Goal: Task Accomplishment & Management: Manage account settings

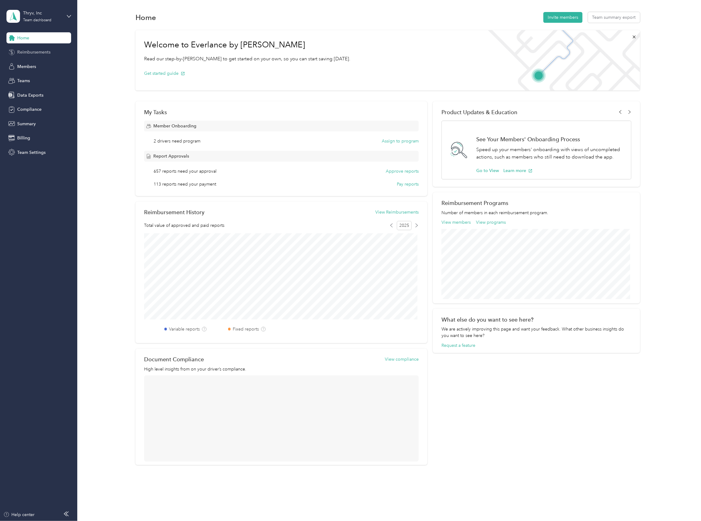
click at [45, 49] on span "Reimbursements" at bounding box center [33, 52] width 33 height 6
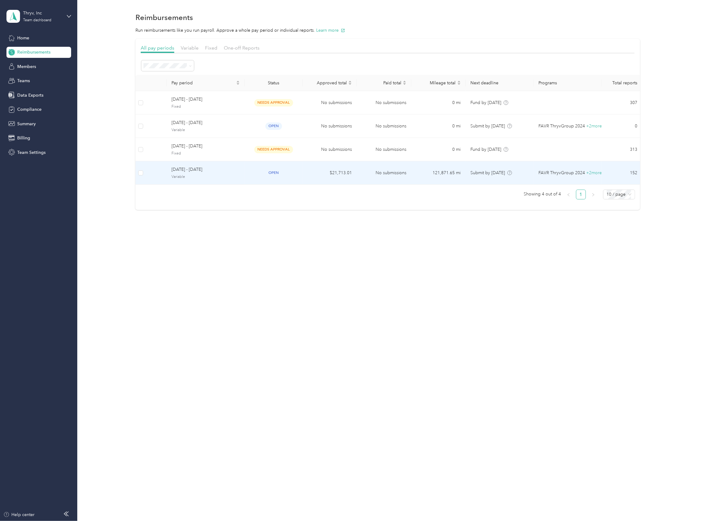
click at [185, 179] on span "Variable" at bounding box center [205, 177] width 68 height 6
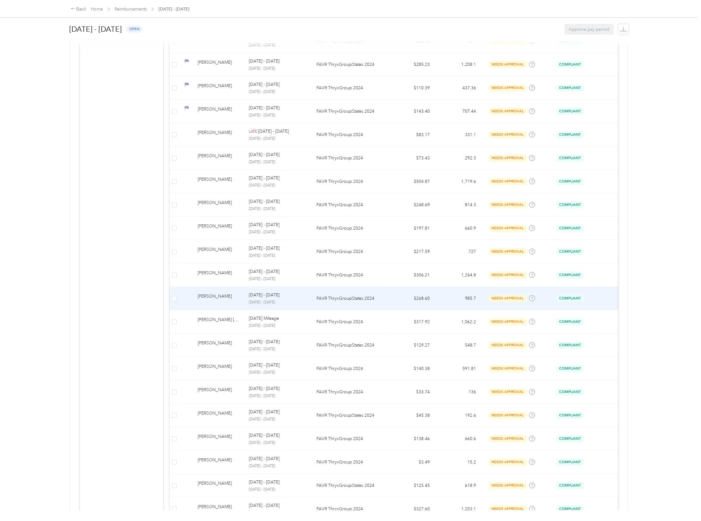
scroll to position [287, 0]
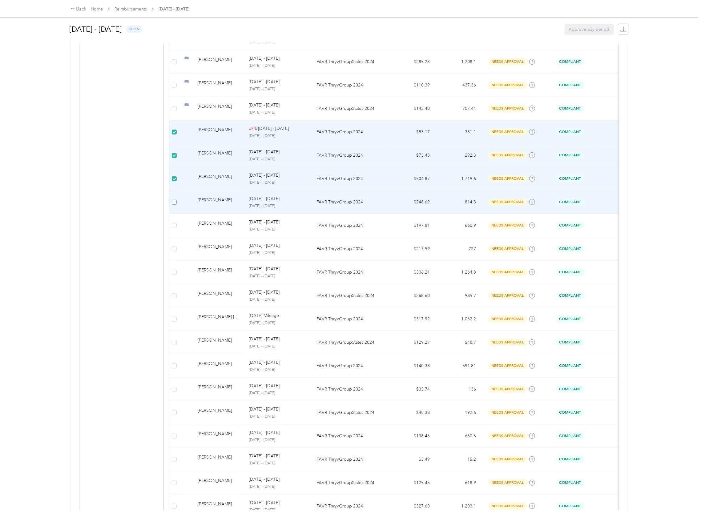
click at [173, 200] on label at bounding box center [174, 202] width 5 height 7
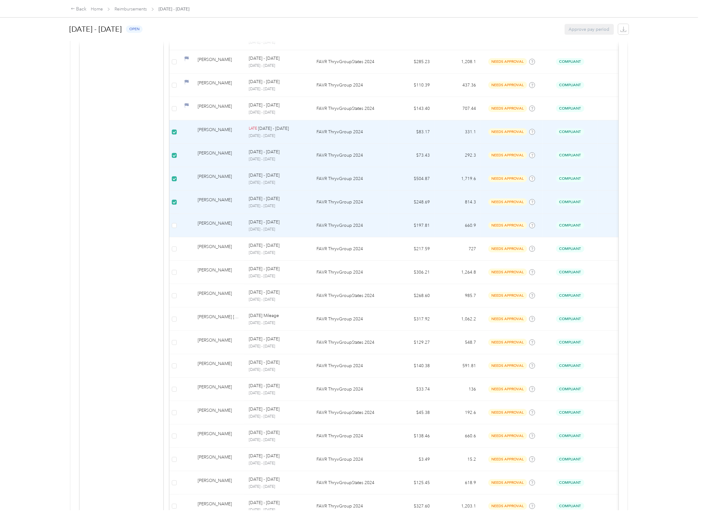
click at [173, 222] on td at bounding box center [174, 225] width 10 height 23
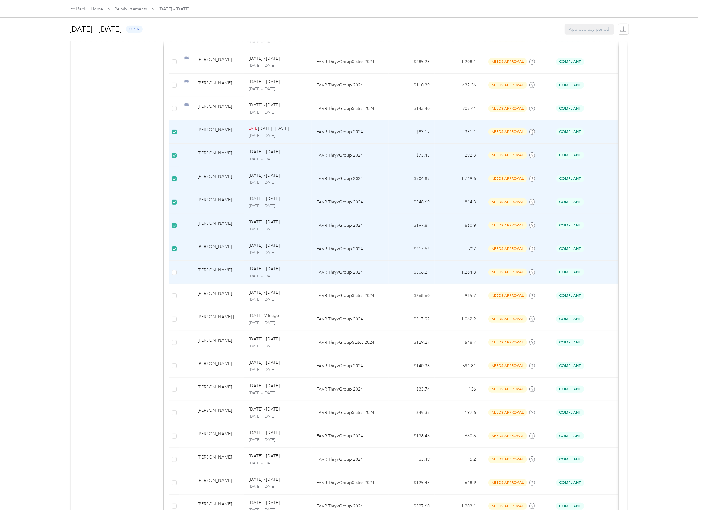
click at [171, 268] on td at bounding box center [174, 272] width 10 height 23
click at [175, 279] on td at bounding box center [174, 272] width 10 height 23
click at [174, 276] on label at bounding box center [174, 272] width 5 height 7
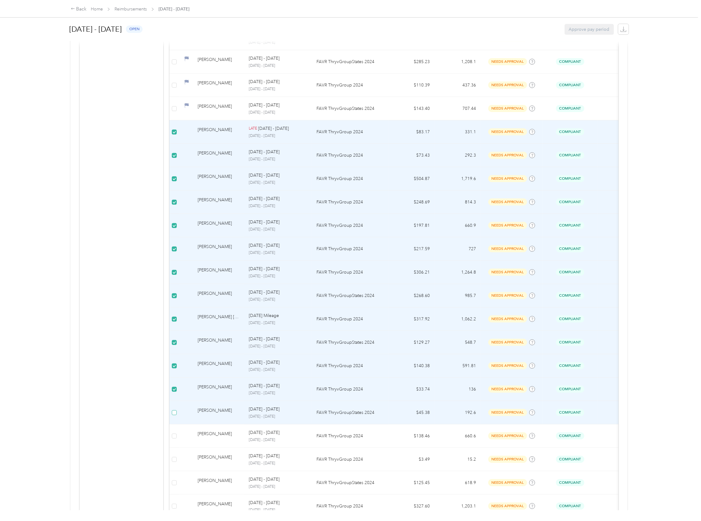
click at [173, 411] on label at bounding box center [174, 412] width 5 height 7
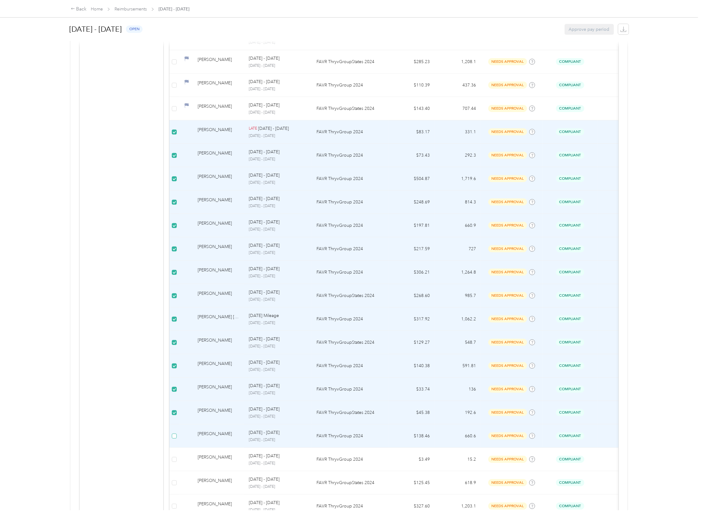
click at [172, 435] on label at bounding box center [174, 436] width 5 height 7
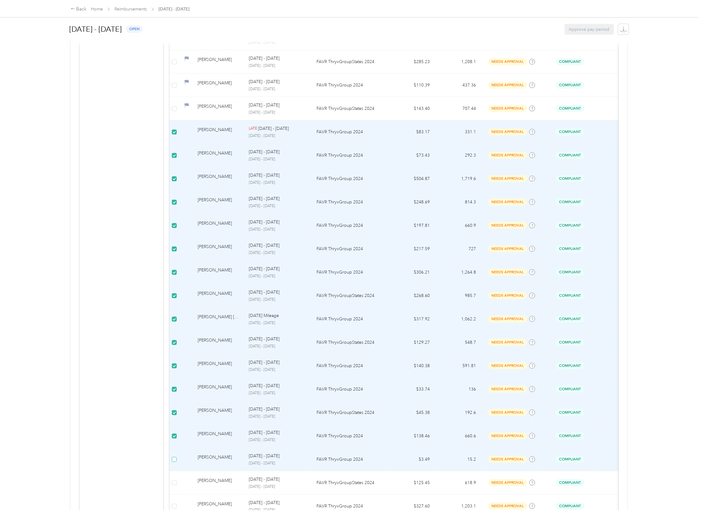
click at [175, 459] on label at bounding box center [174, 459] width 5 height 7
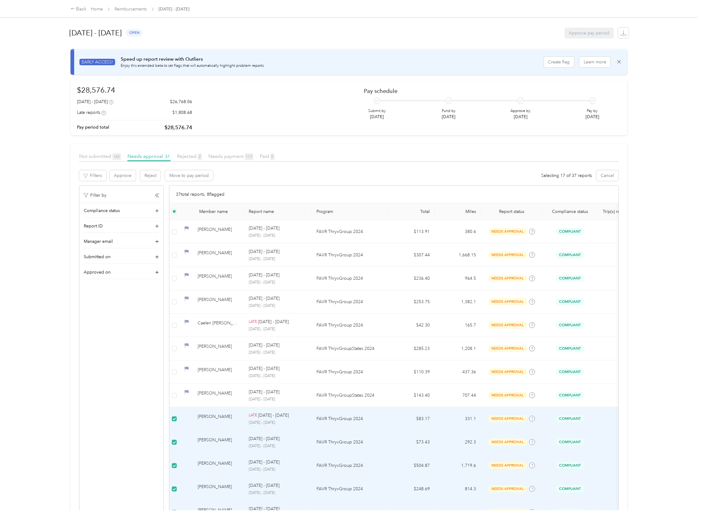
scroll to position [0, 0]
click at [126, 172] on button "Approve" at bounding box center [123, 175] width 26 height 11
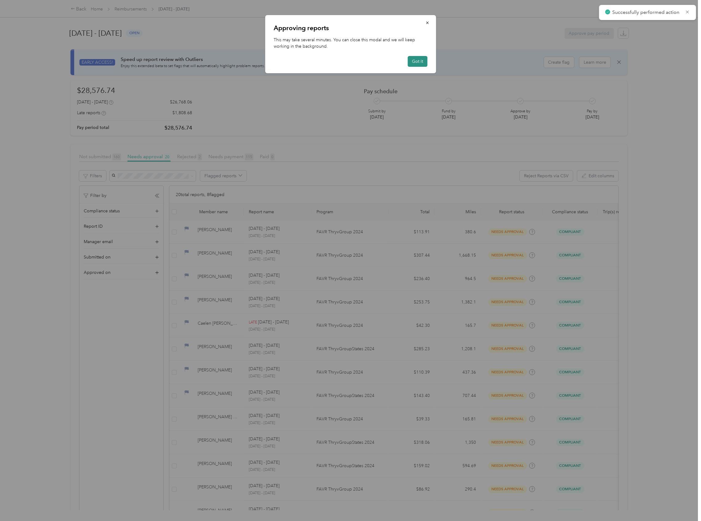
click at [415, 61] on button "Got it" at bounding box center [417, 61] width 20 height 11
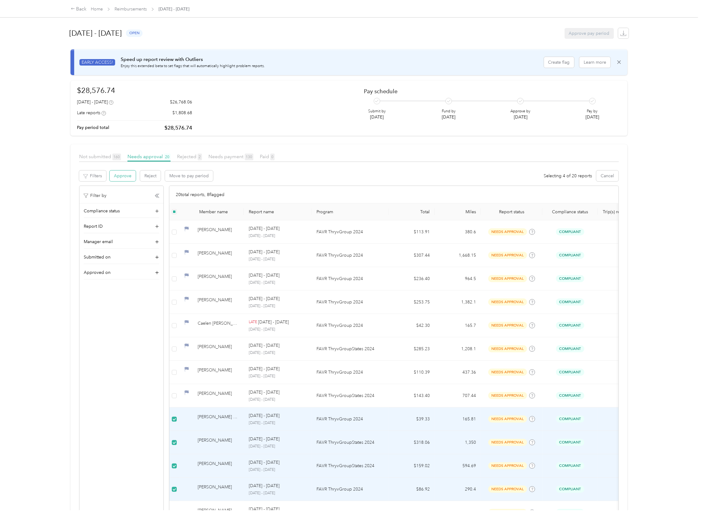
click at [120, 180] on button "Approve" at bounding box center [123, 175] width 26 height 11
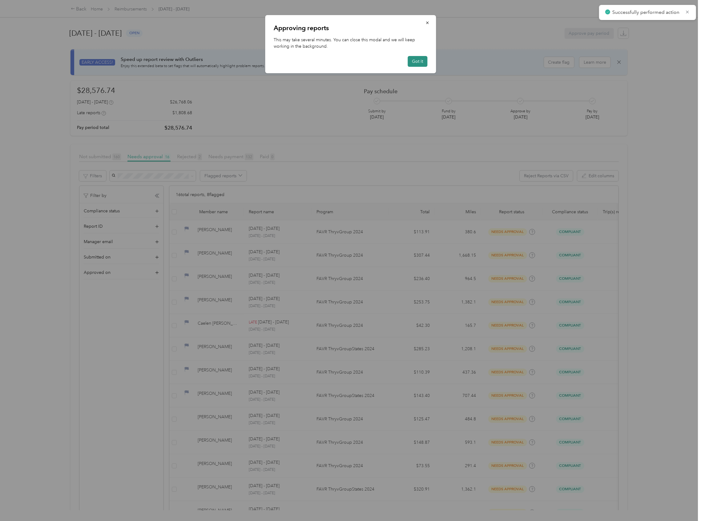
click at [415, 62] on button "Got it" at bounding box center [417, 61] width 20 height 11
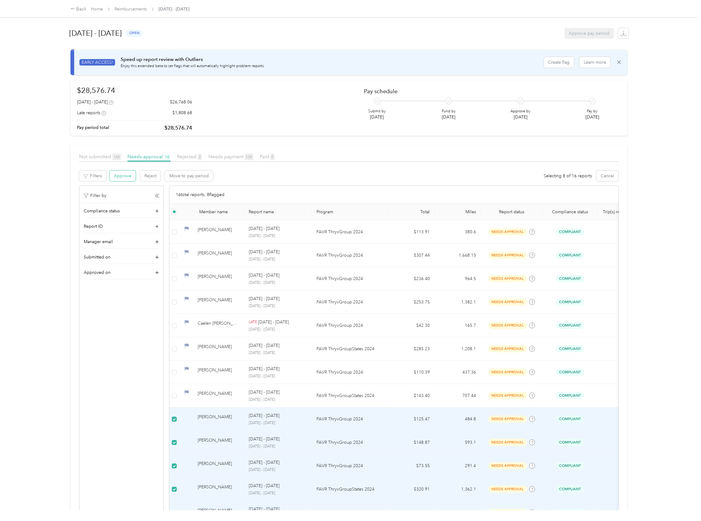
click at [126, 174] on button "Approve" at bounding box center [123, 175] width 26 height 11
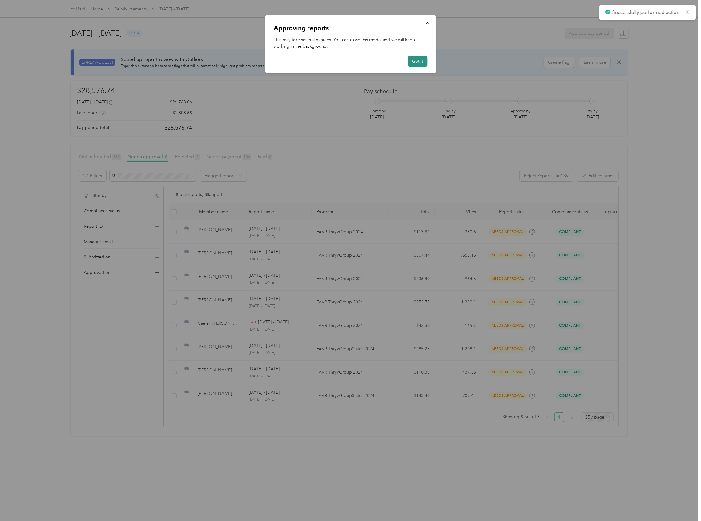
click at [414, 63] on button "Got it" at bounding box center [417, 61] width 20 height 11
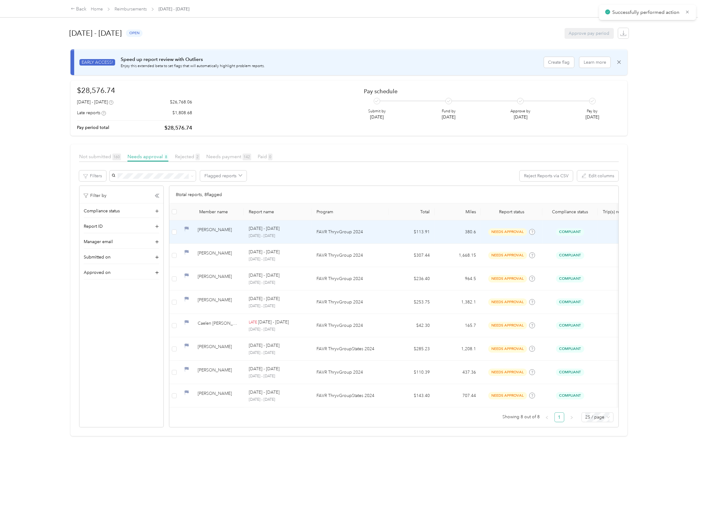
click at [255, 237] on p "[DATE] - [DATE]" at bounding box center [278, 236] width 58 height 6
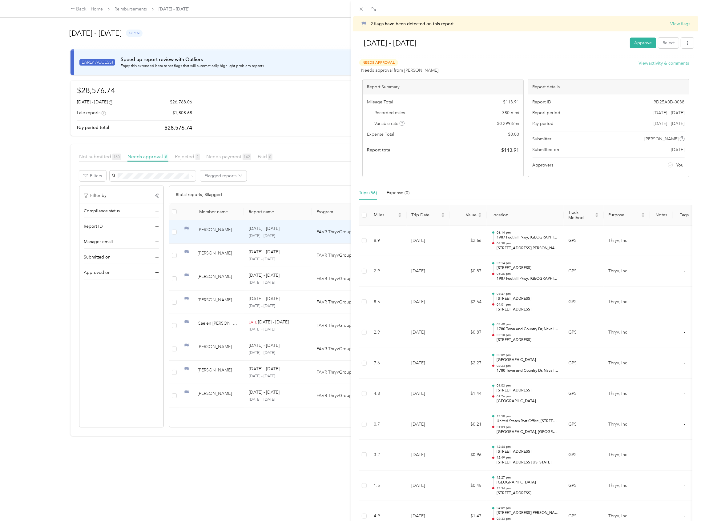
click at [656, 64] on button "View activity & comments" at bounding box center [664, 63] width 50 height 6
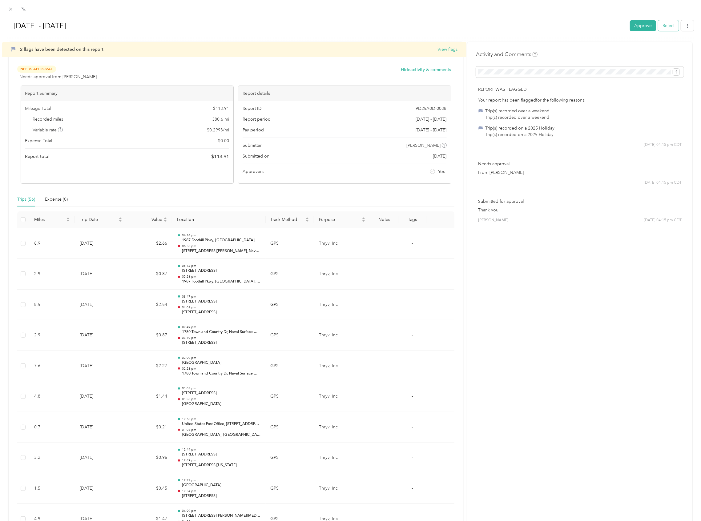
click at [665, 22] on button "Reject" at bounding box center [668, 25] width 21 height 11
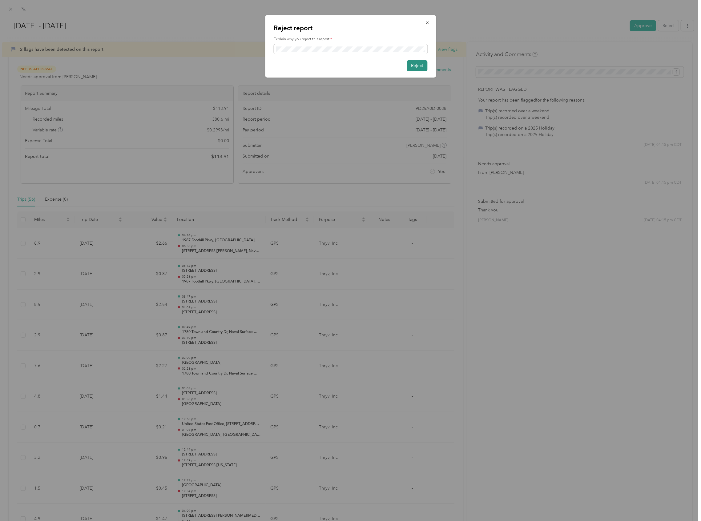
click at [414, 63] on button "Reject" at bounding box center [417, 65] width 21 height 11
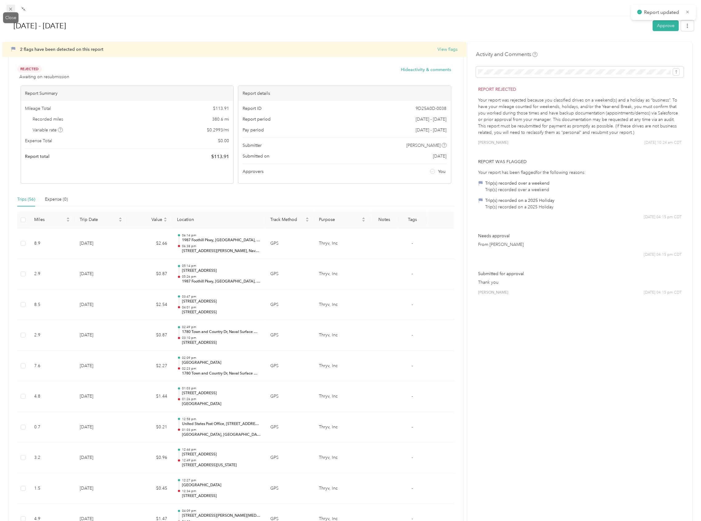
click at [9, 9] on icon at bounding box center [10, 8] width 5 height 5
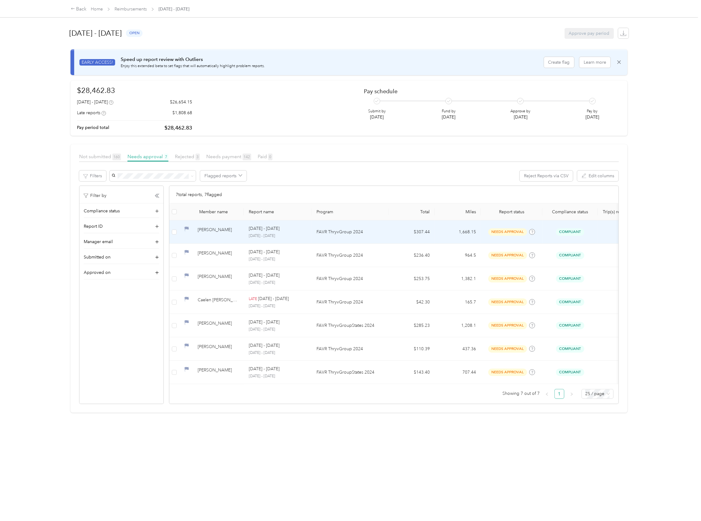
click at [205, 237] on div "[PERSON_NAME]" at bounding box center [218, 232] width 41 height 11
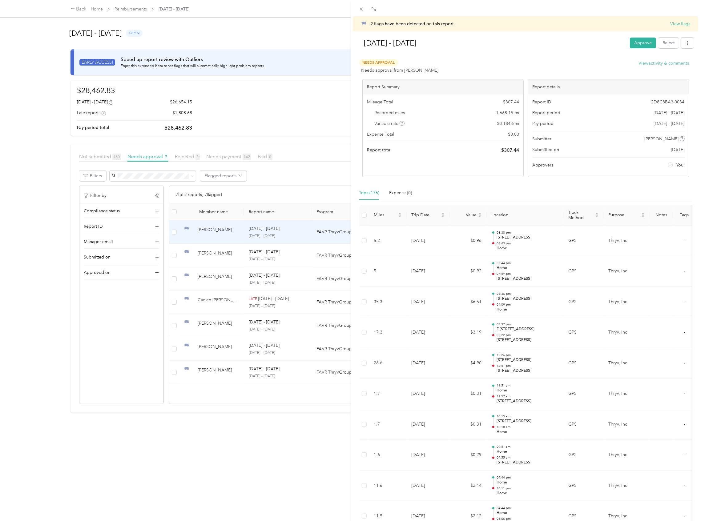
click at [659, 60] on button "View activity & comments" at bounding box center [664, 63] width 50 height 6
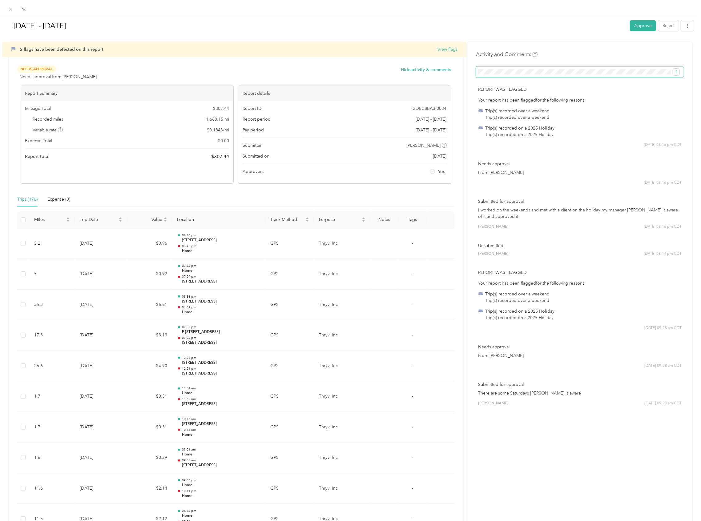
click at [510, 68] on span at bounding box center [580, 71] width 208 height 11
click at [673, 69] on button "submit" at bounding box center [676, 72] width 6 height 7
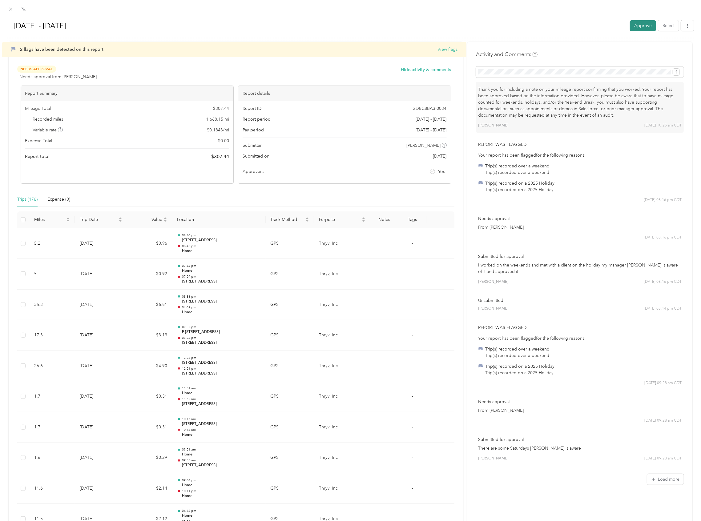
click at [636, 25] on button "Approve" at bounding box center [643, 25] width 26 height 11
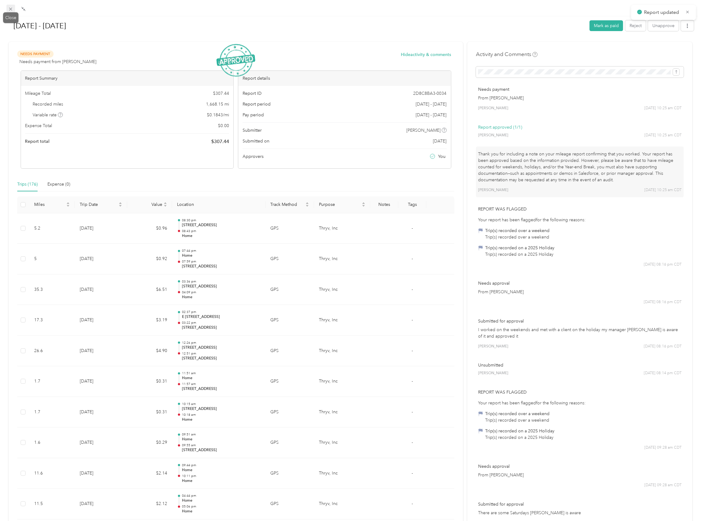
click at [11, 9] on icon at bounding box center [10, 9] width 3 height 3
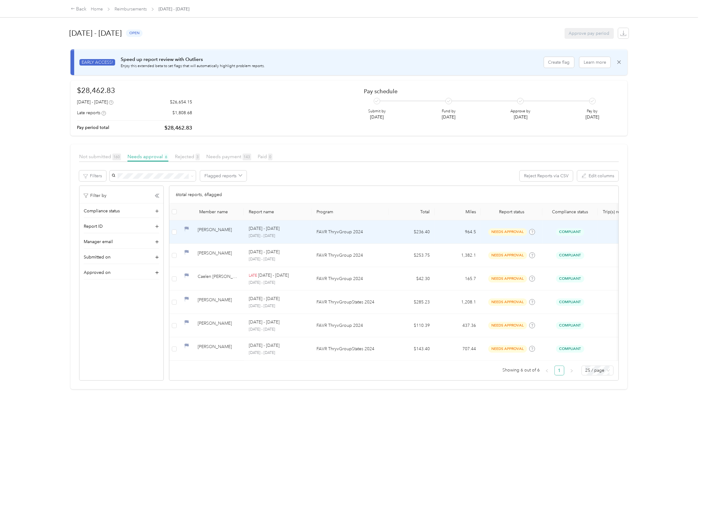
click at [220, 234] on div "[PERSON_NAME]" at bounding box center [218, 232] width 41 height 11
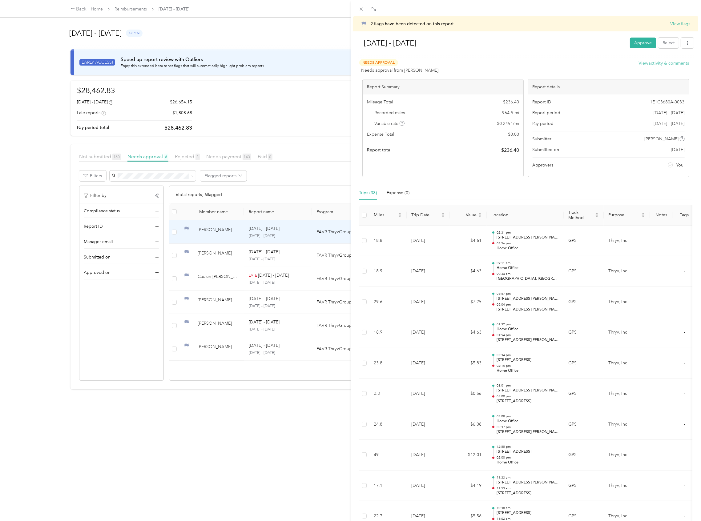
click at [648, 62] on button "View activity & comments" at bounding box center [664, 63] width 50 height 6
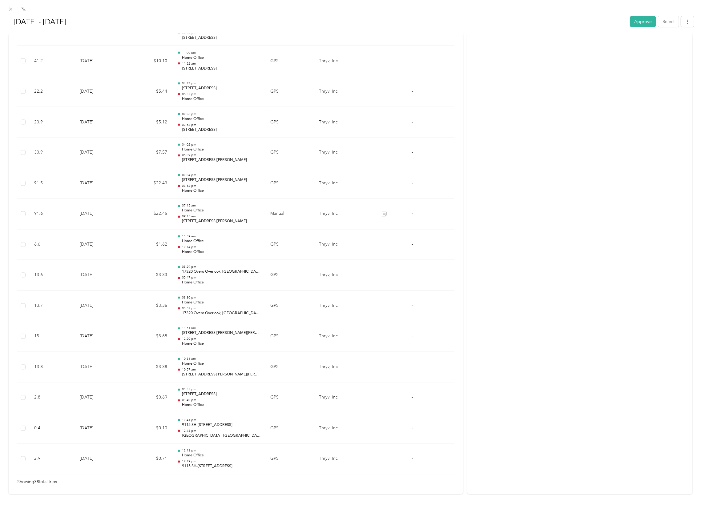
scroll to position [928, 0]
click at [658, 23] on button "Reject" at bounding box center [668, 21] width 21 height 11
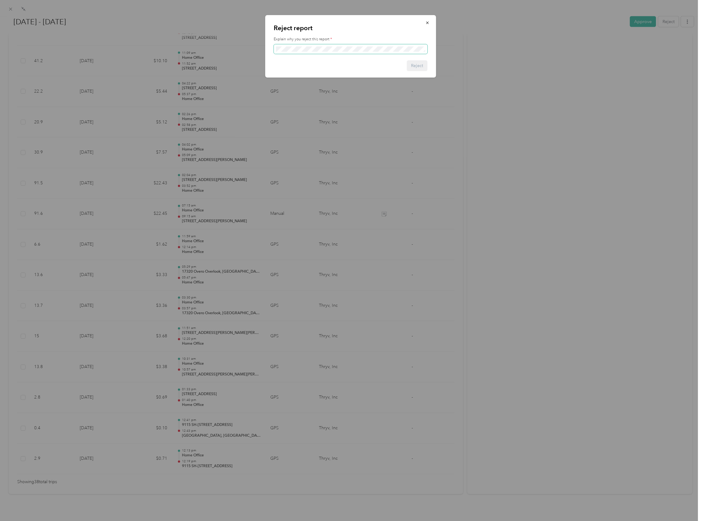
scroll to position [0, 993]
click at [423, 66] on button "Reject" at bounding box center [417, 65] width 21 height 11
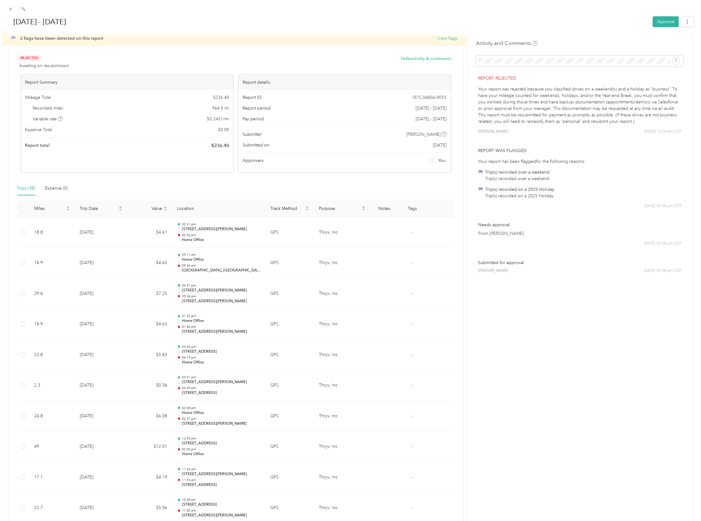
scroll to position [0, 0]
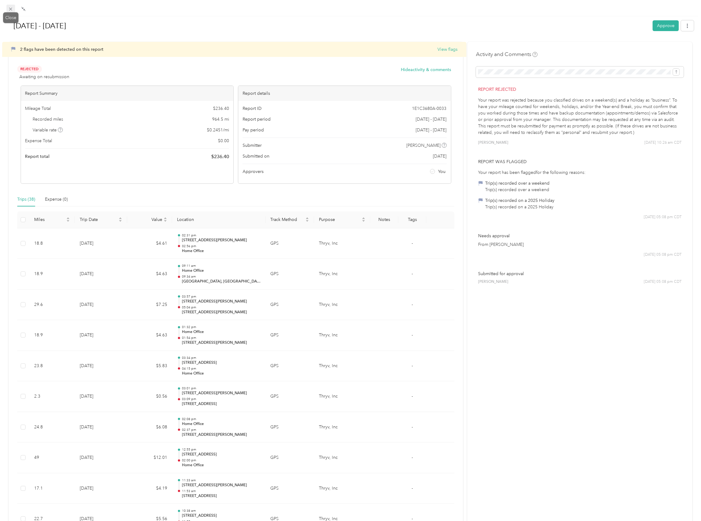
click at [10, 7] on icon at bounding box center [10, 8] width 5 height 5
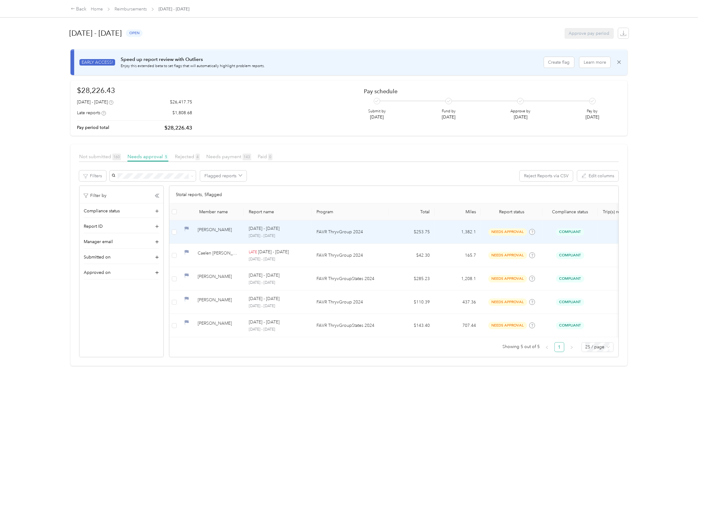
click at [222, 236] on div "[PERSON_NAME]" at bounding box center [218, 232] width 41 height 11
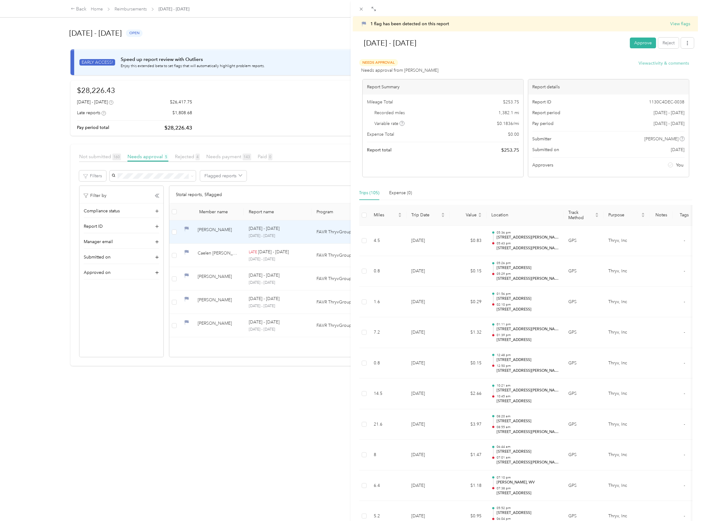
click at [654, 62] on button "View activity & comments" at bounding box center [664, 63] width 50 height 6
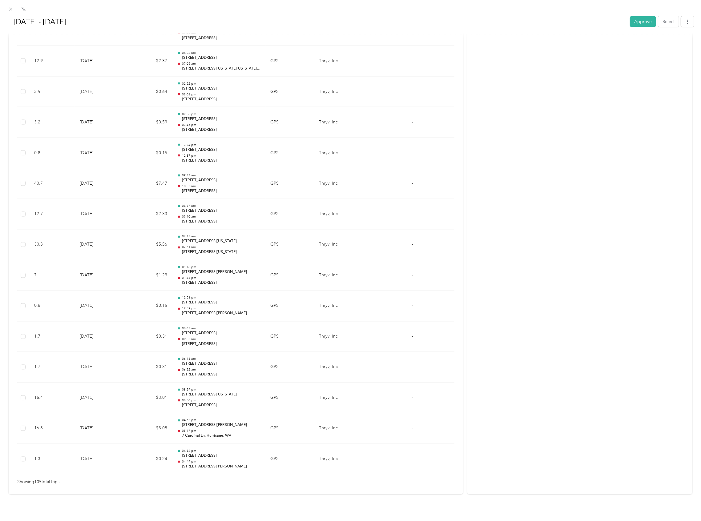
scroll to position [2986, 0]
click at [691, 31] on div "[DATE] - [DATE] Approve Reject 1 flag has been detected on this report View fla…" at bounding box center [350, 276] width 701 height 521
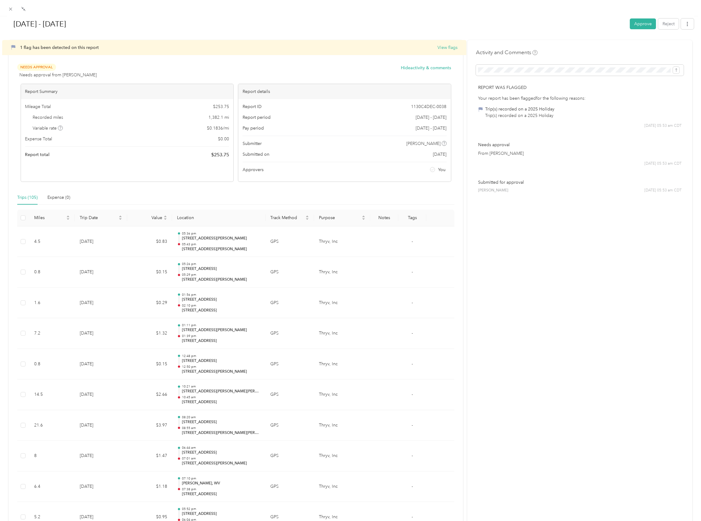
scroll to position [0, 0]
click at [660, 25] on button "Reject" at bounding box center [668, 25] width 21 height 11
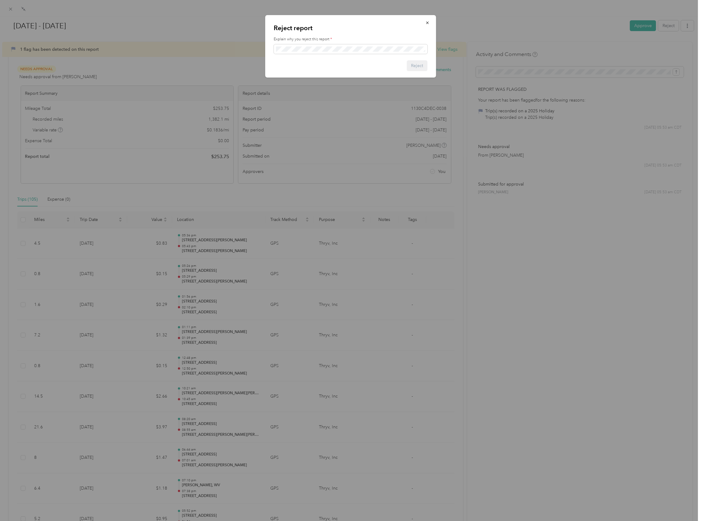
click at [268, 44] on div "Reject report Explain why you reject this report * Reject" at bounding box center [350, 46] width 171 height 62
click at [282, 45] on span at bounding box center [351, 49] width 154 height 10
click at [424, 68] on button "Reject" at bounding box center [417, 65] width 21 height 11
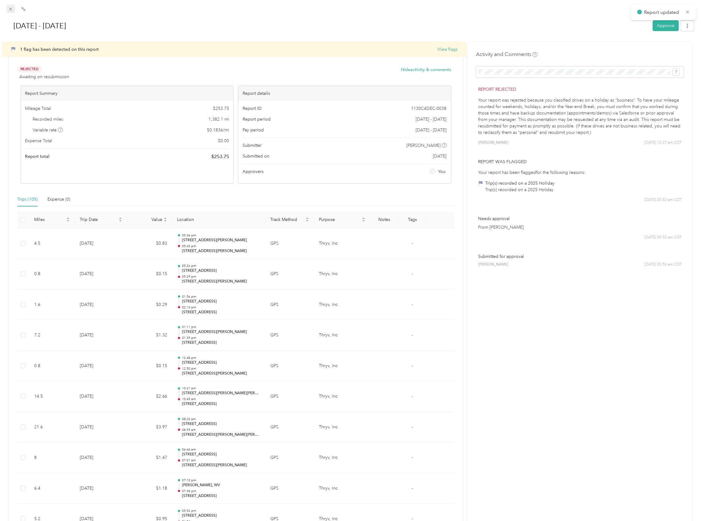
click at [6, 9] on span at bounding box center [10, 9] width 9 height 9
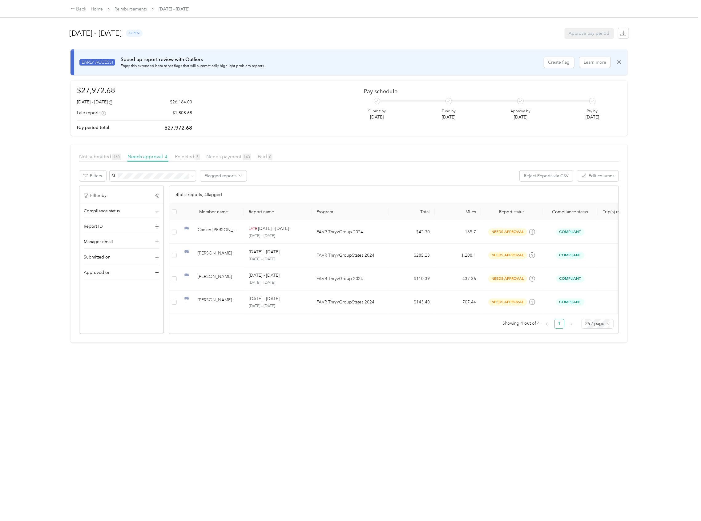
scroll to position [0, 390]
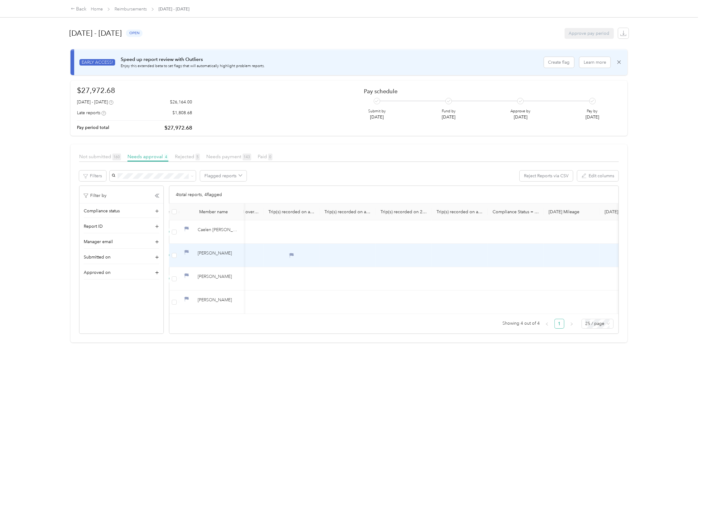
click at [207, 253] on div "[PERSON_NAME]" at bounding box center [218, 255] width 41 height 11
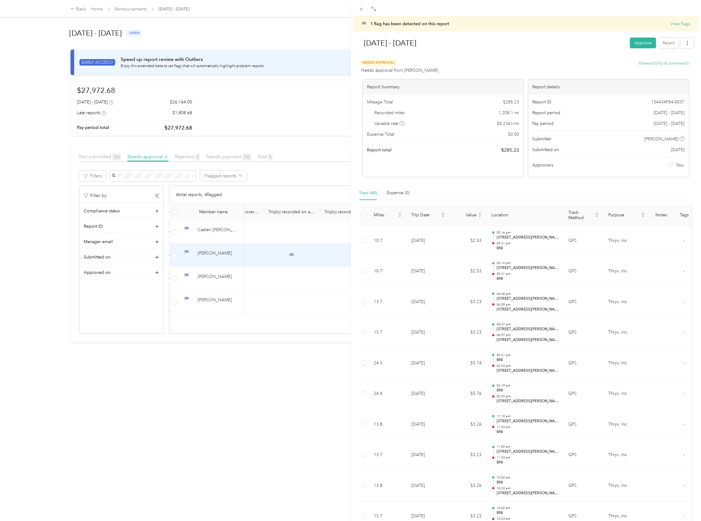
click at [653, 63] on button "View activity & comments" at bounding box center [664, 63] width 50 height 6
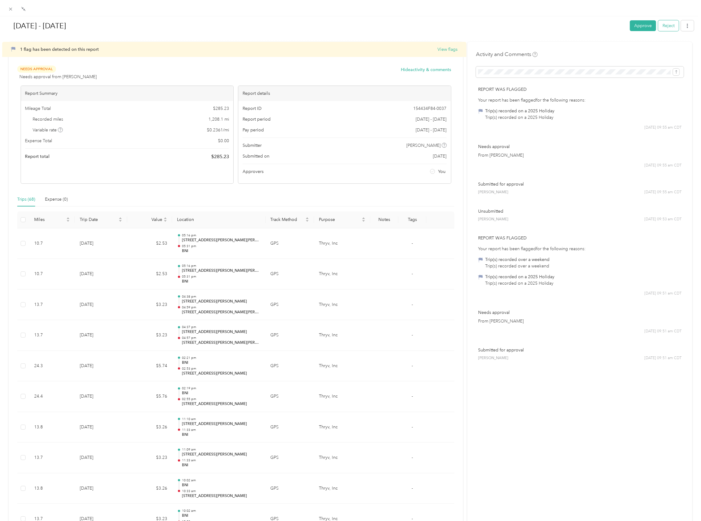
click at [664, 27] on button "Reject" at bounding box center [668, 25] width 21 height 11
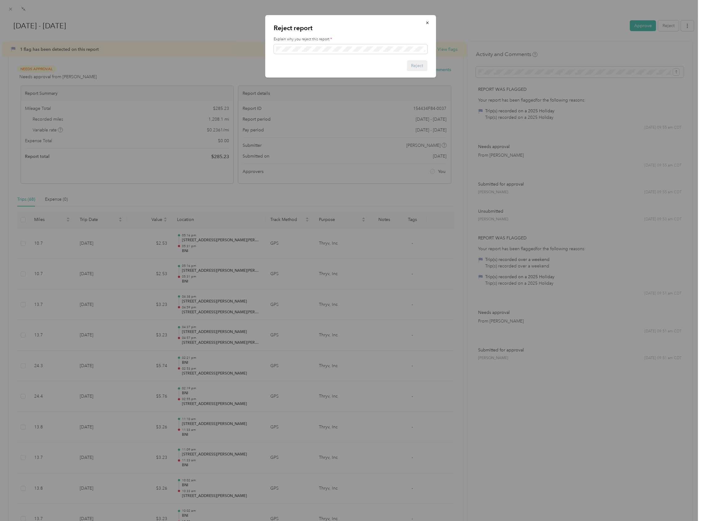
click at [377, 54] on div "Reject report Explain why you reject this report * Reject" at bounding box center [350, 46] width 171 height 62
click at [420, 65] on button "Reject" at bounding box center [417, 65] width 21 height 11
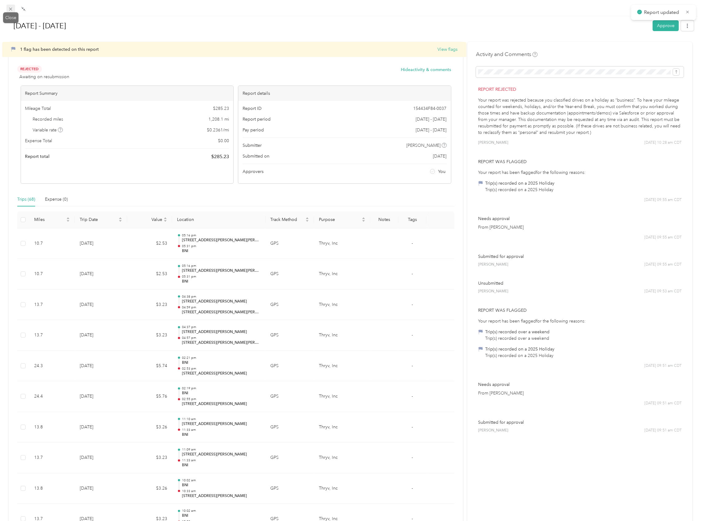
click at [10, 10] on icon at bounding box center [10, 8] width 5 height 5
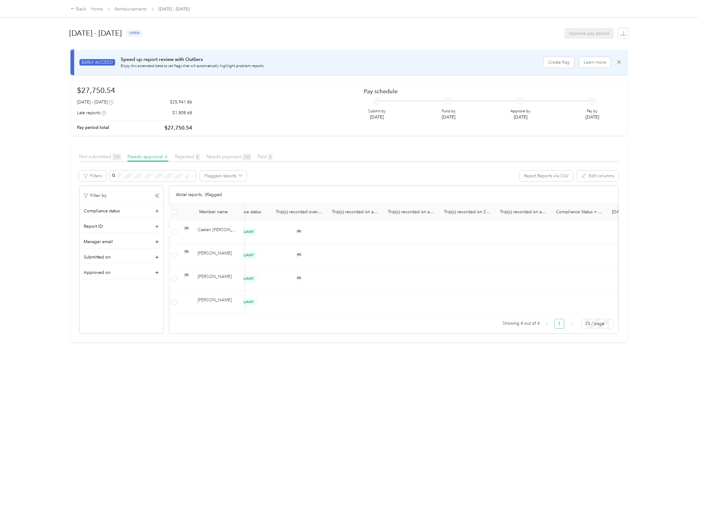
scroll to position [0, 301]
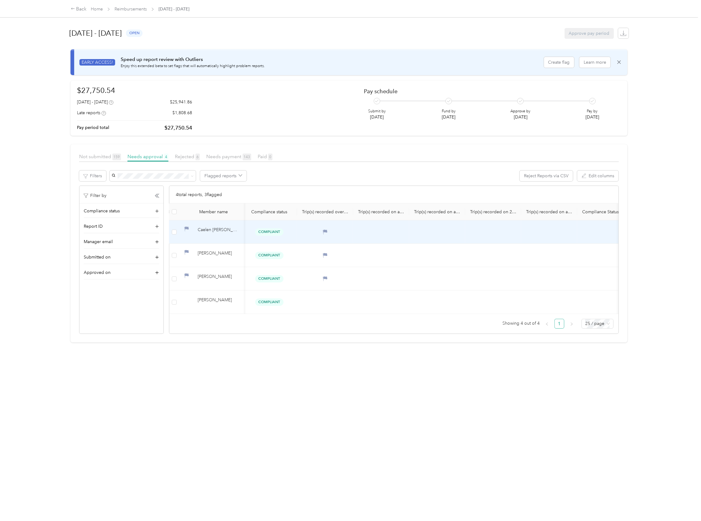
click at [194, 230] on div "Caelen [PERSON_NAME]" at bounding box center [211, 232] width 55 height 11
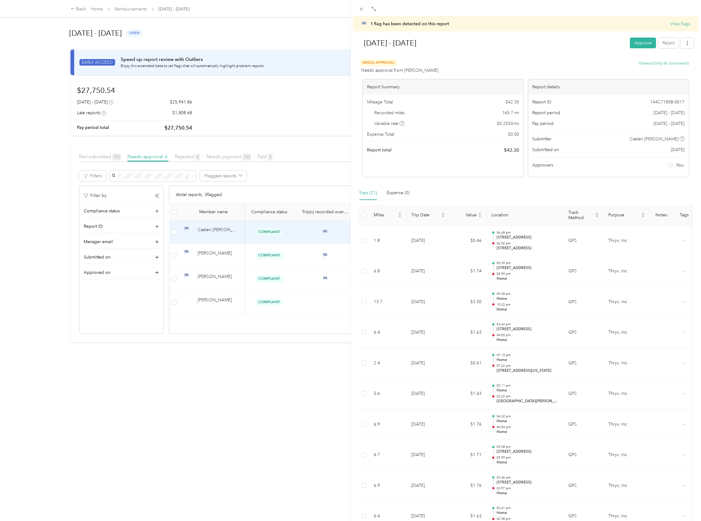
click at [654, 65] on button "View activity & comments" at bounding box center [664, 63] width 50 height 6
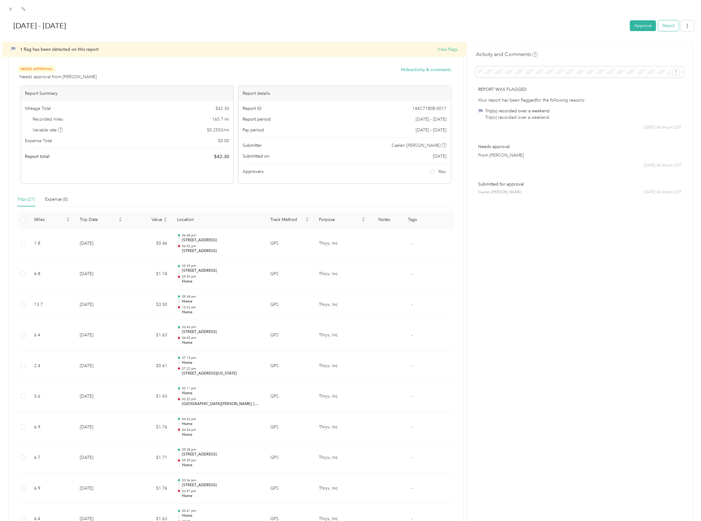
click at [661, 25] on button "Reject" at bounding box center [668, 25] width 21 height 11
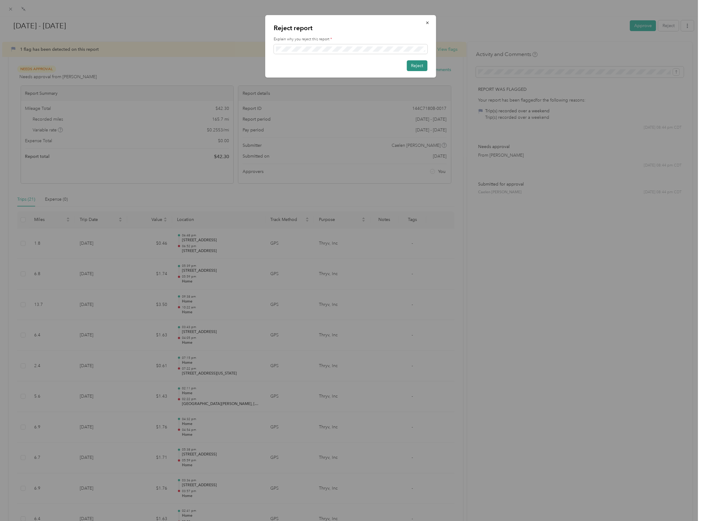
click at [417, 66] on button "Reject" at bounding box center [417, 65] width 21 height 11
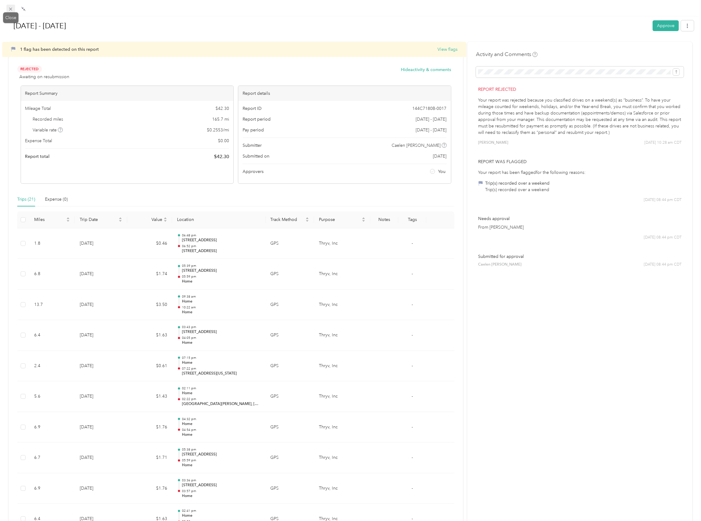
click at [9, 9] on icon at bounding box center [10, 8] width 5 height 5
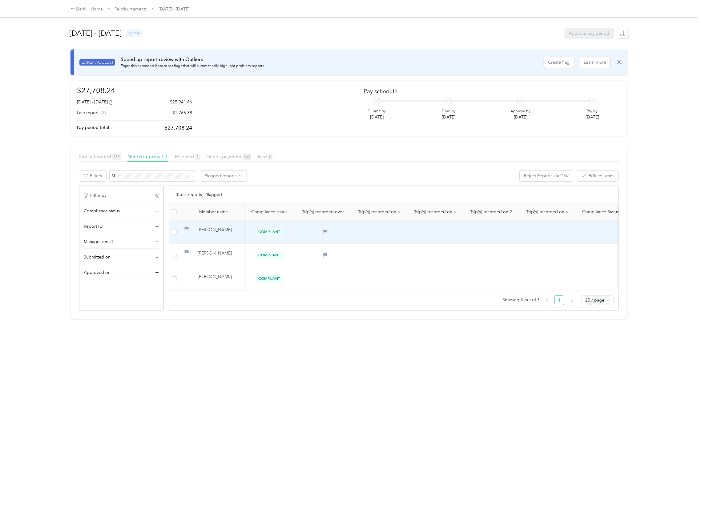
click at [215, 228] on div "[PERSON_NAME]" at bounding box center [218, 232] width 41 height 11
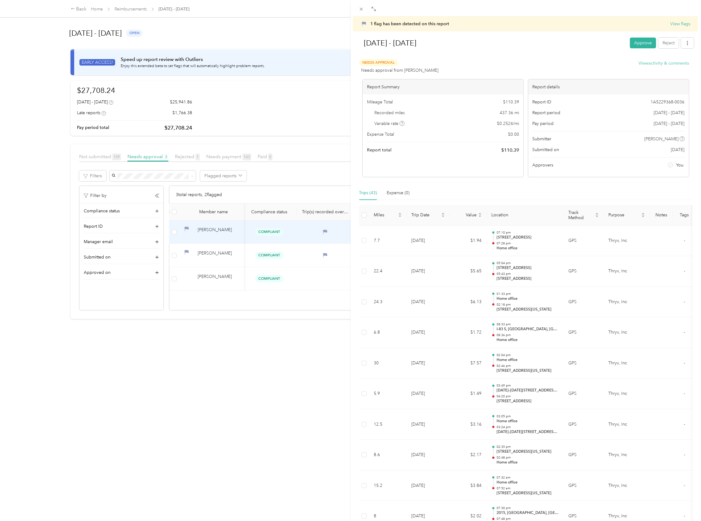
click at [654, 64] on button "View activity & comments" at bounding box center [664, 63] width 50 height 6
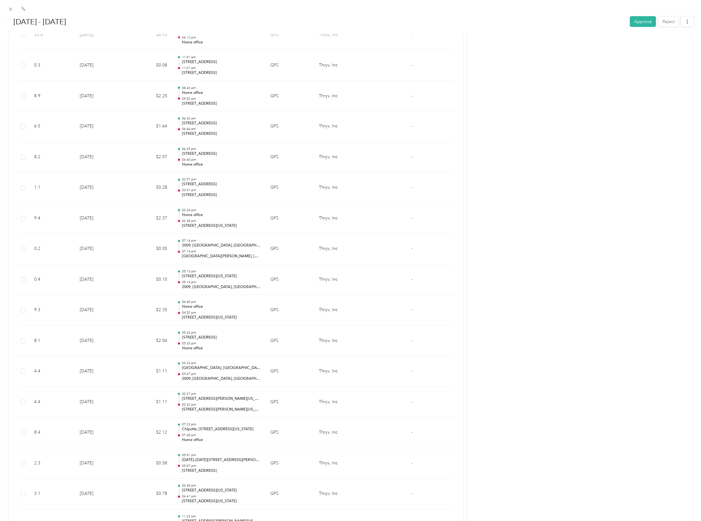
scroll to position [1081, 0]
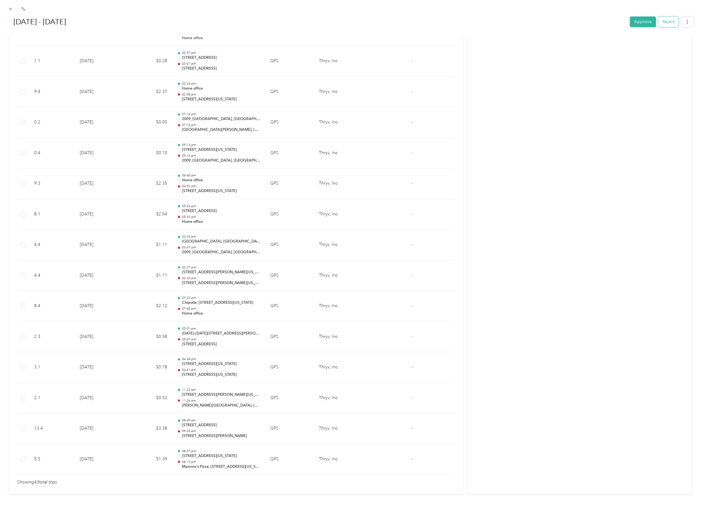
click at [665, 24] on button "Reject" at bounding box center [668, 21] width 21 height 11
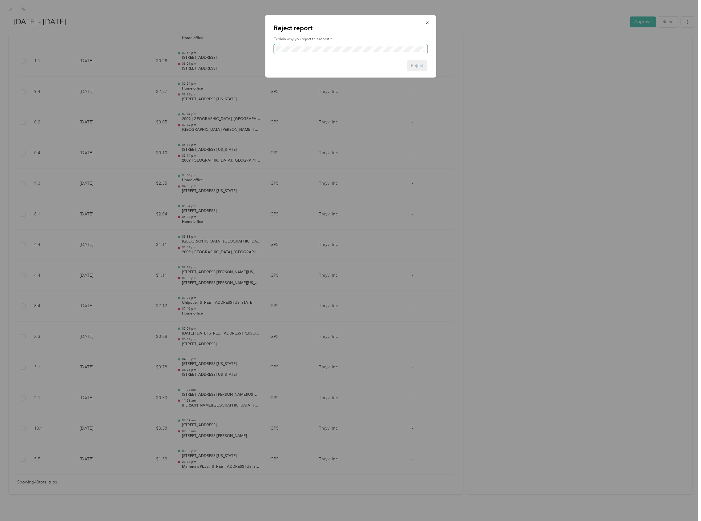
click at [291, 46] on span at bounding box center [351, 49] width 154 height 10
click at [419, 69] on button "Reject" at bounding box center [417, 65] width 21 height 11
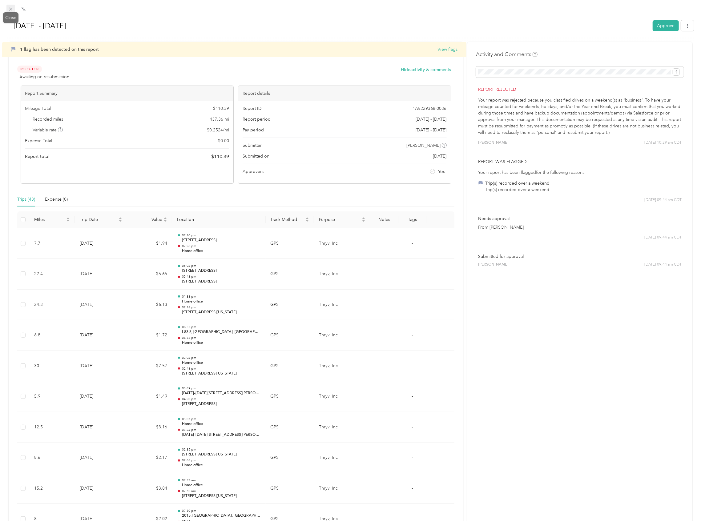
click at [8, 12] on span at bounding box center [10, 9] width 9 height 9
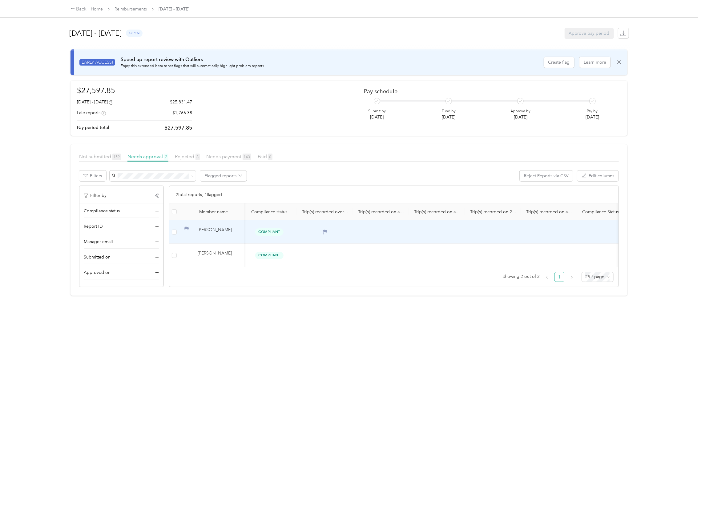
click at [209, 235] on div "[PERSON_NAME]" at bounding box center [218, 232] width 41 height 11
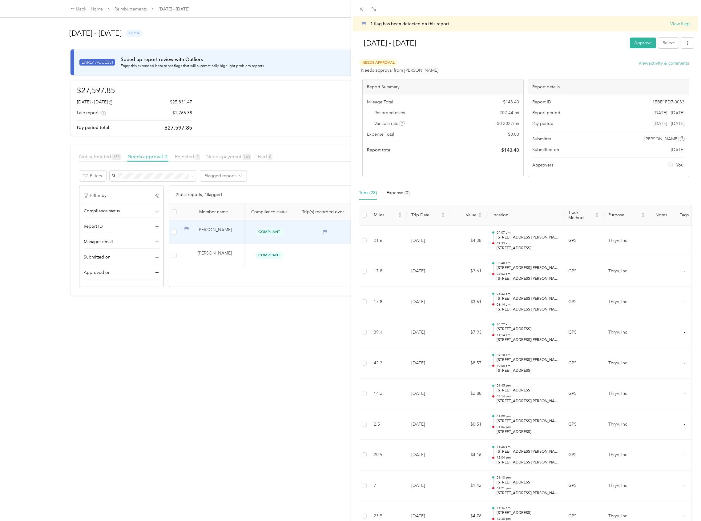
click at [654, 64] on button "View activity & comments" at bounding box center [664, 63] width 50 height 6
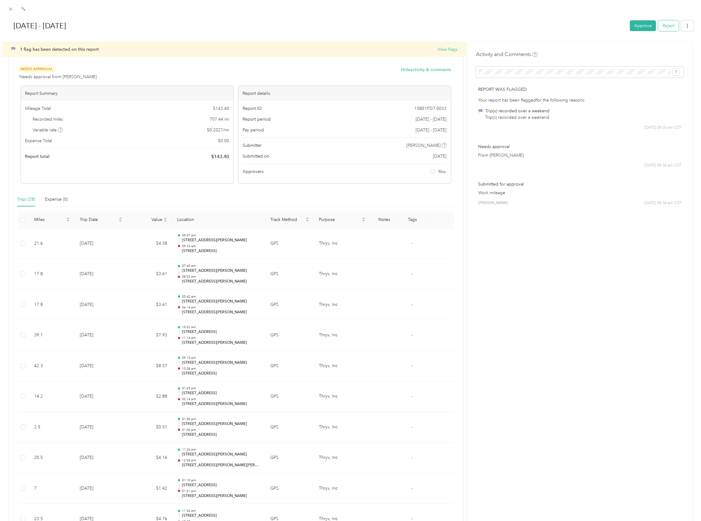
click at [659, 24] on button "Reject" at bounding box center [668, 25] width 21 height 11
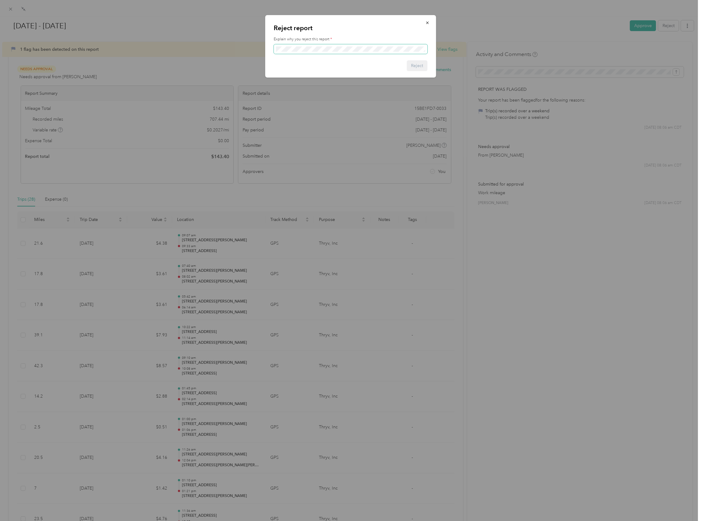
scroll to position [0, 965]
click at [417, 63] on button "Reject" at bounding box center [417, 65] width 21 height 11
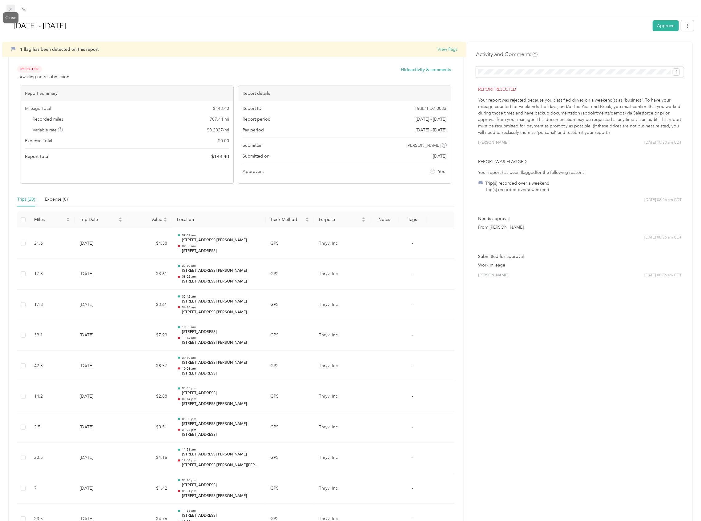
click at [10, 9] on icon at bounding box center [10, 8] width 5 height 5
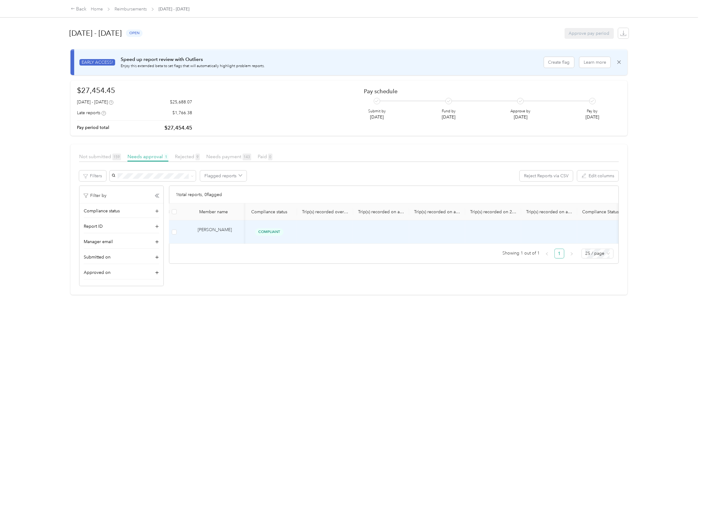
click at [283, 232] on span "Compliant" at bounding box center [269, 231] width 28 height 7
click at [202, 228] on div "[PERSON_NAME]" at bounding box center [218, 232] width 41 height 11
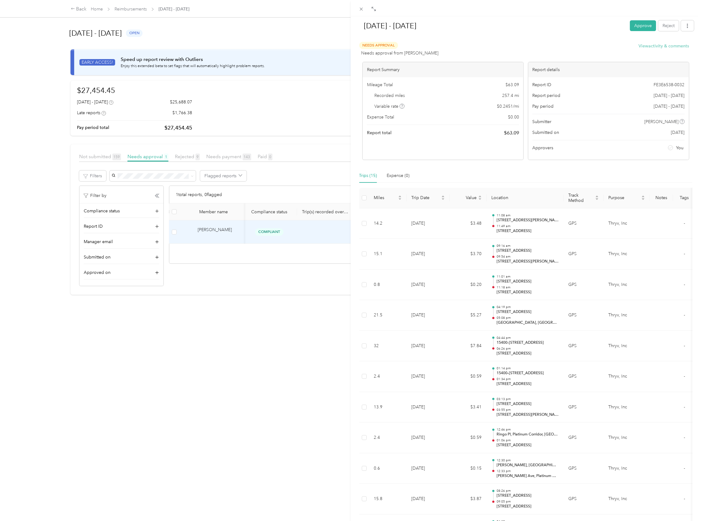
click at [659, 46] on button "View activity & comments" at bounding box center [664, 46] width 50 height 6
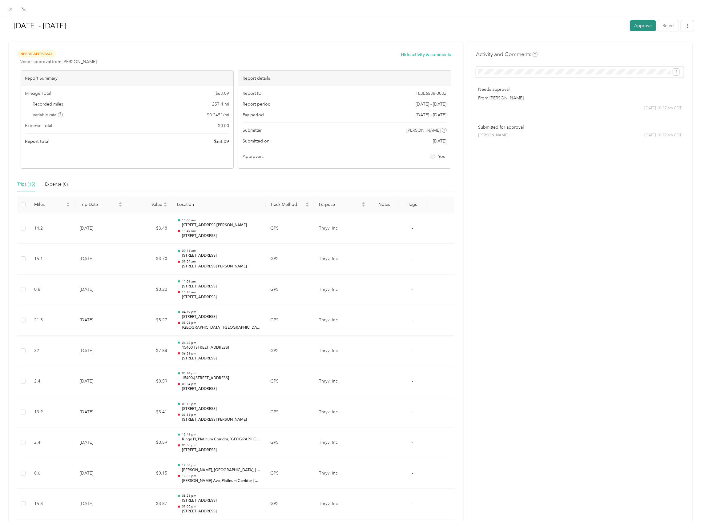
click at [630, 26] on button "Approve" at bounding box center [643, 25] width 26 height 11
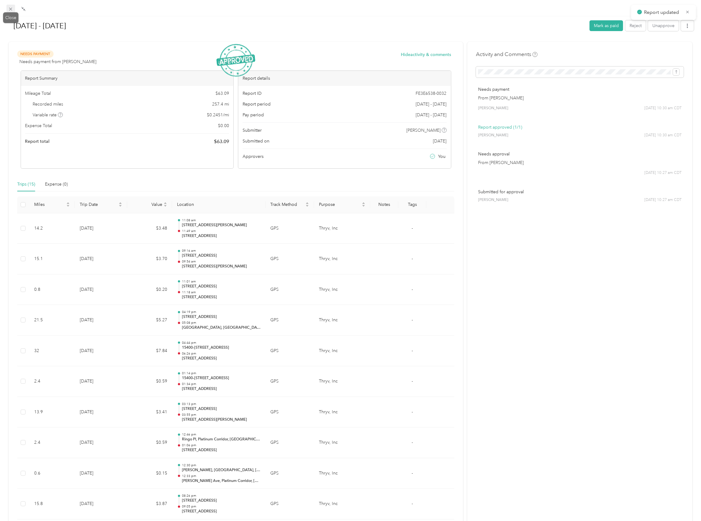
click at [8, 10] on icon at bounding box center [10, 8] width 5 height 5
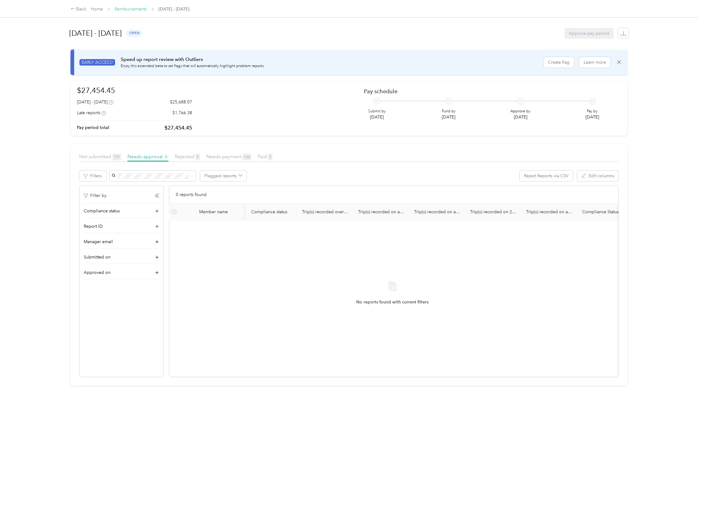
click at [127, 11] on link "Reimbursements" at bounding box center [130, 8] width 32 height 5
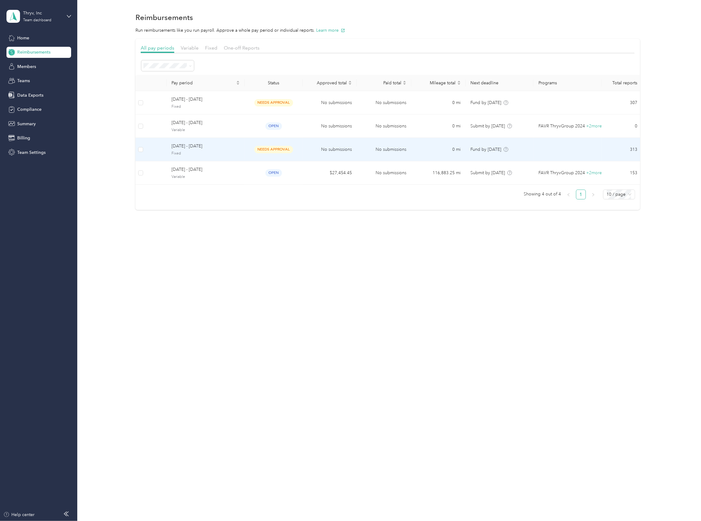
click at [184, 153] on span "Fixed" at bounding box center [205, 154] width 68 height 6
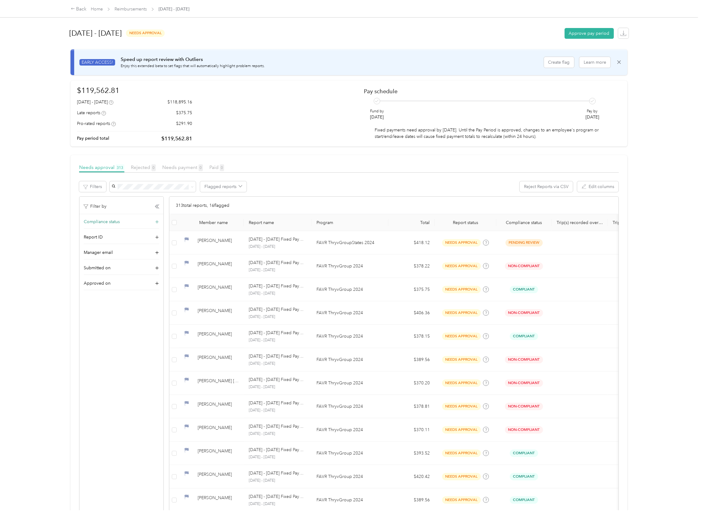
click at [110, 222] on span "Compliance status" at bounding box center [102, 222] width 36 height 6
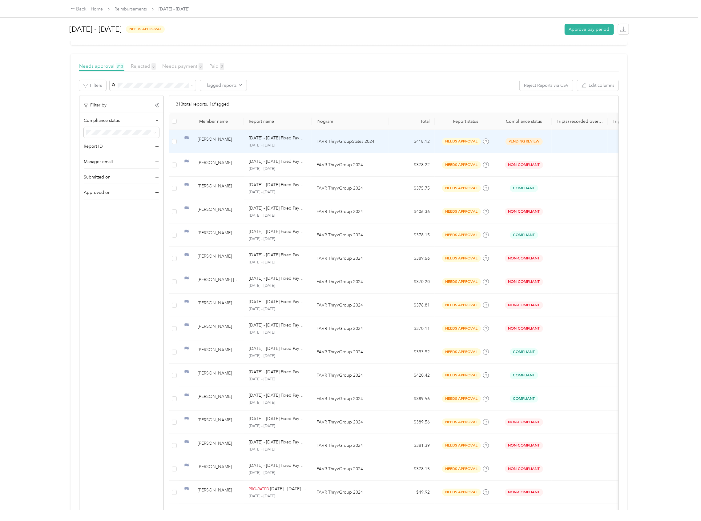
scroll to position [123, 0]
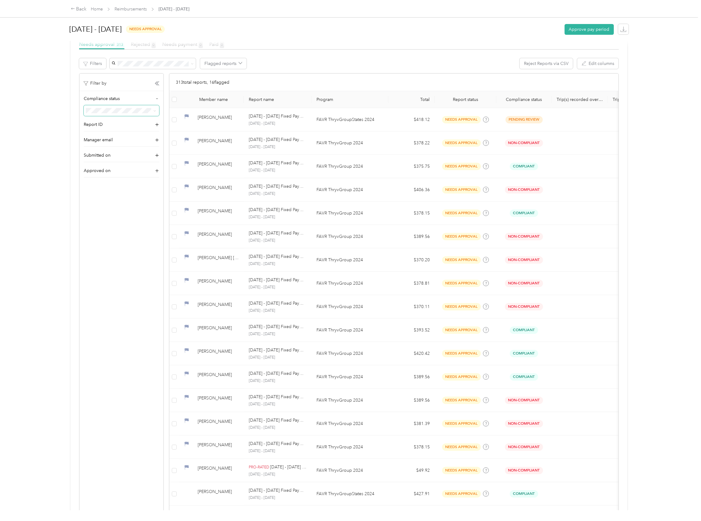
click at [154, 112] on icon at bounding box center [154, 111] width 3 height 3
click at [102, 133] on div "Compliant" at bounding box center [121, 130] width 66 height 6
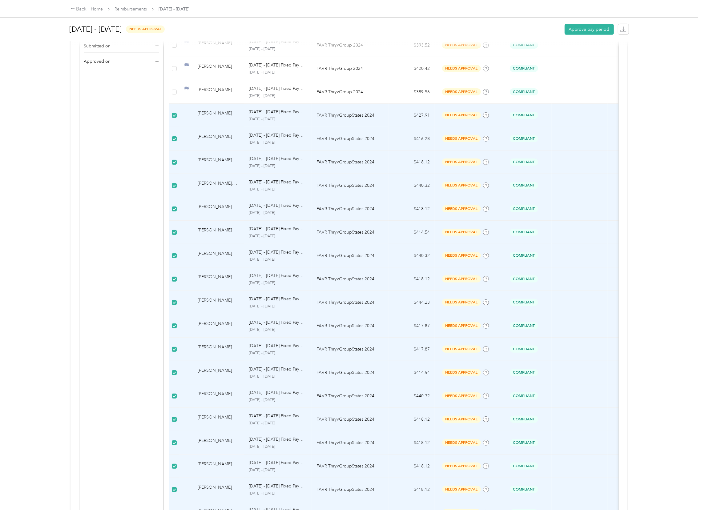
scroll to position [350, 0]
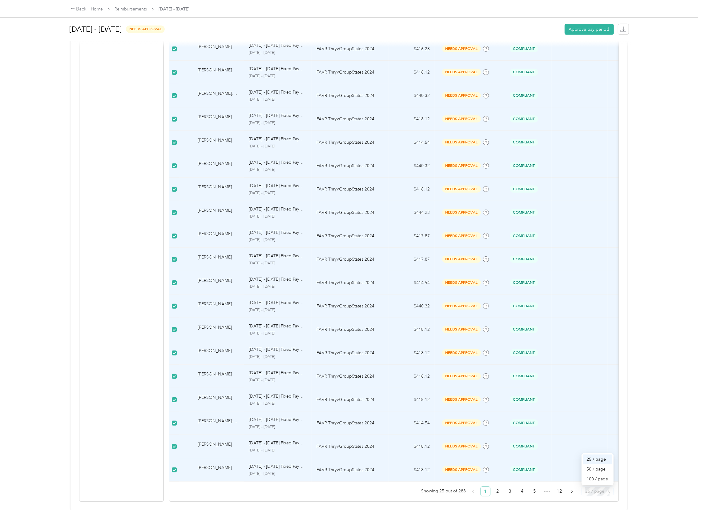
click at [594, 487] on span "25 / page" at bounding box center [597, 491] width 25 height 9
click at [597, 466] on div "50 / page" at bounding box center [597, 469] width 22 height 7
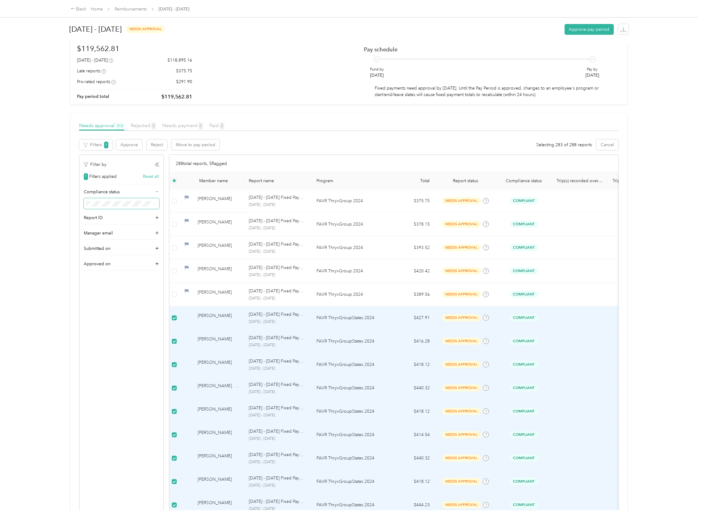
scroll to position [34, 0]
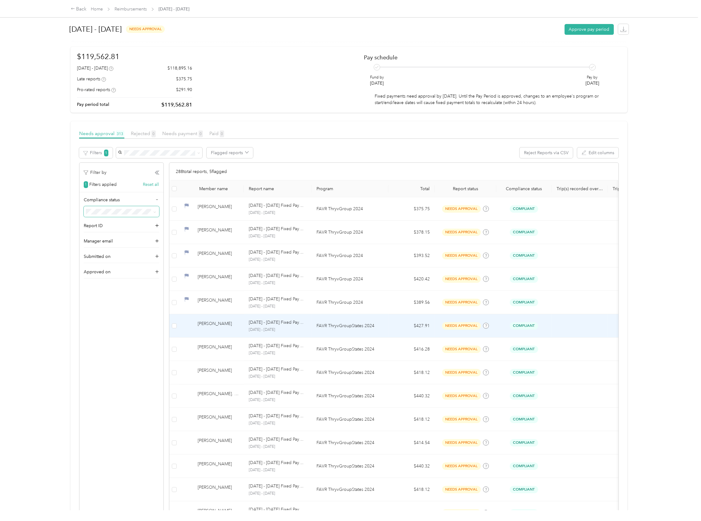
click at [176, 331] on td at bounding box center [174, 325] width 10 height 23
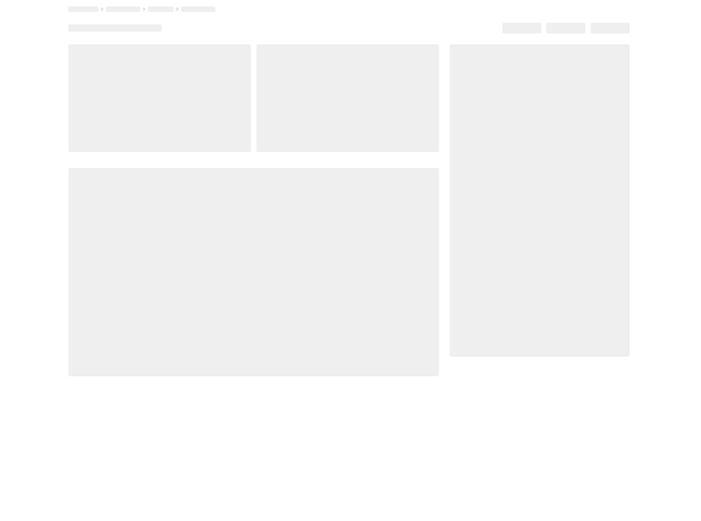
click at [172, 328] on div at bounding box center [253, 272] width 370 height 208
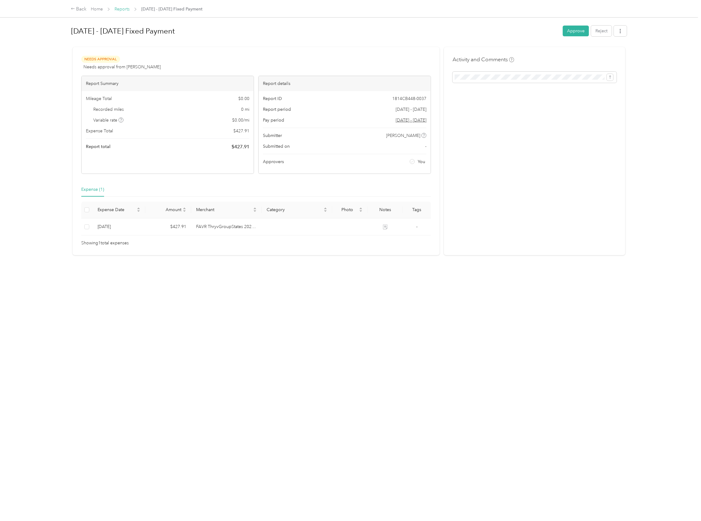
click at [125, 11] on link "Reports" at bounding box center [121, 8] width 15 height 5
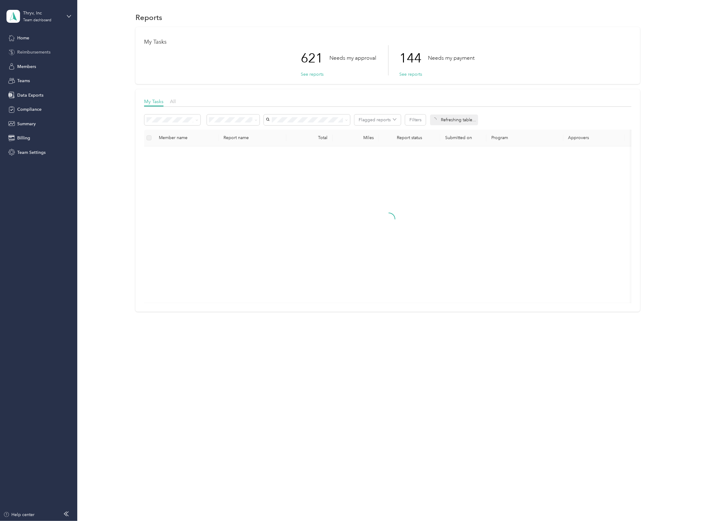
click at [31, 49] on span "Reimbursements" at bounding box center [33, 52] width 33 height 6
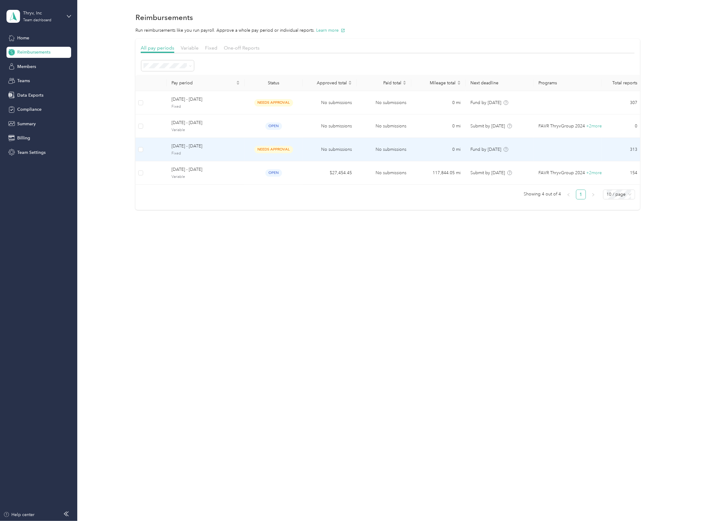
click at [175, 148] on span "[DATE] - [DATE]" at bounding box center [205, 146] width 68 height 7
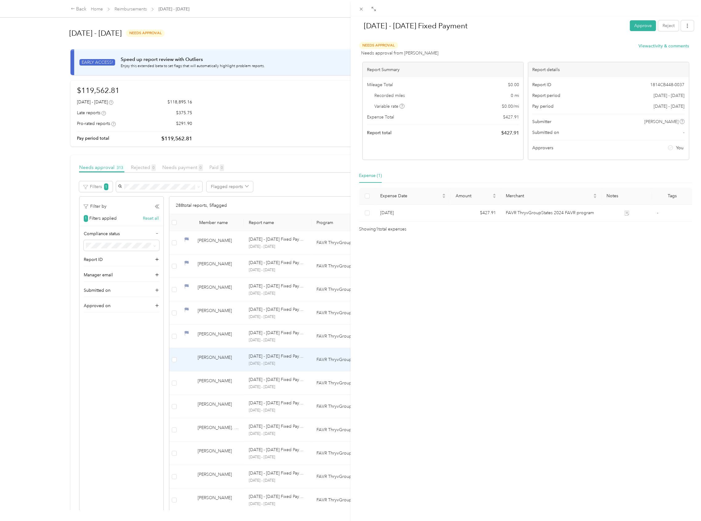
click at [173, 361] on div "[DATE] - [DATE] Fixed Payment Approve Reject Needs Approval Needs approval from…" at bounding box center [350, 260] width 701 height 521
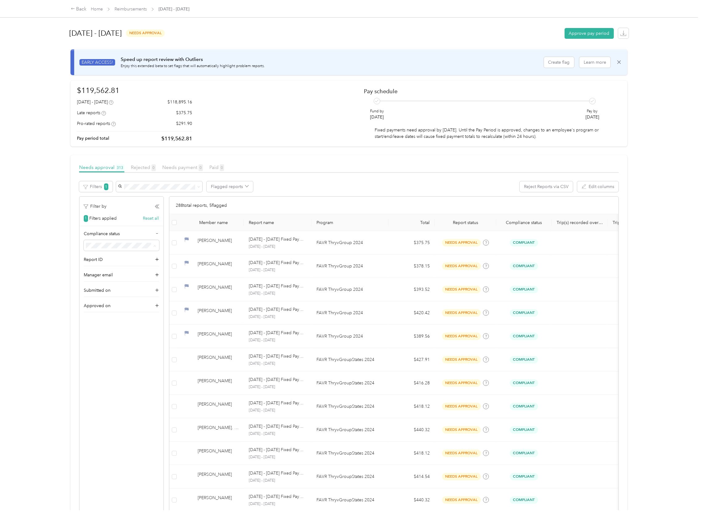
click at [115, 280] on li "Non-Compliant" at bounding box center [121, 278] width 74 height 11
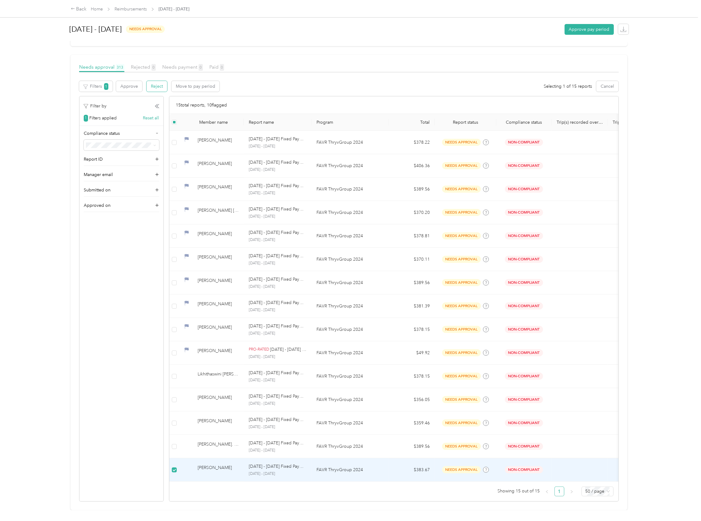
click at [159, 81] on button "Reject" at bounding box center [156, 86] width 21 height 11
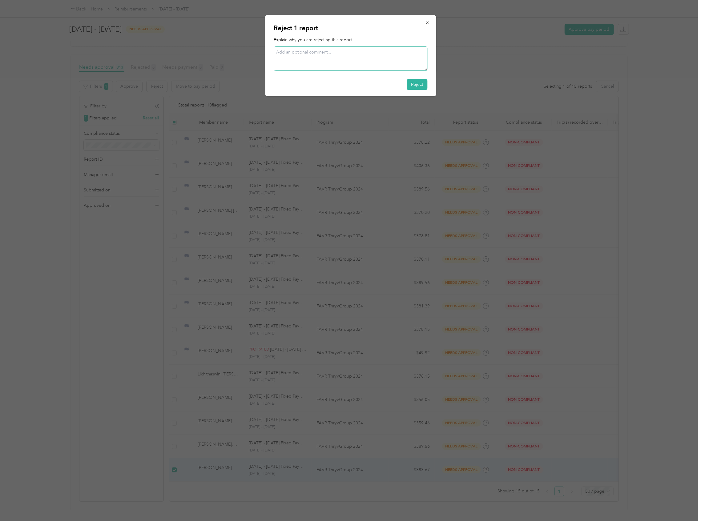
click at [350, 57] on textarea at bounding box center [351, 58] width 154 height 24
paste textarea "Out of compliance; expired insurance policy."
type textarea "Out of compliance; expired insurance policy."
click at [420, 84] on button "Reject" at bounding box center [417, 84] width 21 height 11
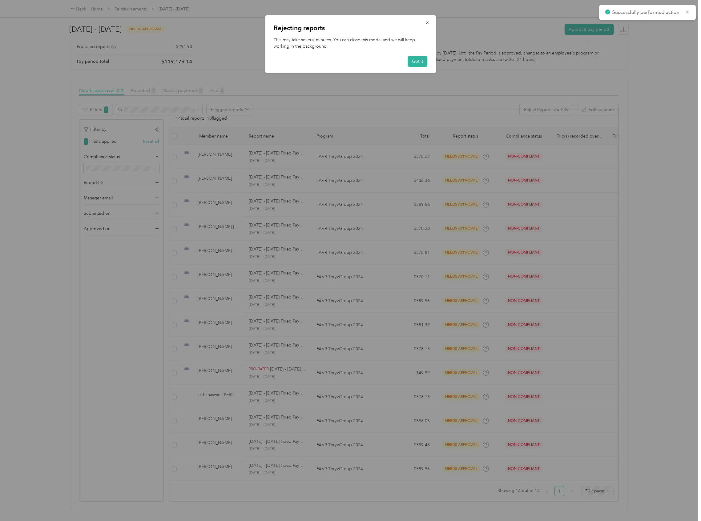
scroll to position [91, 0]
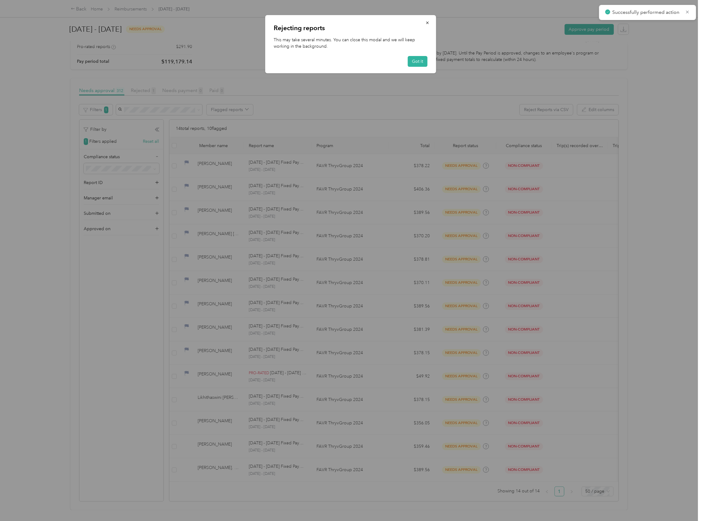
click at [350, 484] on div at bounding box center [350, 260] width 701 height 521
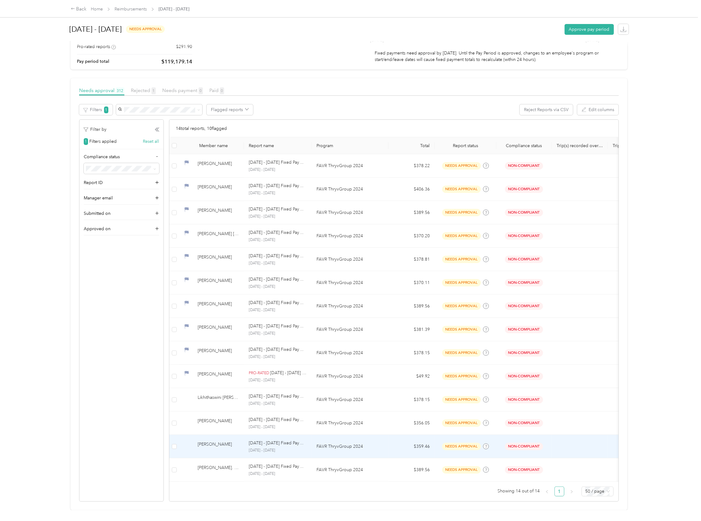
click at [171, 435] on td at bounding box center [174, 446] width 10 height 23
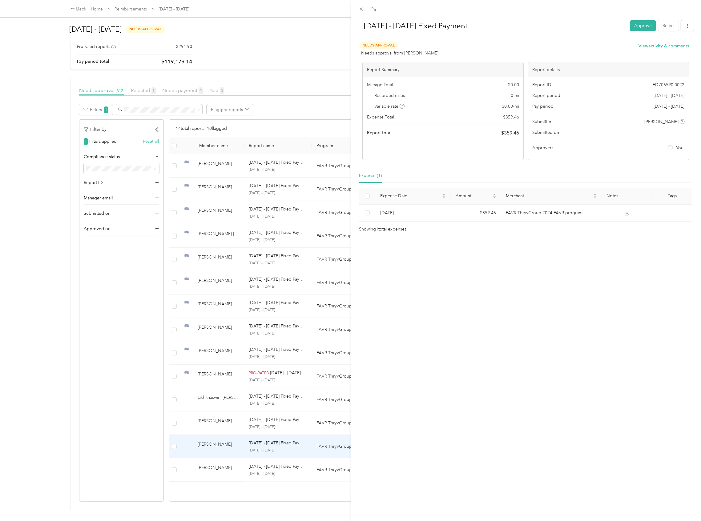
click at [172, 434] on div "[DATE] - [DATE] Fixed Payment Approve Reject Needs Approval Needs approval from…" at bounding box center [350, 260] width 701 height 521
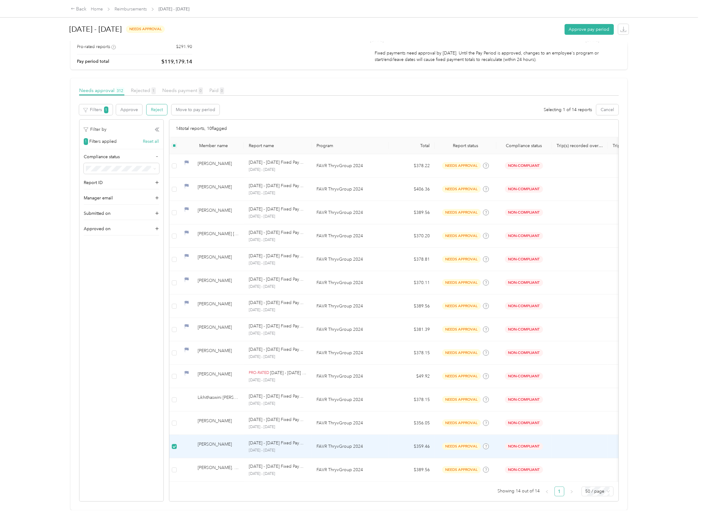
click at [154, 104] on button "Reject" at bounding box center [156, 109] width 21 height 11
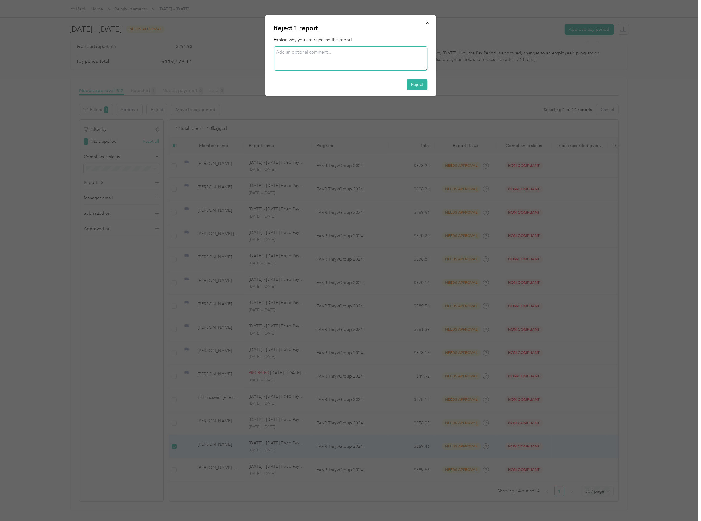
click at [291, 54] on textarea at bounding box center [351, 58] width 154 height 24
paste textarea "Out of compliance; expired insurance policy."
type textarea "Out of compliance; expired insurance policy."
click at [414, 82] on button "Reject" at bounding box center [417, 84] width 21 height 11
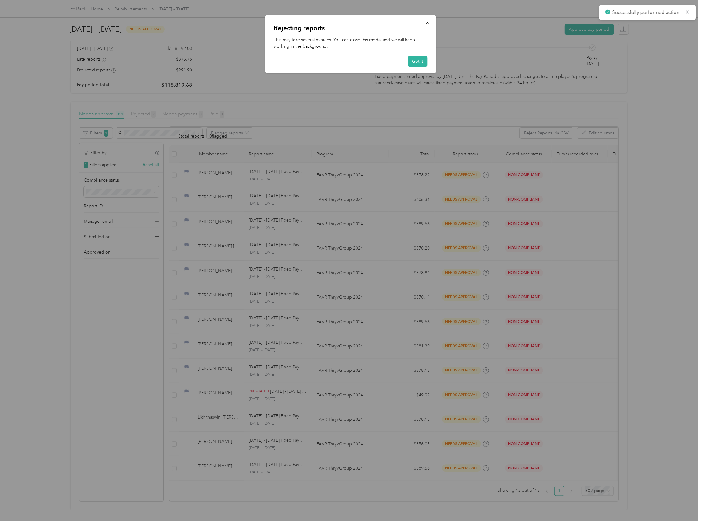
scroll to position [68, 0]
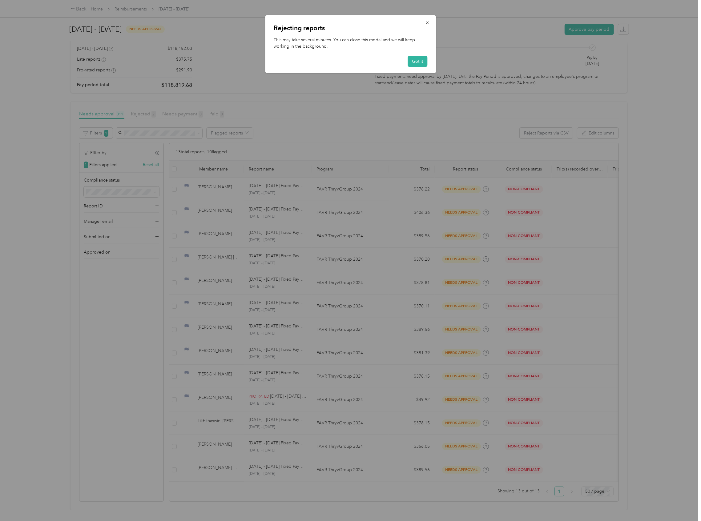
drag, startPoint x: 421, startPoint y: 58, endPoint x: 409, endPoint y: 74, distance: 20.6
click at [421, 58] on button "Got it" at bounding box center [417, 61] width 20 height 11
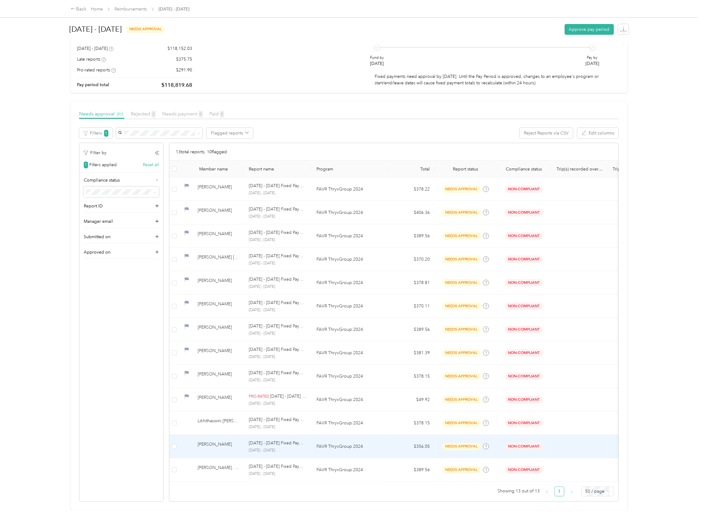
click at [170, 435] on td at bounding box center [174, 446] width 10 height 23
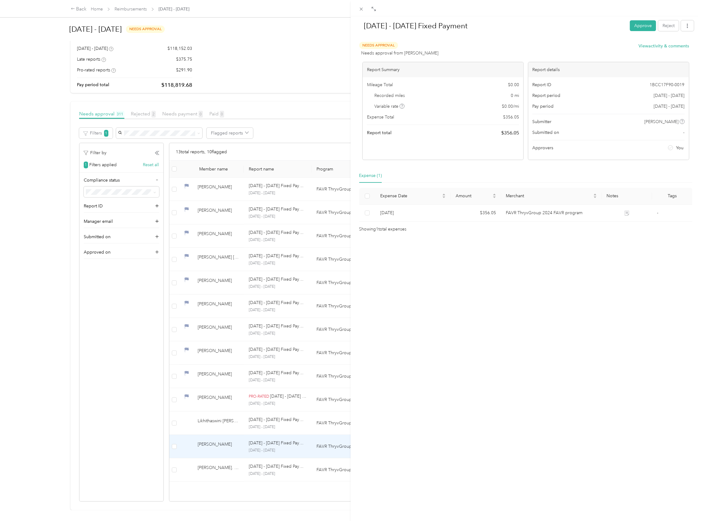
click at [174, 436] on div "[DATE] - [DATE] Fixed Payment Approve Reject Needs Approval Needs approval from…" at bounding box center [350, 260] width 701 height 521
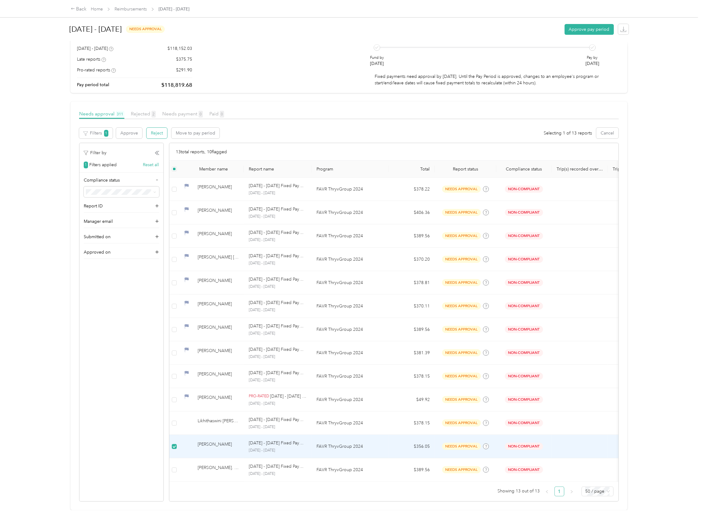
click at [157, 128] on button "Reject" at bounding box center [156, 133] width 21 height 11
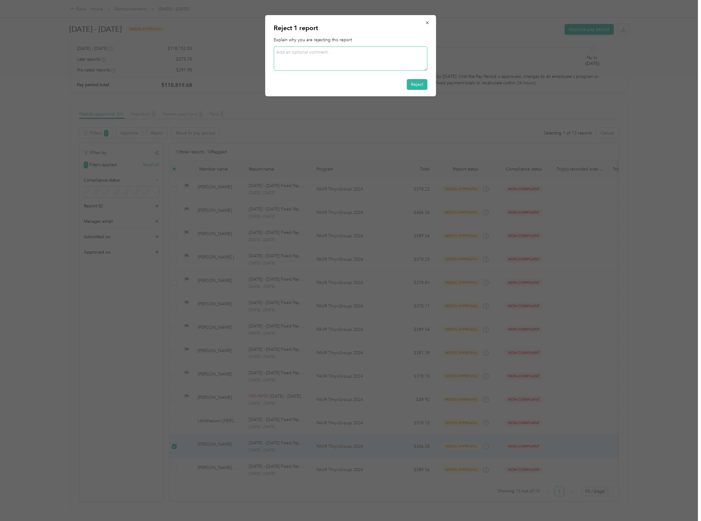
click at [308, 56] on textarea at bounding box center [351, 58] width 154 height 24
paste textarea "Out of compliance; expired insurance policy."
type textarea "Out of compliance; expired insurance policy."
click at [422, 82] on button "Reject" at bounding box center [417, 84] width 21 height 11
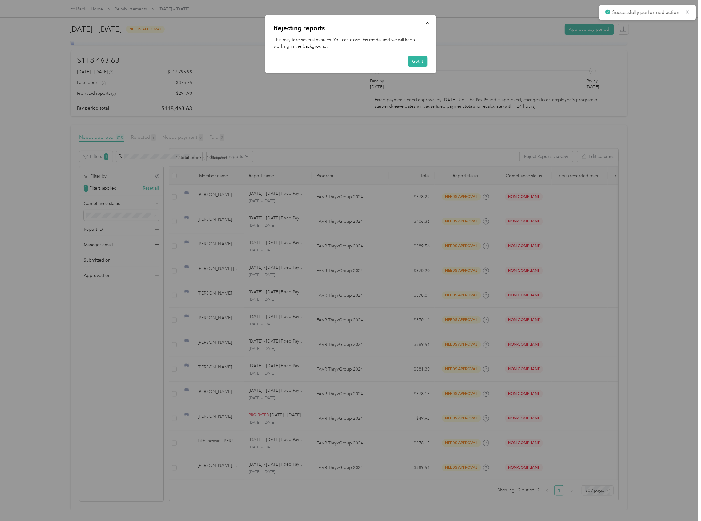
scroll to position [44, 0]
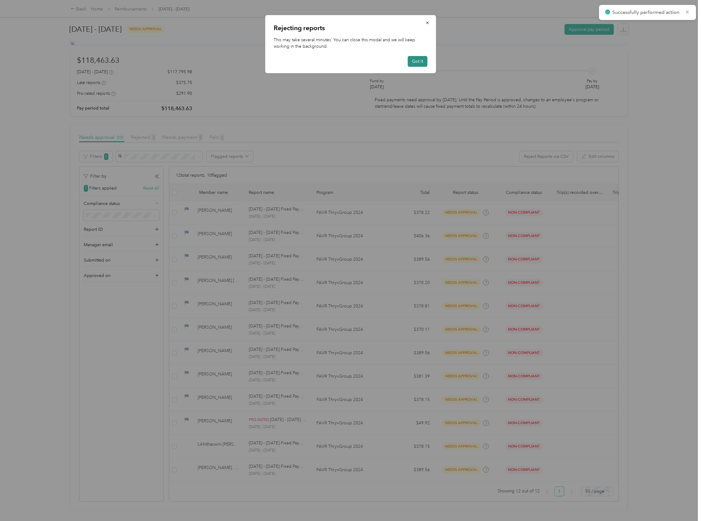
click at [422, 63] on button "Got it" at bounding box center [417, 61] width 20 height 11
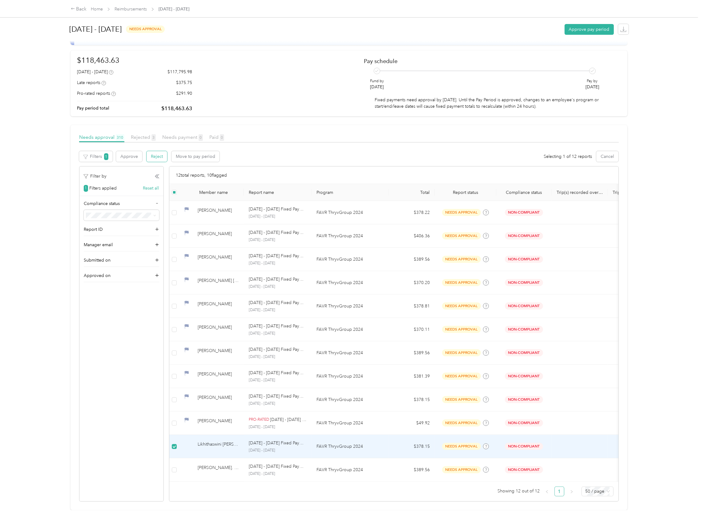
click at [150, 151] on button "Reject" at bounding box center [156, 156] width 21 height 11
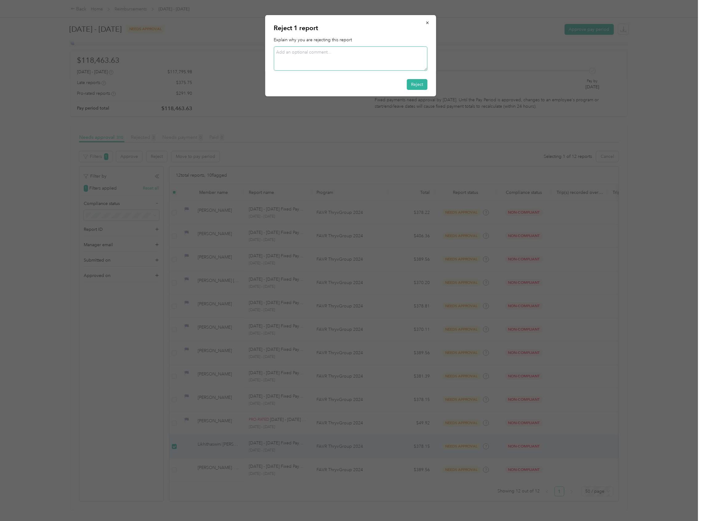
click at [334, 61] on textarea at bounding box center [351, 58] width 154 height 24
paste textarea "Out of compliance; expired driver’s license."
type textarea "Out of compliance; expired driver’s license."
click at [423, 83] on button "Reject" at bounding box center [417, 84] width 21 height 11
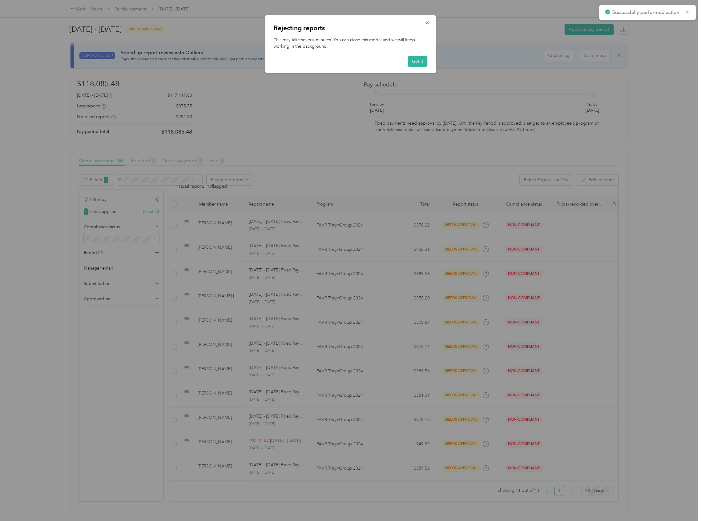
scroll to position [20, 0]
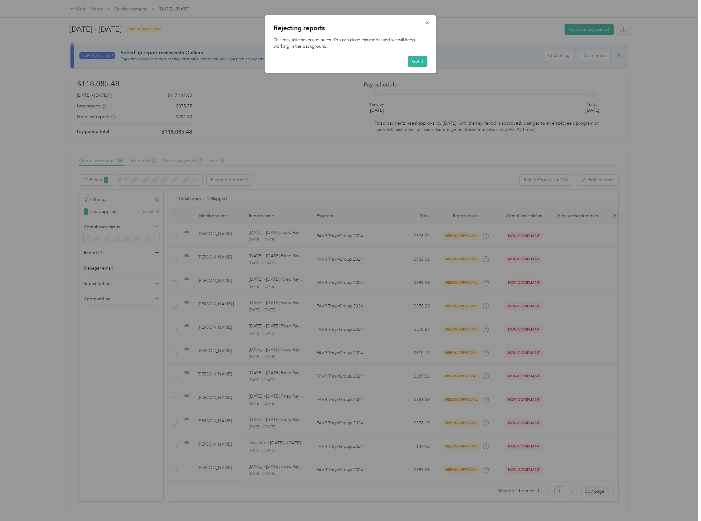
click at [137, 148] on div at bounding box center [350, 260] width 701 height 521
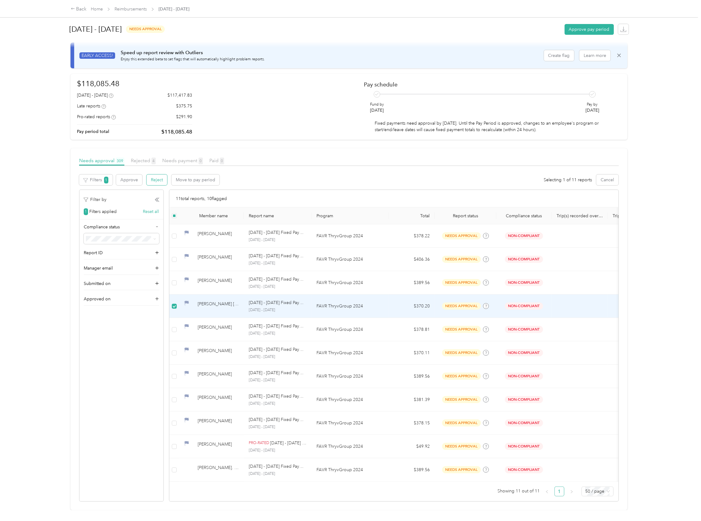
click at [158, 174] on button "Reject" at bounding box center [156, 179] width 21 height 11
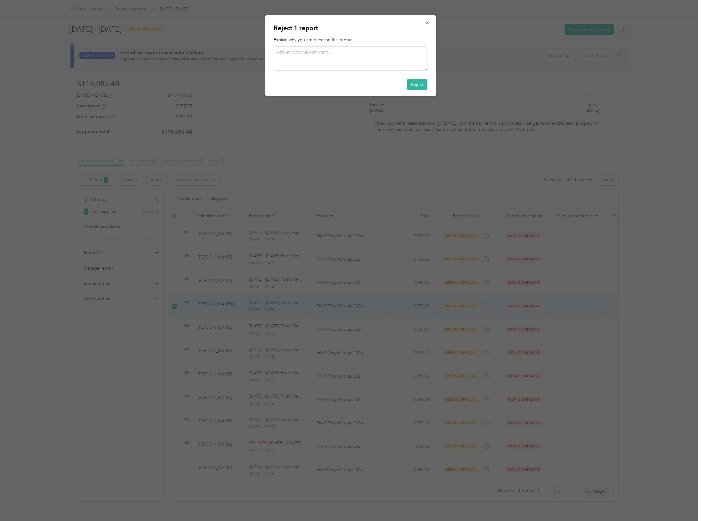
click at [293, 41] on p "Explain why you are rejecting this report" at bounding box center [351, 40] width 154 height 6
click at [288, 52] on textarea at bounding box center [351, 58] width 154 height 24
paste textarea "Insurance out of compliance; Bodily injury coverage per person: must be greater…"
type textarea "Insurance out of compliance; Bodily injury coverage per person: must be greater…"
click at [420, 85] on button "Reject" at bounding box center [417, 84] width 21 height 11
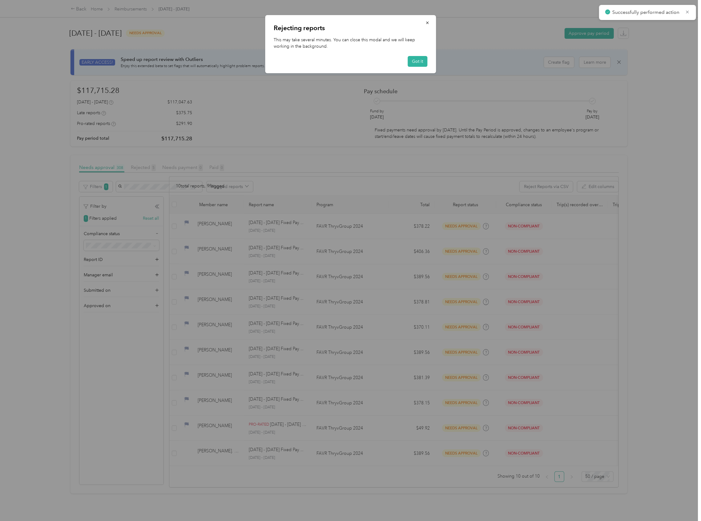
scroll to position [0, 0]
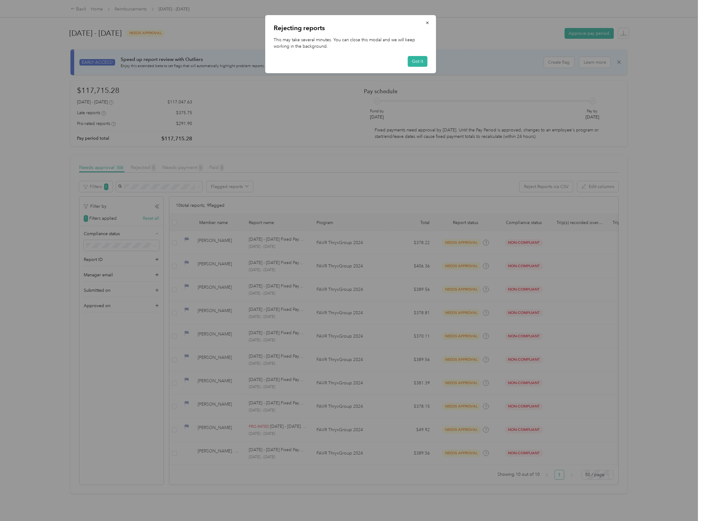
click at [220, 267] on div at bounding box center [350, 260] width 701 height 521
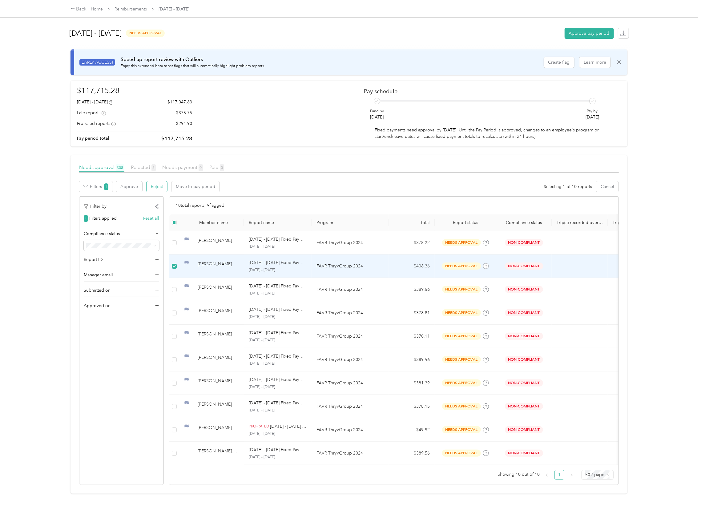
click at [159, 185] on button "Reject" at bounding box center [156, 186] width 21 height 11
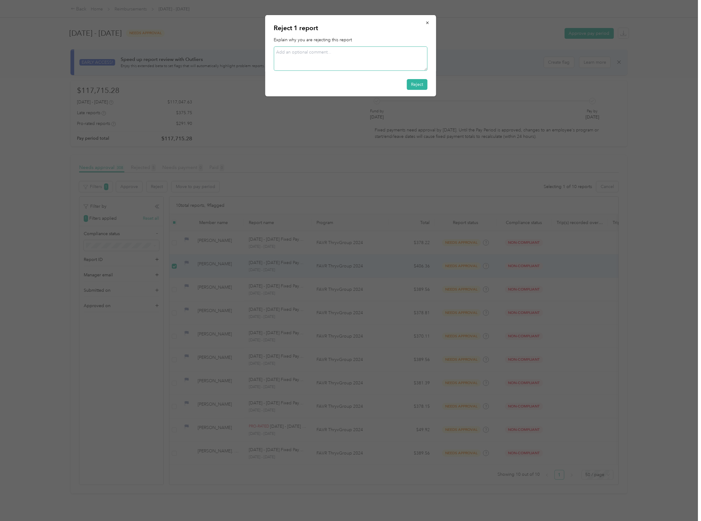
click at [279, 56] on textarea at bounding box center [351, 58] width 154 height 24
paste textarea "Out of compliance, Everlance cannot read (blurry or cut off image) document upl…"
type textarea "Out of compliance, Everlance cannot read (blurry or cut off image) document upl…"
click at [415, 82] on button "Reject" at bounding box center [417, 84] width 21 height 11
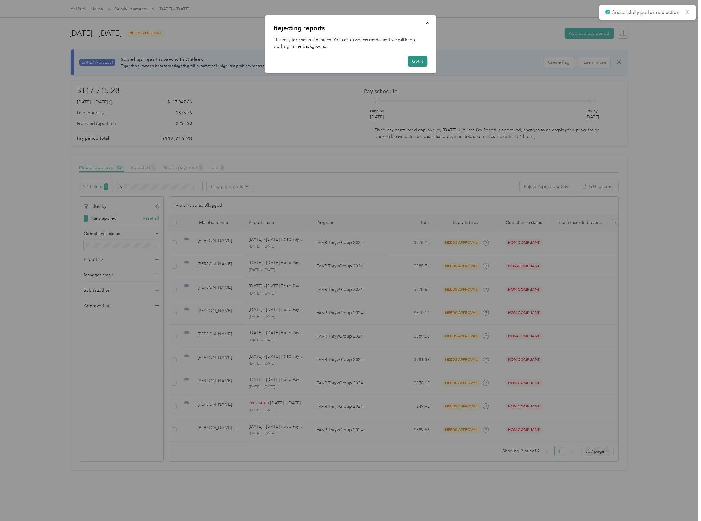
click at [423, 63] on button "Got it" at bounding box center [417, 61] width 20 height 11
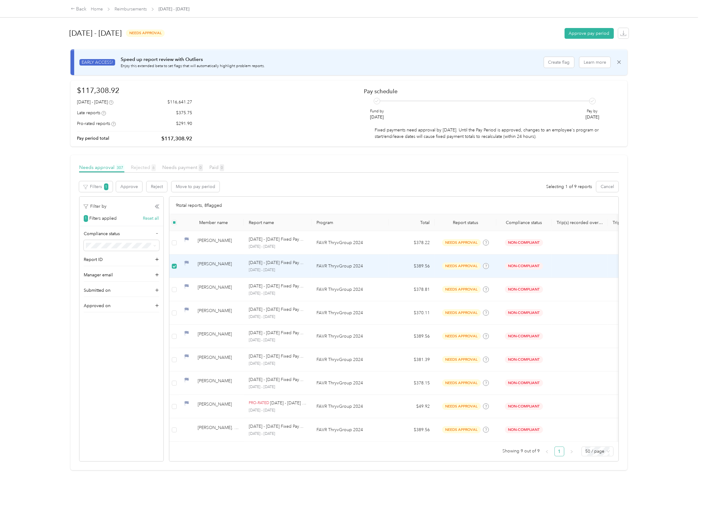
click at [133, 167] on span "Rejected 6" at bounding box center [143, 167] width 25 height 6
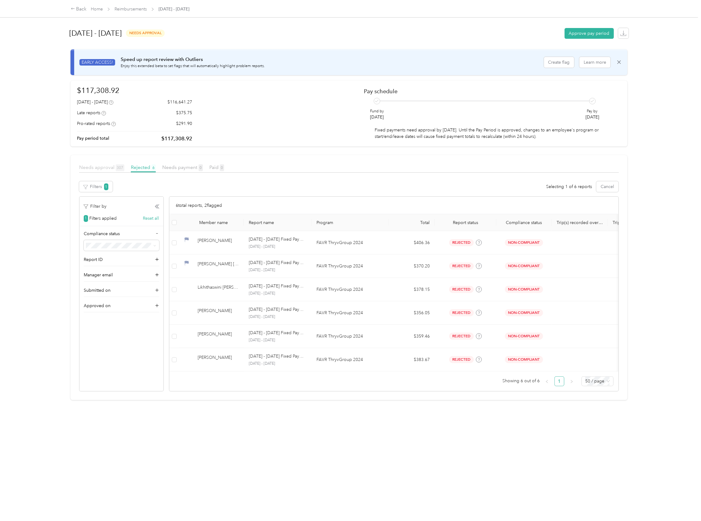
click at [80, 168] on span "Needs approval 307" at bounding box center [101, 167] width 45 height 6
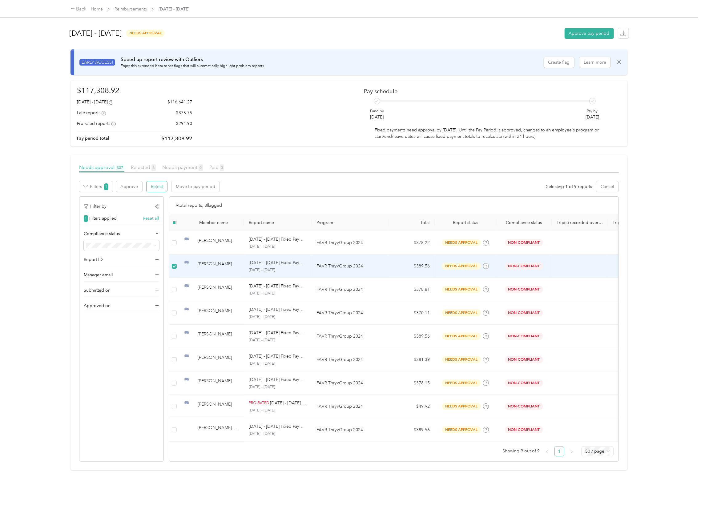
click at [150, 185] on button "Reject" at bounding box center [156, 186] width 21 height 11
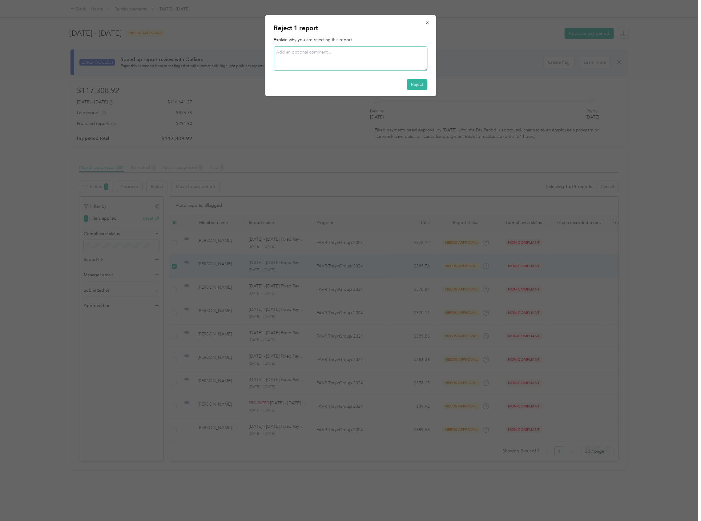
click at [289, 52] on textarea at bounding box center [351, 58] width 154 height 24
paste textarea "Out of compliance; expired insurance policy."
type textarea "Out of compliance; expired insurance policy."
click at [421, 84] on button "Reject" at bounding box center [417, 84] width 21 height 11
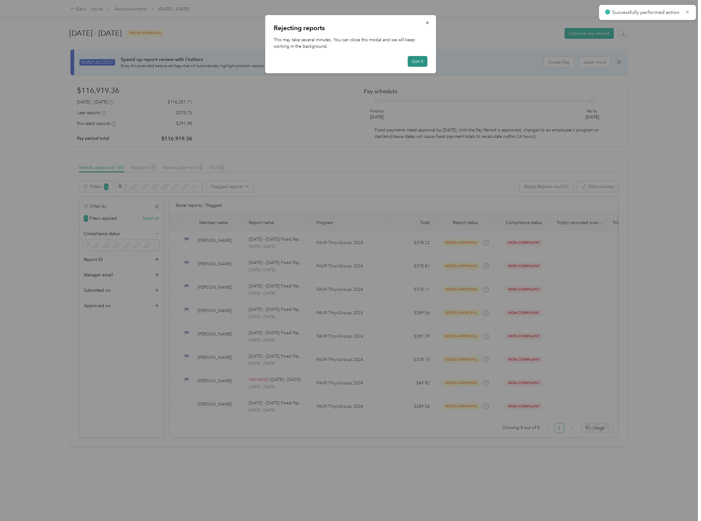
click at [416, 62] on button "Got it" at bounding box center [417, 61] width 20 height 11
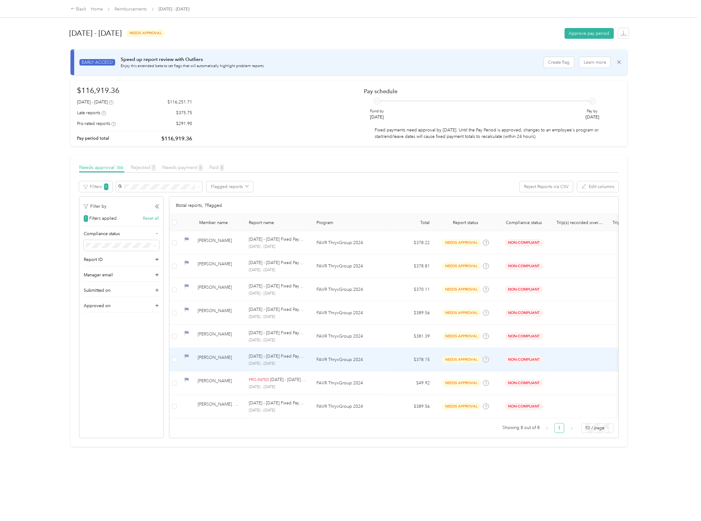
click at [177, 360] on td at bounding box center [174, 359] width 10 height 23
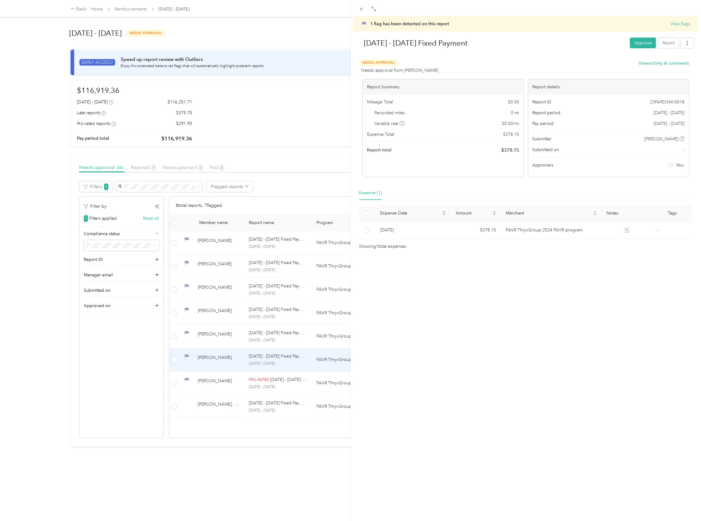
click at [172, 361] on div "1 flag has been detected on this report View flags [DATE] - [DATE] Fixed Paymen…" at bounding box center [350, 260] width 701 height 521
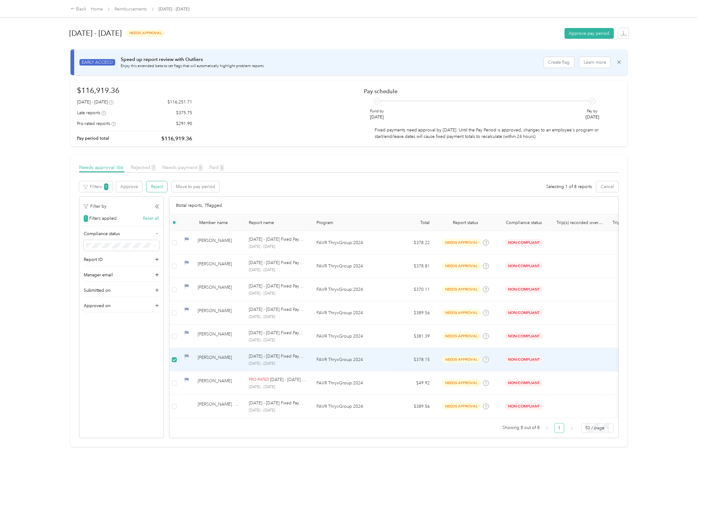
click at [157, 190] on button "Reject" at bounding box center [156, 186] width 21 height 11
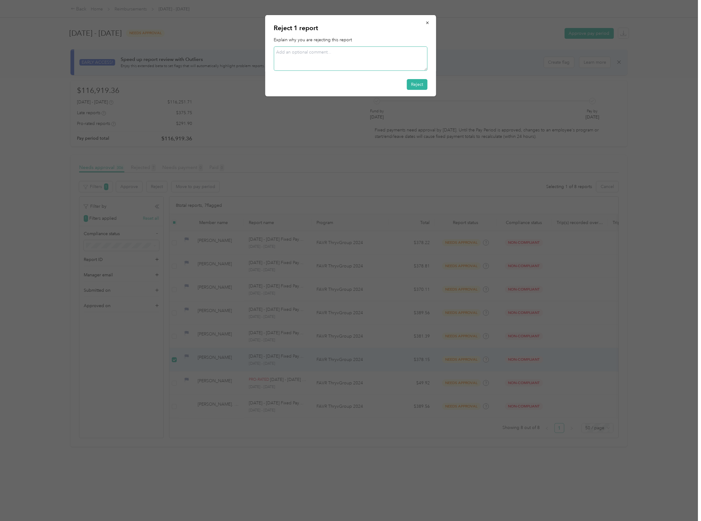
click at [295, 52] on textarea at bounding box center [351, 58] width 154 height 24
paste textarea "Out of compliance; expired insurance policy."
type textarea "Out of compliance; expired insurance policy."
click at [412, 82] on button "Reject" at bounding box center [417, 84] width 21 height 11
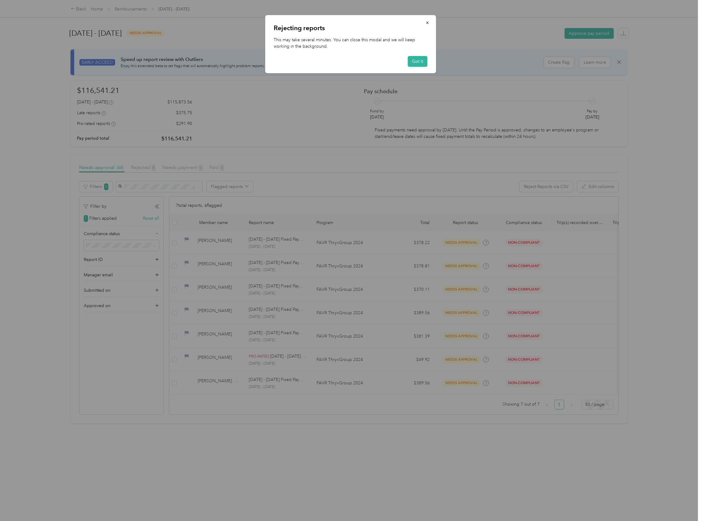
drag, startPoint x: 423, startPoint y: 58, endPoint x: 409, endPoint y: 76, distance: 22.1
click at [423, 58] on button "Got it" at bounding box center [417, 61] width 20 height 11
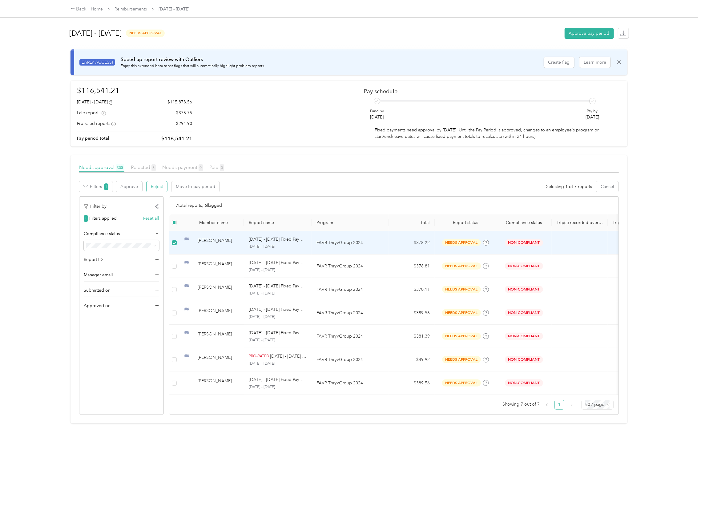
click at [151, 185] on button "Reject" at bounding box center [156, 186] width 21 height 11
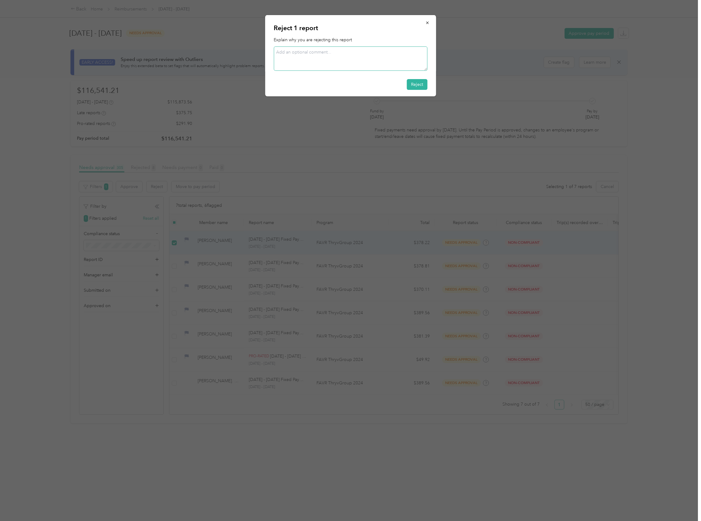
click at [299, 50] on textarea at bounding box center [351, 58] width 154 height 24
paste textarea "Out of compliance; expired insurance policy."
type textarea "Out of compliance; expired insurance policy."
click at [419, 85] on button "Reject" at bounding box center [417, 84] width 21 height 11
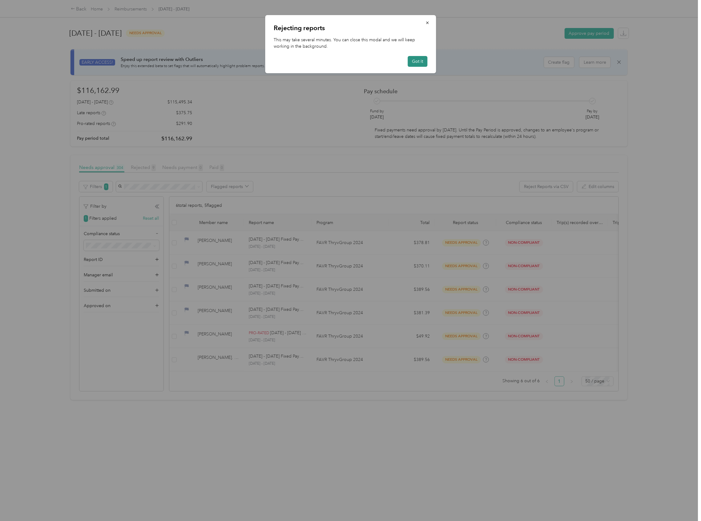
click at [415, 63] on button "Got it" at bounding box center [417, 61] width 20 height 11
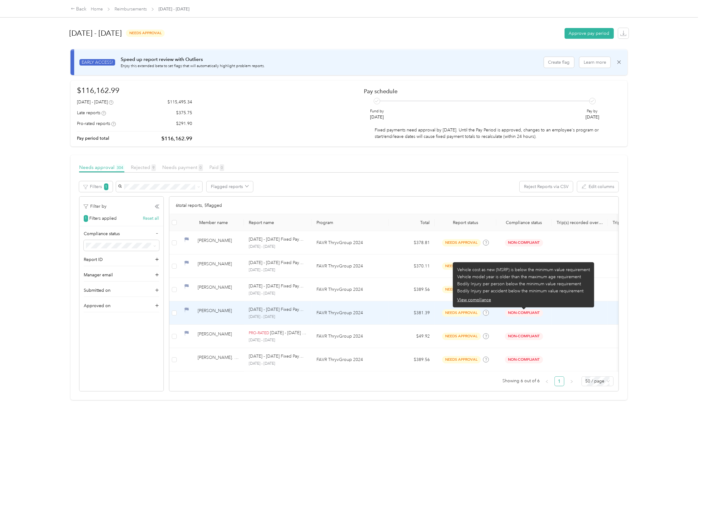
click at [521, 315] on span "Non-Compliant" at bounding box center [524, 312] width 38 height 7
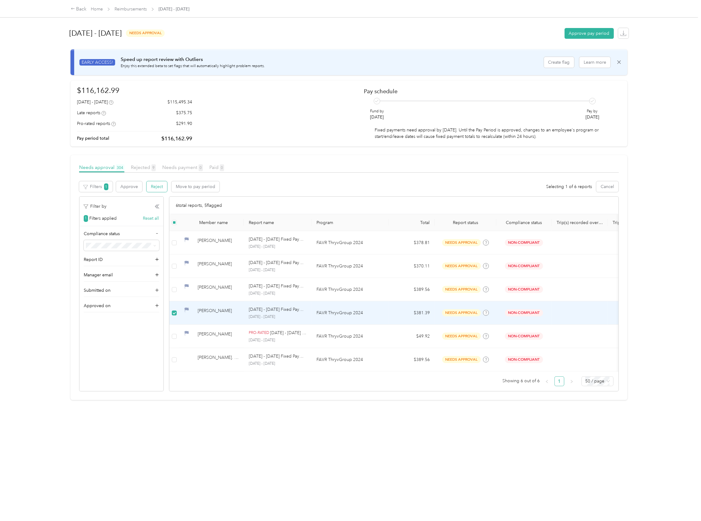
click at [155, 189] on button "Reject" at bounding box center [156, 186] width 21 height 11
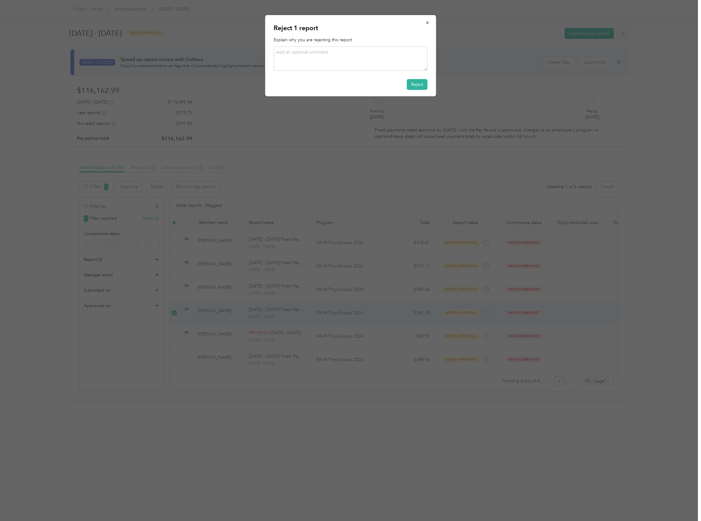
click at [297, 40] on p "Explain why you are rejecting this report" at bounding box center [351, 40] width 154 height 6
click at [287, 62] on textarea at bounding box center [351, 58] width 154 height 24
paste textarea "Insurance out of compliance; Bodily injury coverage per person: must be greater…"
type textarea "Insurance out of compliance; Bodily injury coverage per person: must be greater…"
click at [416, 85] on button "Reject" at bounding box center [417, 84] width 21 height 11
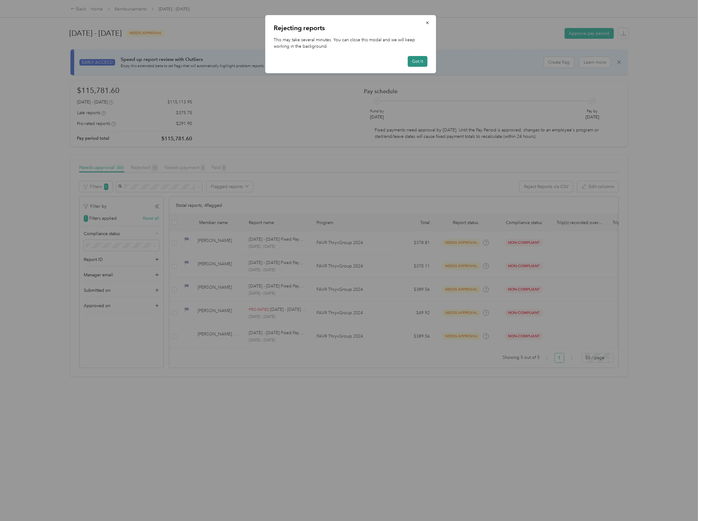
click at [419, 63] on button "Got it" at bounding box center [417, 61] width 20 height 11
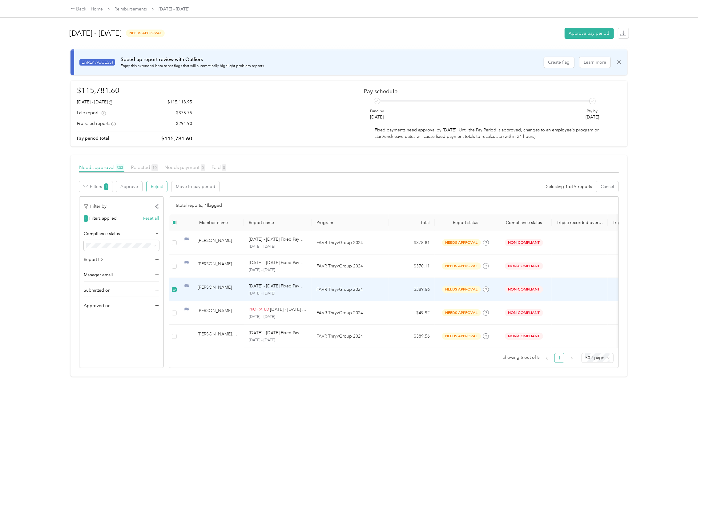
click at [153, 188] on button "Reject" at bounding box center [156, 186] width 21 height 11
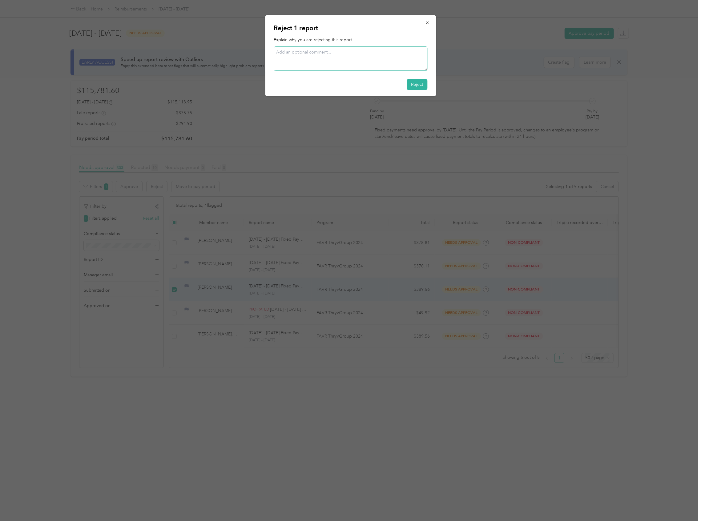
click at [311, 57] on textarea at bounding box center [351, 58] width 154 height 24
paste textarea "Out of compliance; expired insurance policy."
type textarea "Out of compliance; expired insurance policy."
click at [419, 82] on button "Reject" at bounding box center [417, 84] width 21 height 11
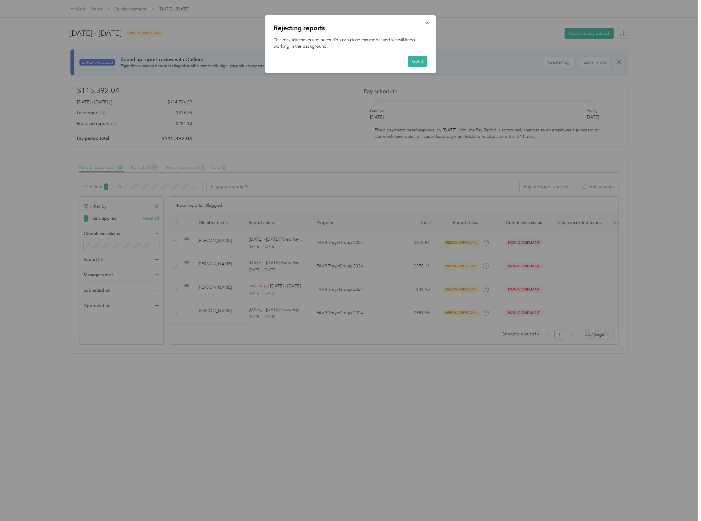
click at [526, 265] on div at bounding box center [350, 260] width 701 height 521
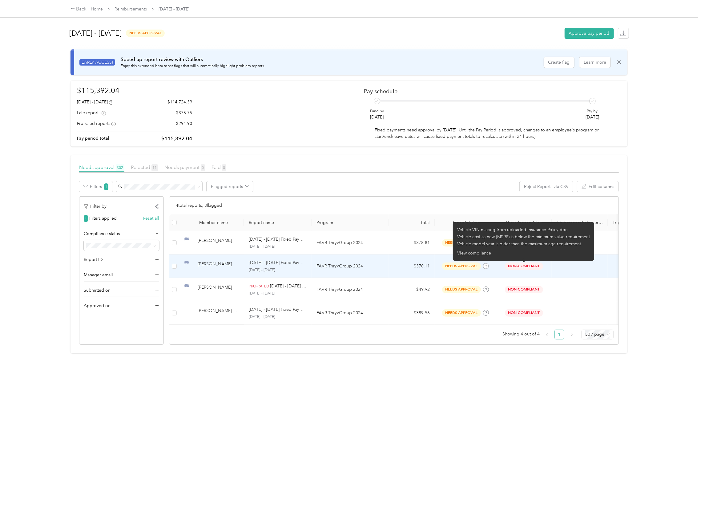
click at [478, 253] on button "View compliance" at bounding box center [474, 253] width 34 height 6
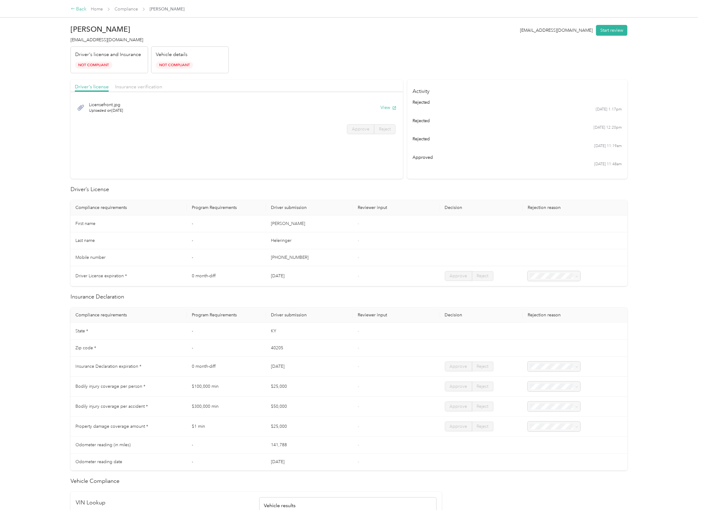
click at [82, 10] on div "Back" at bounding box center [79, 9] width 16 height 7
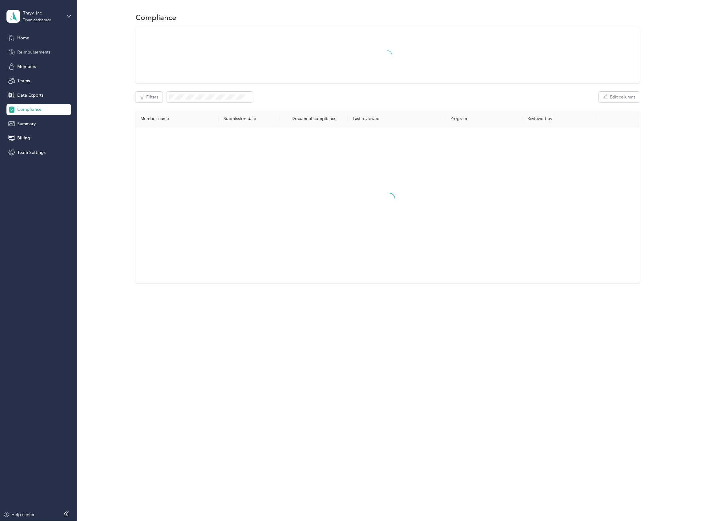
click at [28, 52] on span "Reimbursements" at bounding box center [33, 52] width 33 height 6
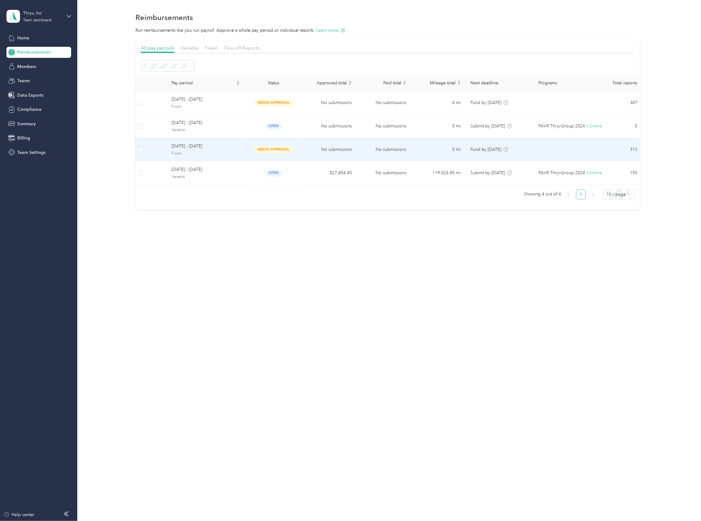
click at [202, 147] on span "[DATE] - [DATE]" at bounding box center [205, 146] width 68 height 7
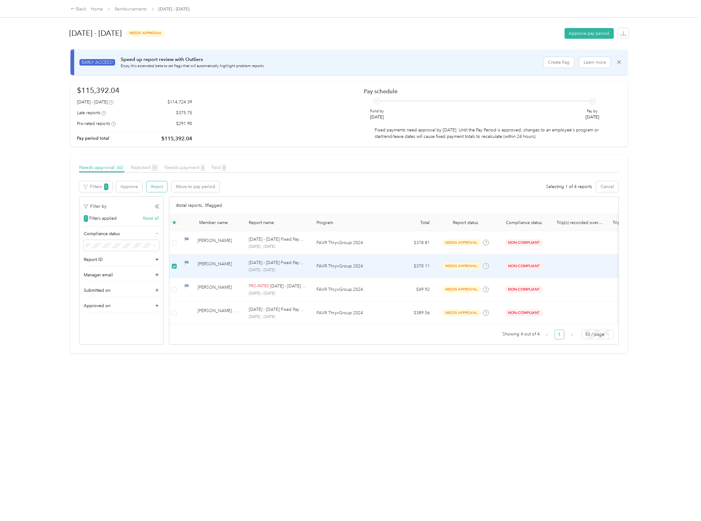
click at [154, 187] on button "Reject" at bounding box center [156, 186] width 21 height 11
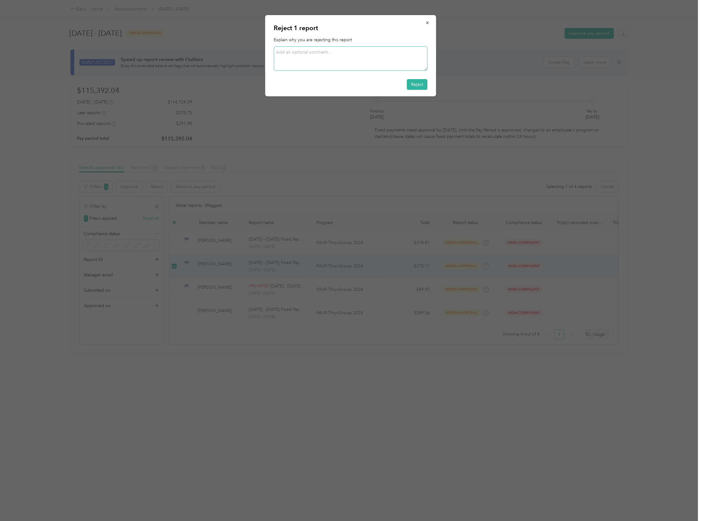
click at [295, 51] on textarea at bounding box center [351, 58] width 154 height 24
paste textarea "Out of compliance; expired insurance policy."
type textarea "Out of compliance; expired insurance policy."
click at [421, 85] on button "Reject" at bounding box center [417, 84] width 21 height 11
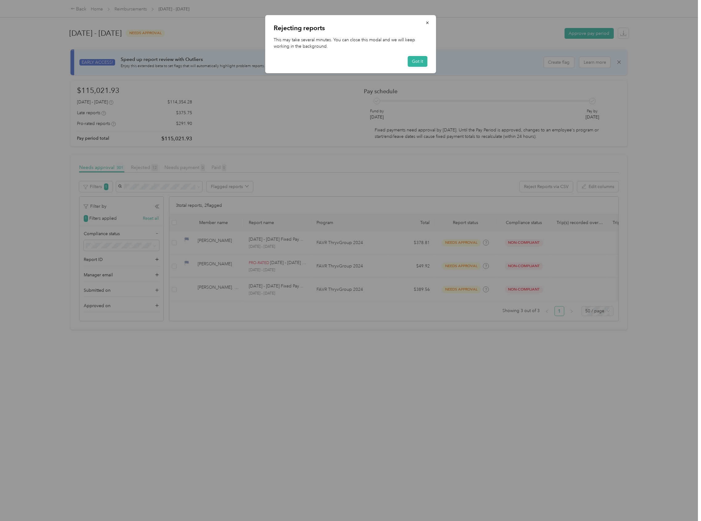
click at [519, 241] on div at bounding box center [350, 260] width 701 height 521
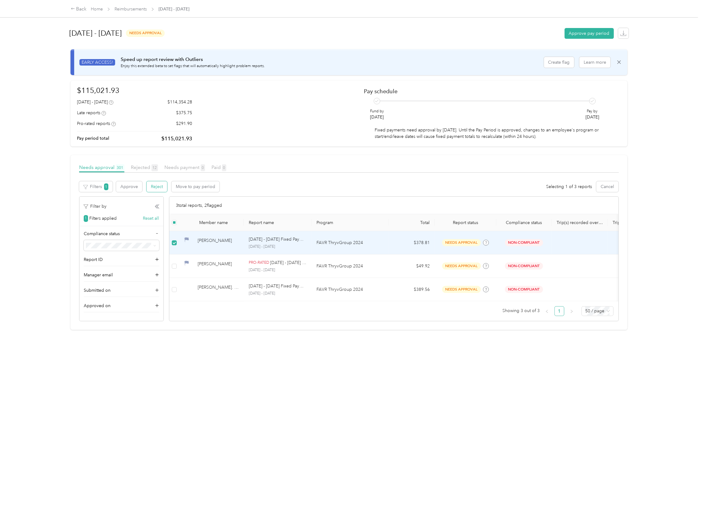
click at [155, 190] on button "Reject" at bounding box center [156, 186] width 21 height 11
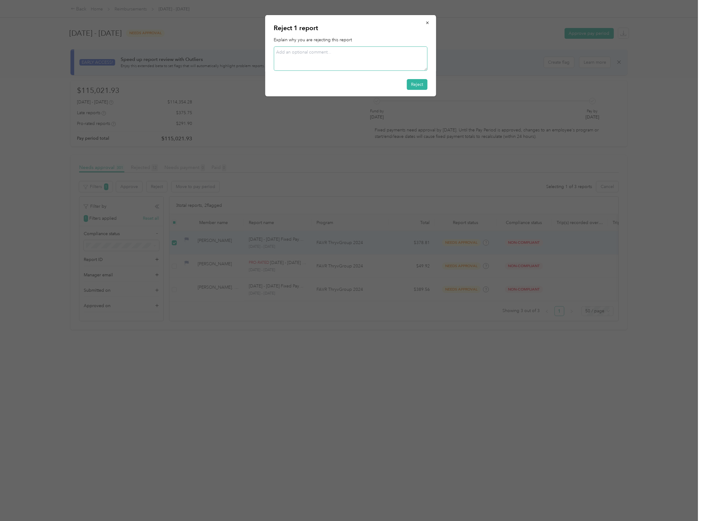
click at [284, 55] on textarea at bounding box center [351, 58] width 154 height 24
paste textarea "Out of compliance; expired insurance policy."
type textarea "Out of compliance; expired insurance policy and expired driver's license."
click at [423, 85] on button "Reject" at bounding box center [417, 84] width 21 height 11
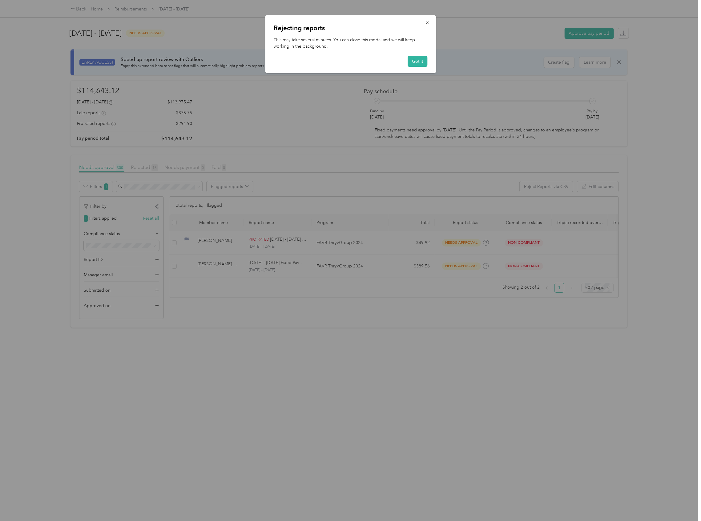
click at [407, 61] on div "Got it" at bounding box center [351, 61] width 154 height 11
click at [413, 62] on button "Got it" at bounding box center [417, 61] width 20 height 11
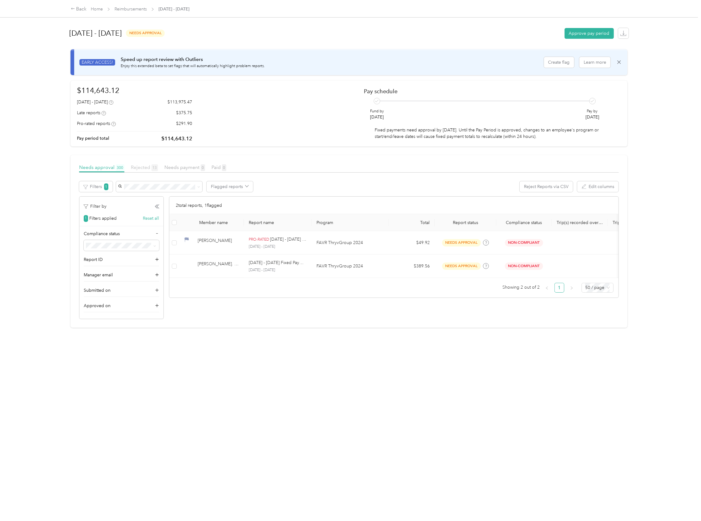
click at [145, 165] on span "Rejected 13" at bounding box center [144, 167] width 27 height 6
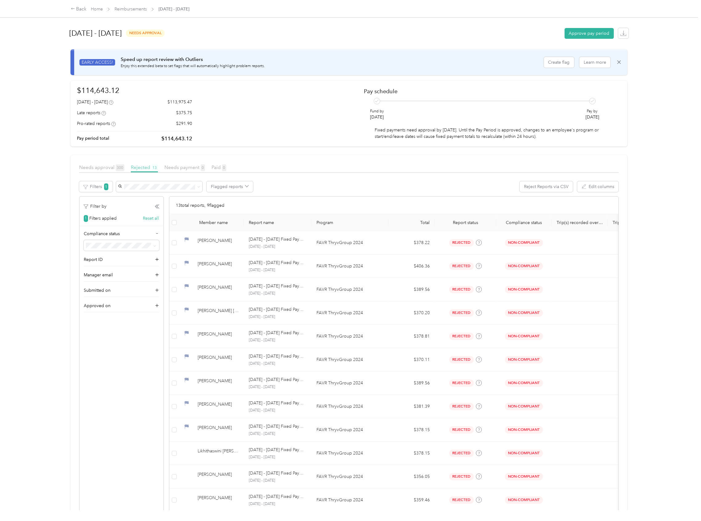
click at [145, 167] on span "Rejected 13" at bounding box center [144, 167] width 27 height 6
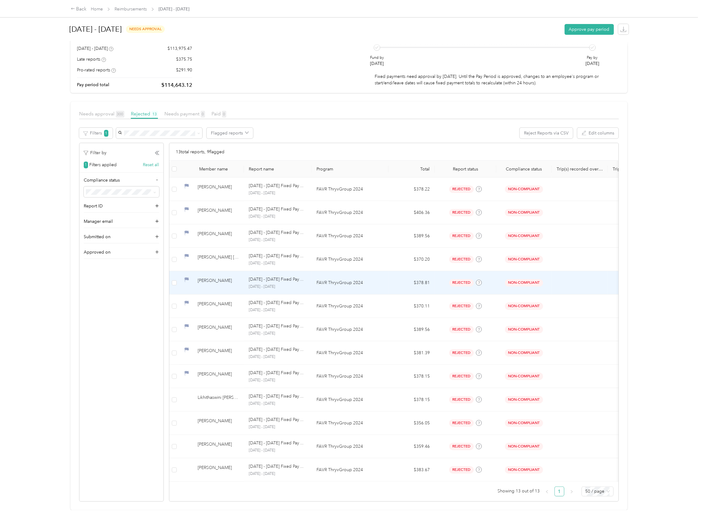
scroll to position [68, 0]
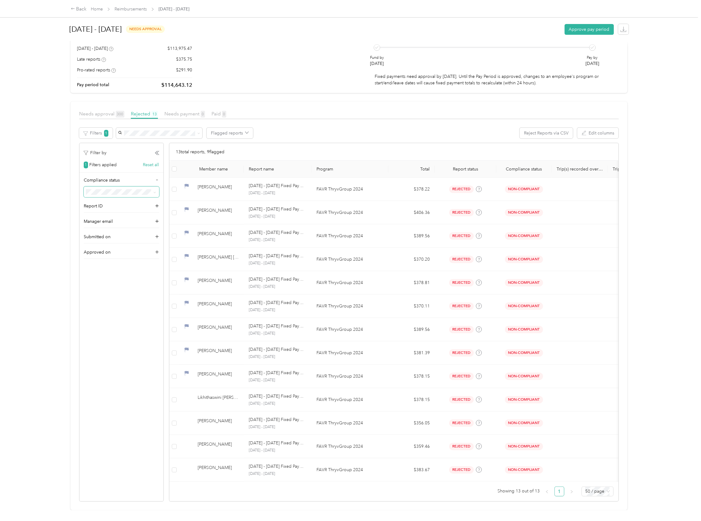
click at [156, 191] on icon at bounding box center [154, 192] width 3 height 3
click at [100, 111] on span "Needs approval 300" at bounding box center [101, 114] width 45 height 6
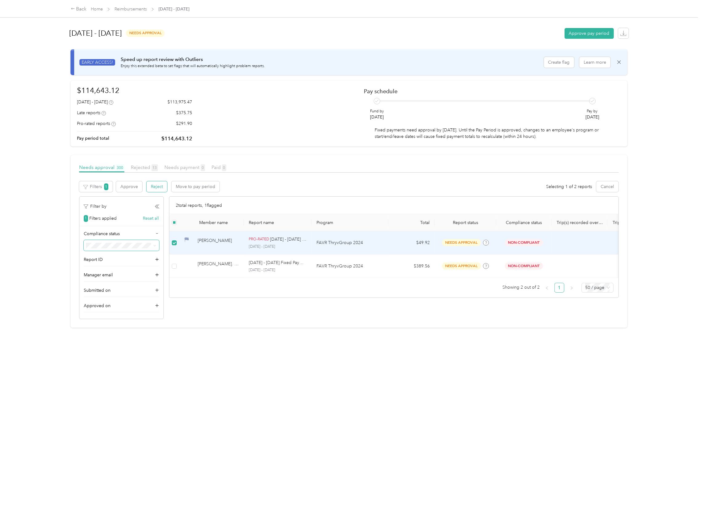
click at [155, 187] on button "Reject" at bounding box center [156, 186] width 21 height 11
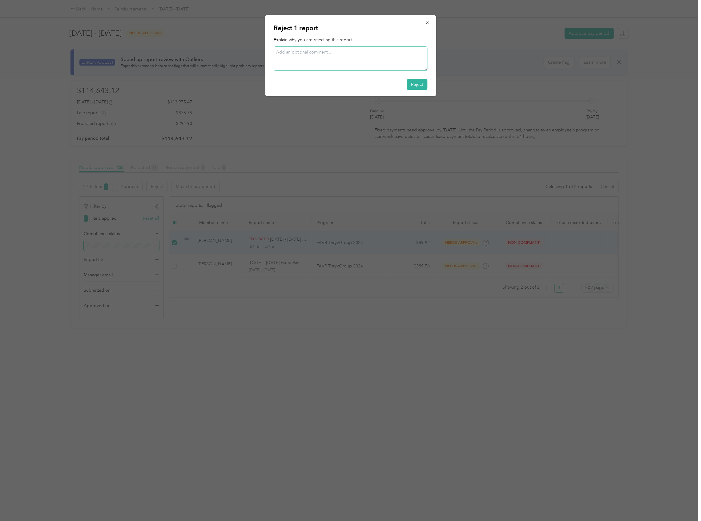
click at [301, 48] on textarea at bounding box center [351, 58] width 154 height 24
paste textarea "Out of compliance; expired insurance policy."
type textarea "Out of compliance; expired insurance policy."
click at [417, 87] on button "Reject" at bounding box center [417, 84] width 21 height 11
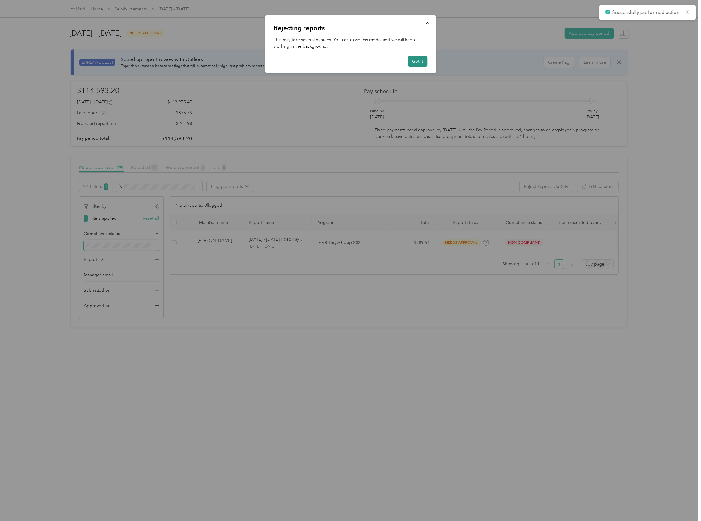
click at [411, 62] on button "Got it" at bounding box center [417, 61] width 20 height 11
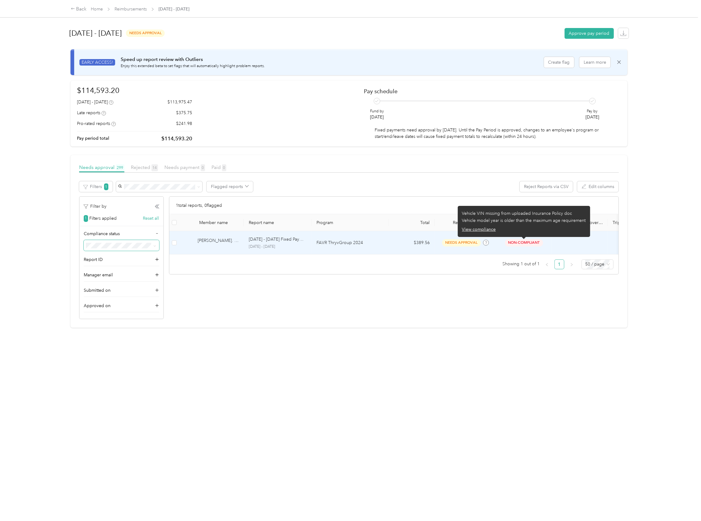
click at [528, 244] on span "Non-Compliant" at bounding box center [524, 242] width 38 height 7
click at [524, 243] on span "Non-Compliant" at bounding box center [524, 242] width 38 height 7
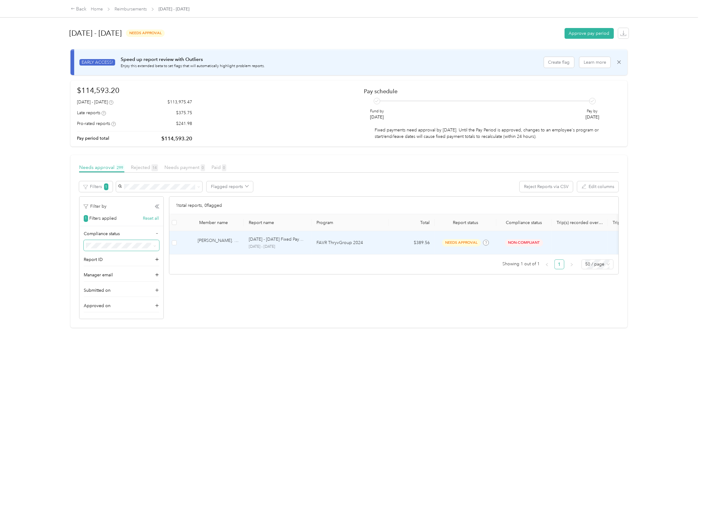
click at [521, 245] on span "Non-Compliant" at bounding box center [524, 242] width 38 height 7
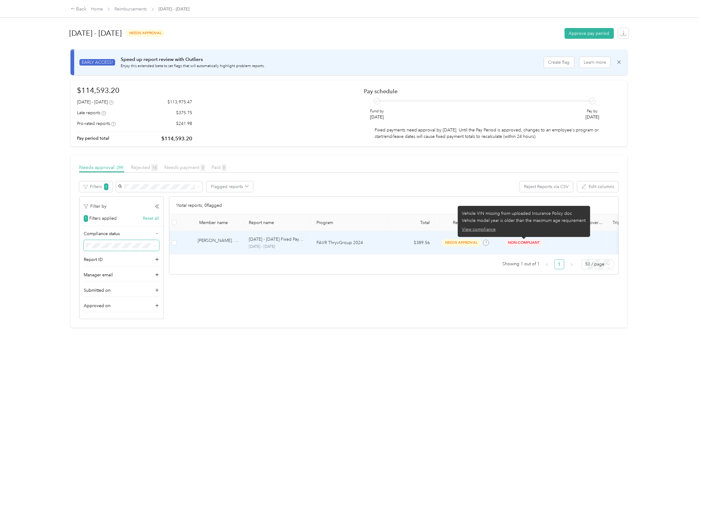
click at [468, 227] on button "View compliance" at bounding box center [479, 229] width 34 height 6
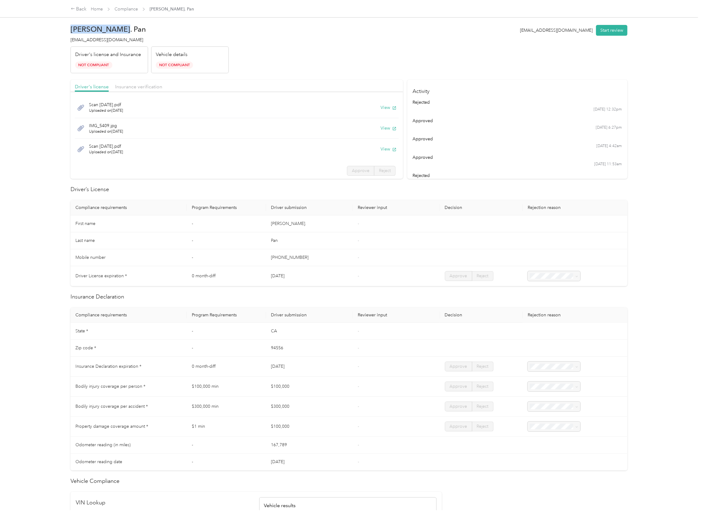
drag, startPoint x: 118, startPoint y: 30, endPoint x: 15, endPoint y: 33, distance: 103.4
click at [58, 31] on div "Back Home Compliance [PERSON_NAME] YQ. Pan [PERSON_NAME] YQ. Pan [EMAIL_ADDRESS…" at bounding box center [349, 260] width 698 height 521
click at [99, 11] on link "Home" at bounding box center [97, 8] width 12 height 5
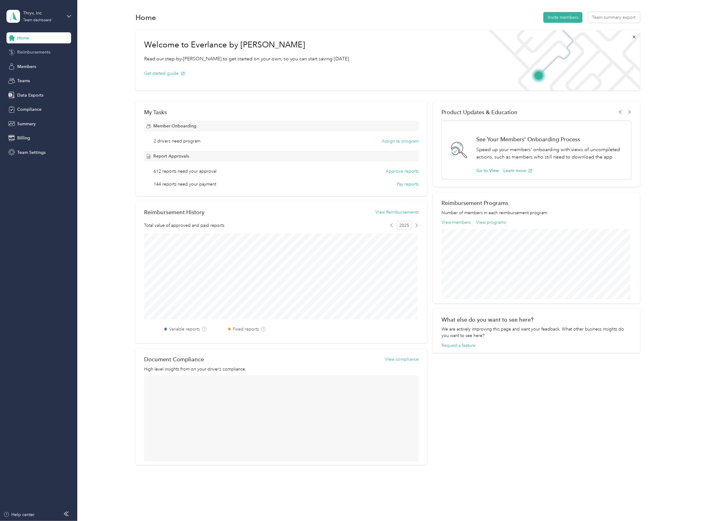
click at [49, 51] on span "Reimbursements" at bounding box center [33, 52] width 33 height 6
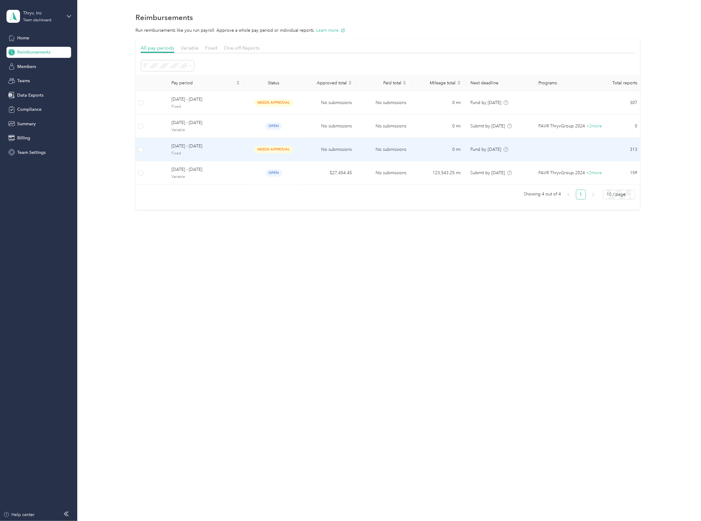
click at [194, 146] on span "[DATE] - [DATE]" at bounding box center [205, 146] width 68 height 7
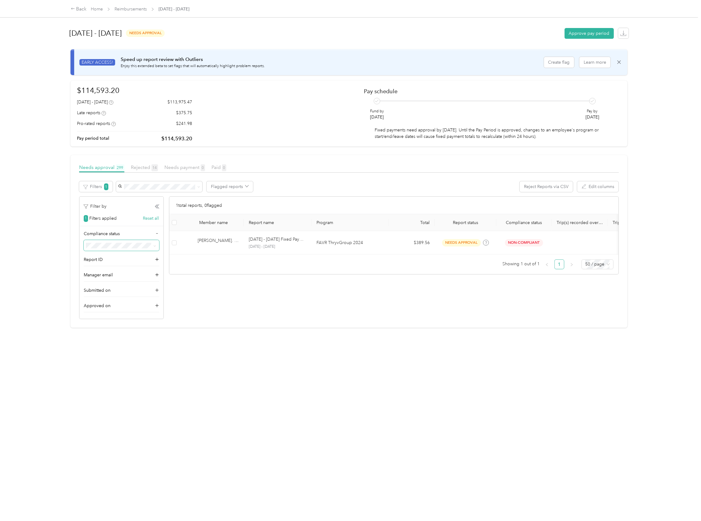
click at [154, 243] on span at bounding box center [154, 245] width 3 height 5
click at [153, 246] on span at bounding box center [153, 245] width 5 height 6
click at [154, 246] on icon at bounding box center [154, 246] width 3 height 3
click at [116, 293] on ol "All Compliant Non-Compliant Pending review In review Not submitted" at bounding box center [121, 284] width 74 height 65
click at [120, 288] on div "Pending review" at bounding box center [121, 289] width 66 height 6
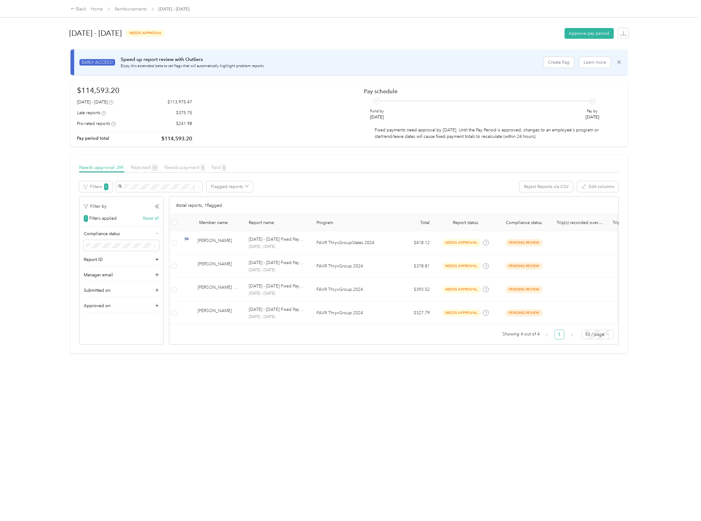
click at [105, 310] on span "Not submitted" at bounding box center [102, 310] width 28 height 5
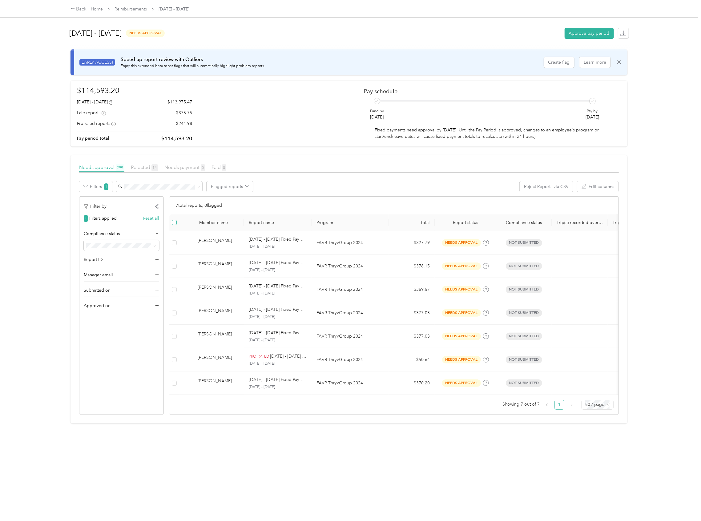
click at [172, 226] on label at bounding box center [174, 222] width 5 height 7
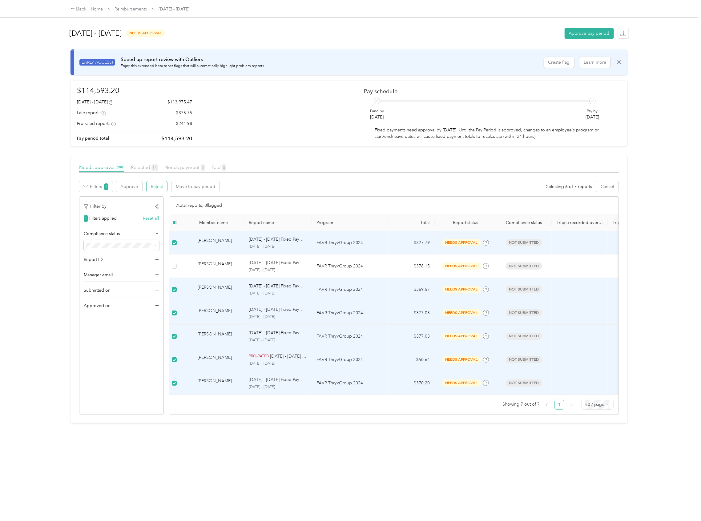
click at [154, 185] on button "Reject" at bounding box center [156, 186] width 21 height 11
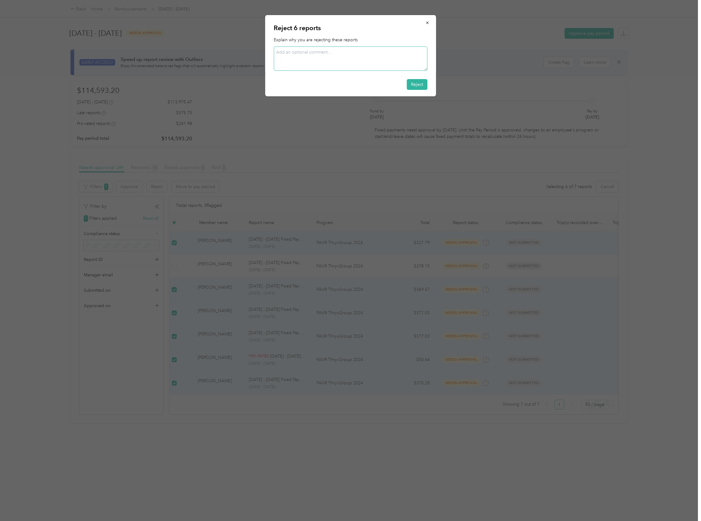
click at [314, 52] on textarea at bounding box center [351, 58] width 154 height 24
paste textarea "Out of compliance, driver’s license &/or insurance declaration pages not submit…"
type textarea "Out of compliance, driver’s license &/or insurance declaration pages not submit…"
click at [414, 83] on button "Reject" at bounding box center [417, 84] width 21 height 11
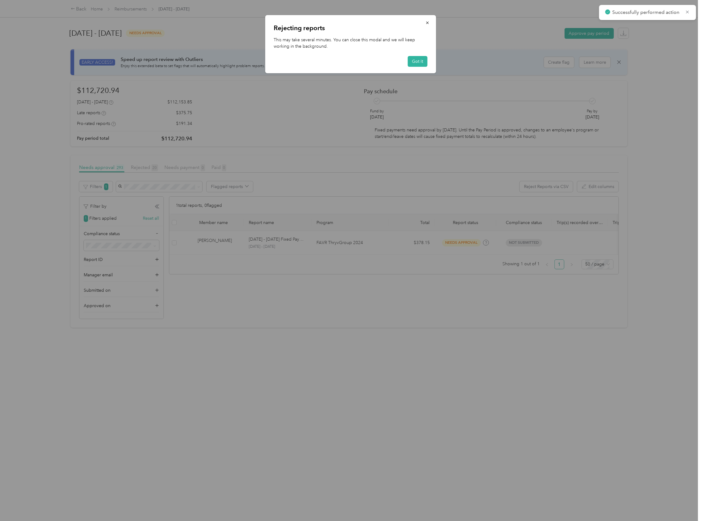
click at [202, 242] on div at bounding box center [350, 260] width 701 height 521
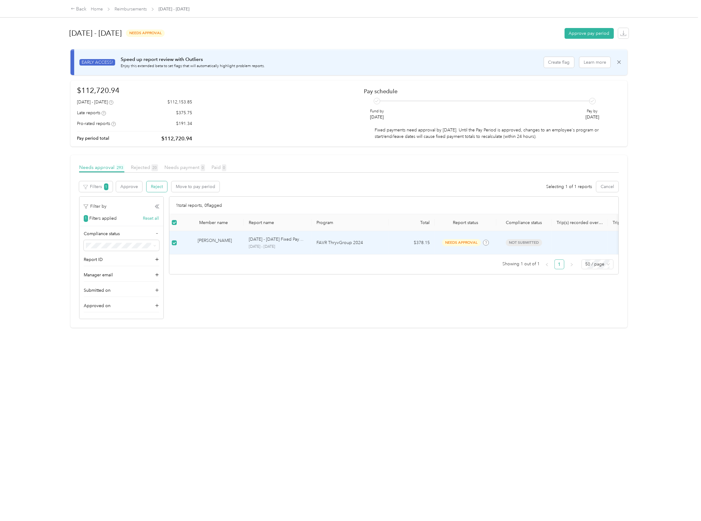
click at [157, 189] on button "Reject" at bounding box center [156, 186] width 21 height 11
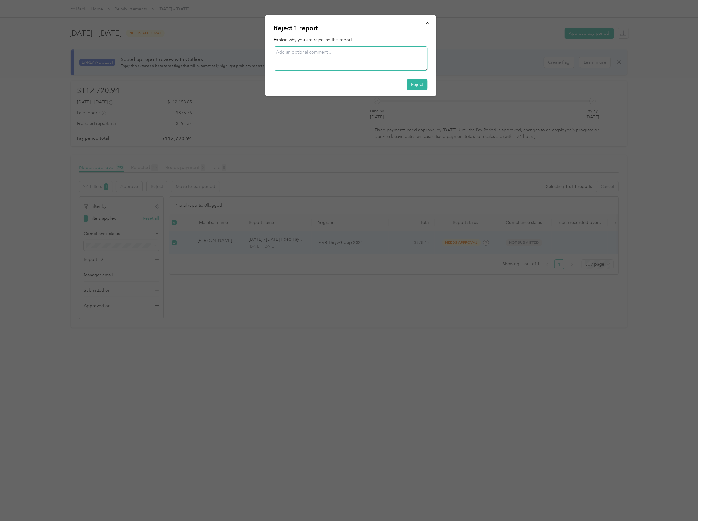
click at [334, 58] on textarea at bounding box center [351, 58] width 154 height 24
type textarea "Admin"
click at [421, 82] on button "Reject" at bounding box center [417, 84] width 21 height 11
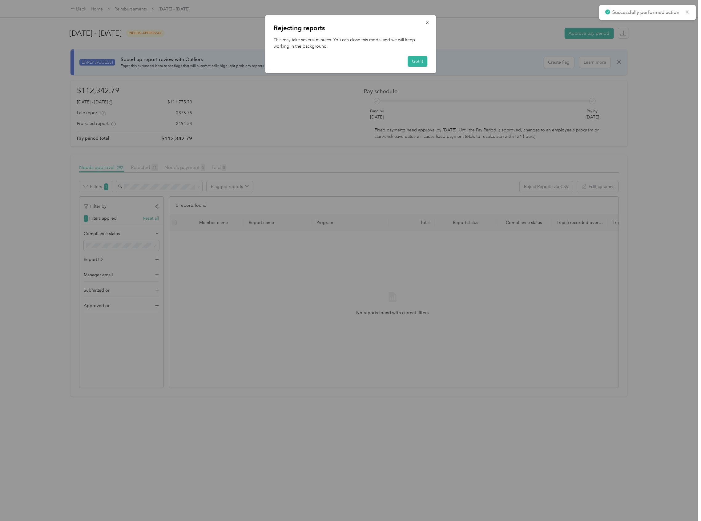
click at [174, 169] on div at bounding box center [350, 260] width 701 height 521
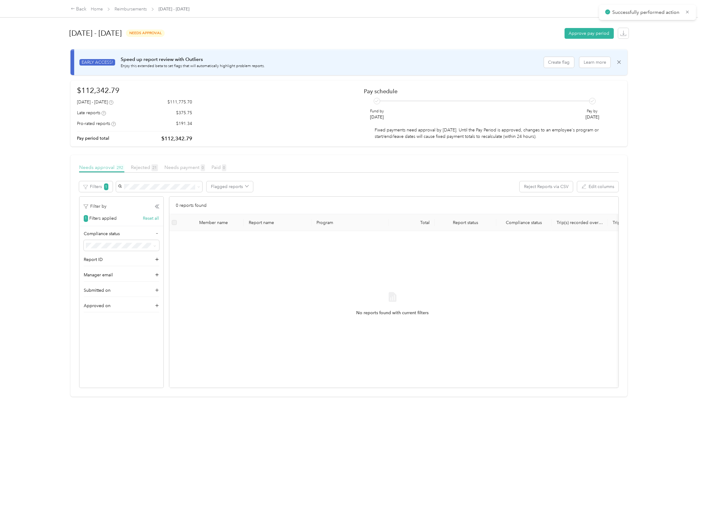
click at [105, 170] on span "Needs approval 292" at bounding box center [101, 167] width 45 height 6
click at [104, 166] on span "Needs approval 292" at bounding box center [101, 167] width 45 height 6
click at [156, 214] on div "Filter by 1 Filters applied Reset all" at bounding box center [121, 214] width 84 height 23
click at [153, 220] on button "Reset all" at bounding box center [151, 218] width 16 height 6
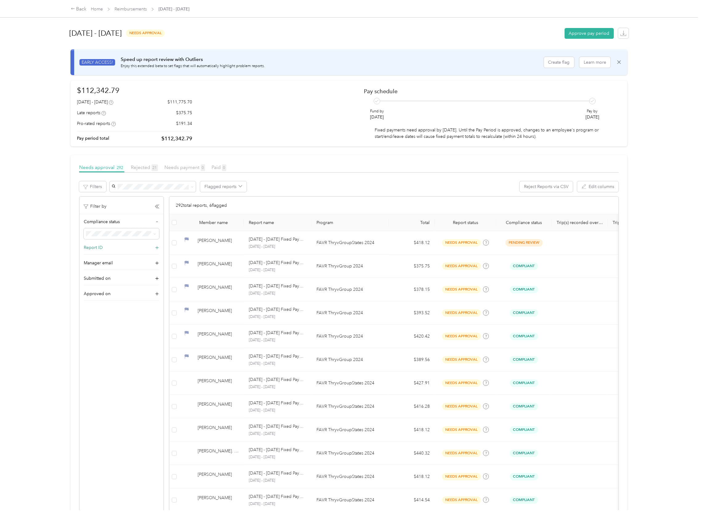
click at [116, 248] on div "Report ID" at bounding box center [121, 249] width 75 height 10
click at [110, 254] on div "Compliant" at bounding box center [121, 256] width 66 height 6
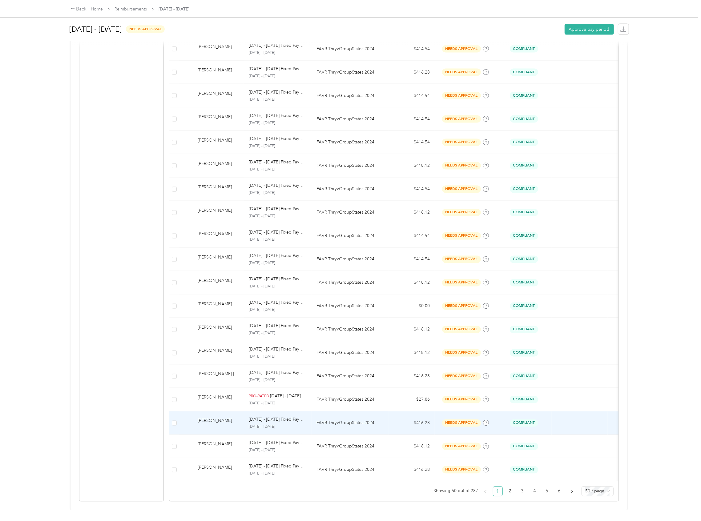
scroll to position [937, 0]
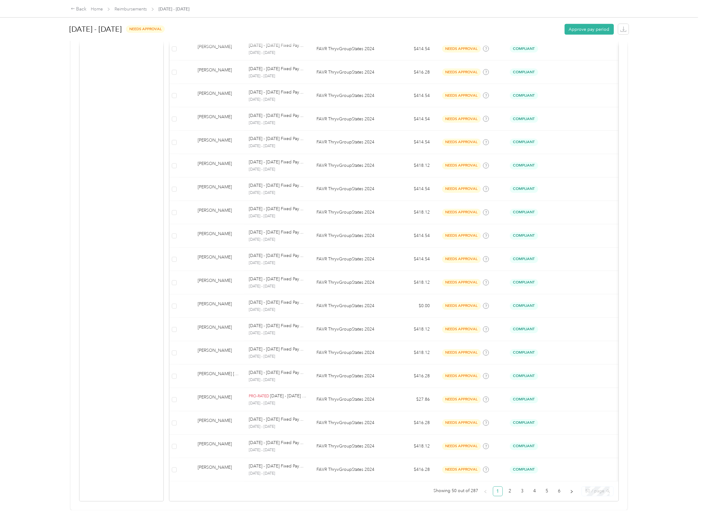
click at [605, 487] on span "50 / page" at bounding box center [597, 491] width 25 height 9
click at [593, 476] on div "100 / page" at bounding box center [597, 479] width 22 height 7
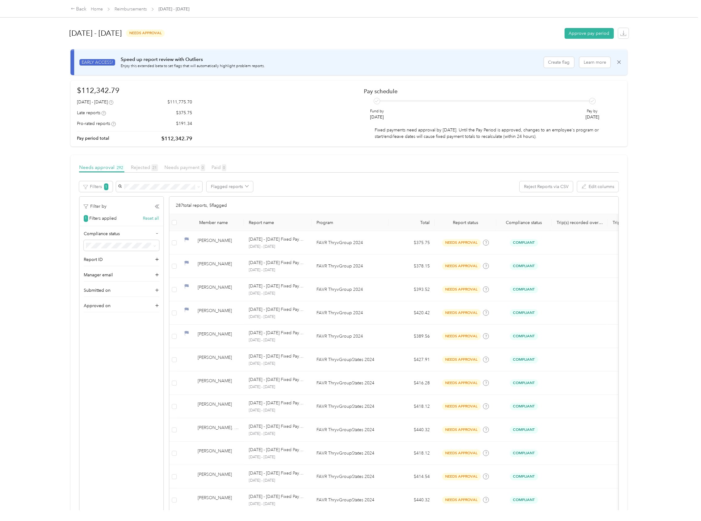
click at [271, 224] on th "Report name" at bounding box center [278, 222] width 68 height 17
click at [218, 223] on div "Member name" at bounding box center [219, 222] width 40 height 5
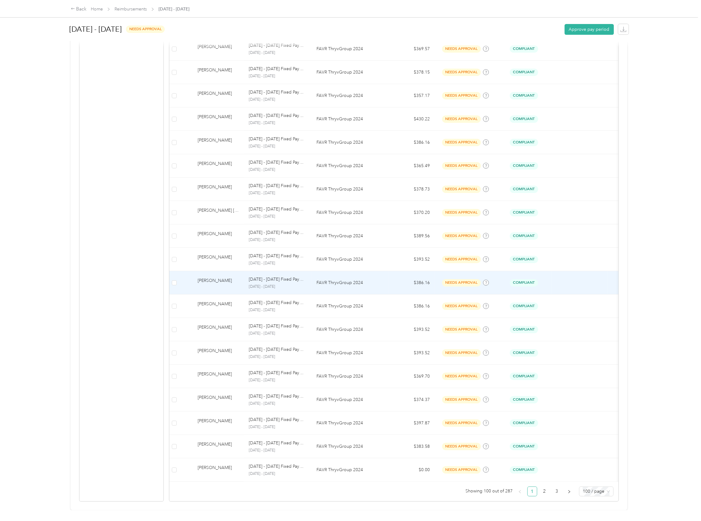
scroll to position [2111, 0]
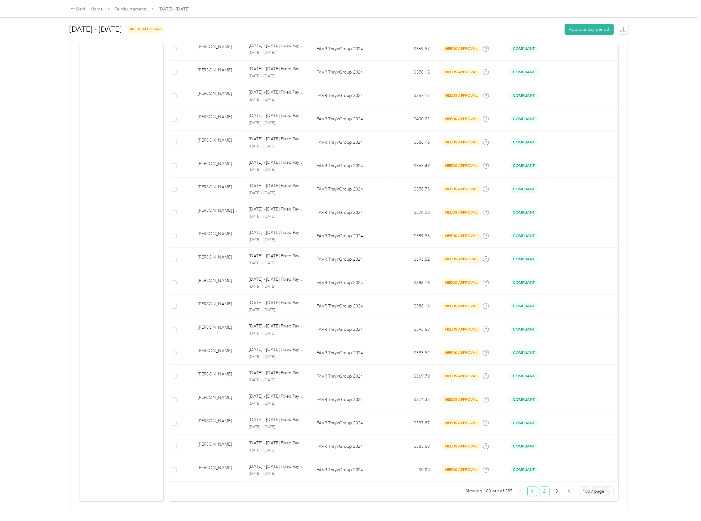
click at [540, 487] on link "2" at bounding box center [544, 491] width 9 height 9
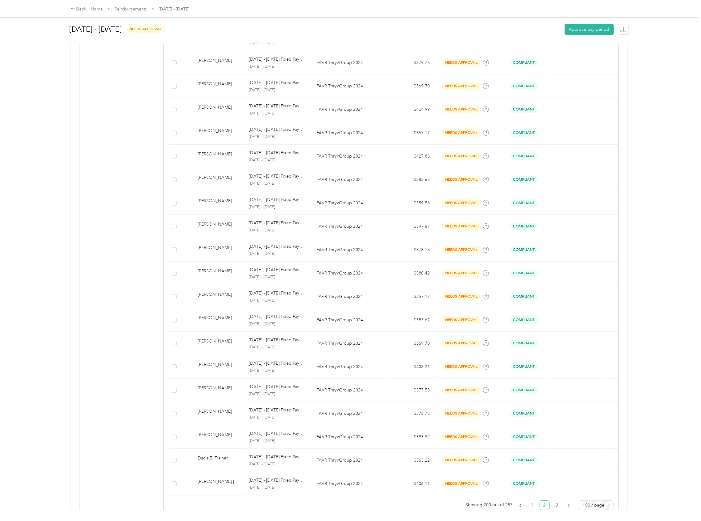
scroll to position [2111, 0]
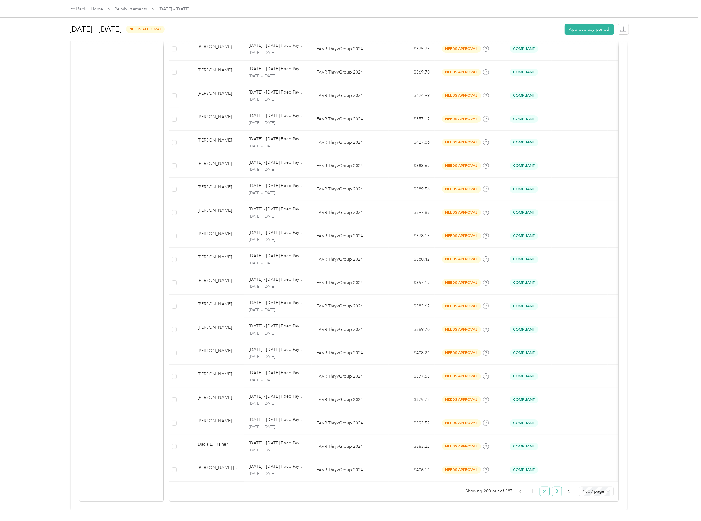
click at [552, 487] on link "3" at bounding box center [556, 491] width 9 height 9
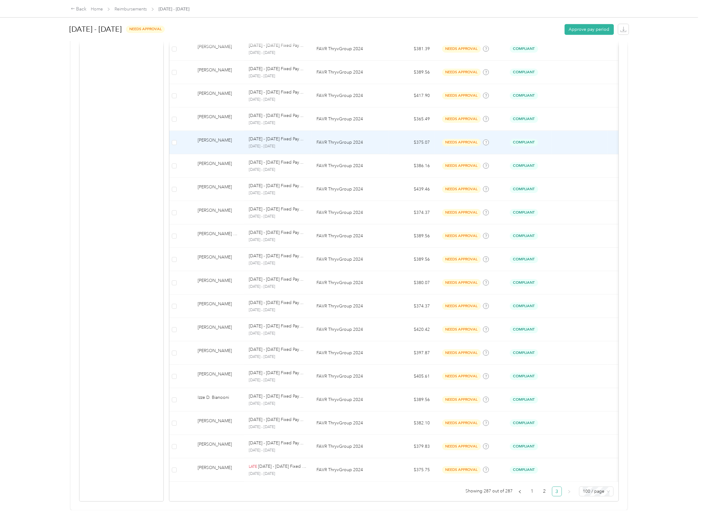
scroll to position [1806, 0]
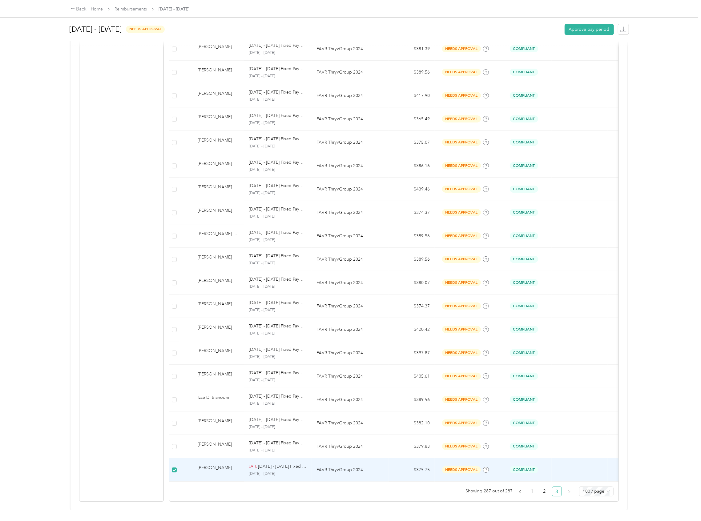
click at [259, 471] on p "[DATE] - [DATE]" at bounding box center [278, 474] width 58 height 6
click at [208, 464] on div "[PERSON_NAME]" at bounding box center [218, 469] width 41 height 11
click at [528, 466] on span "Compliant" at bounding box center [524, 469] width 28 height 7
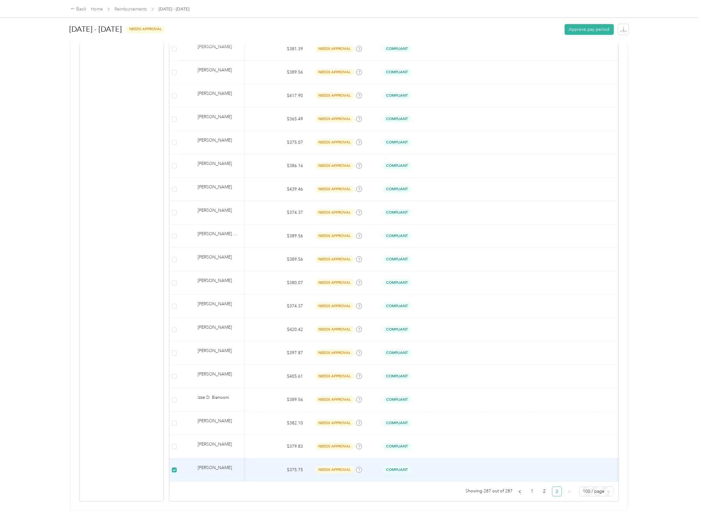
scroll to position [0, 0]
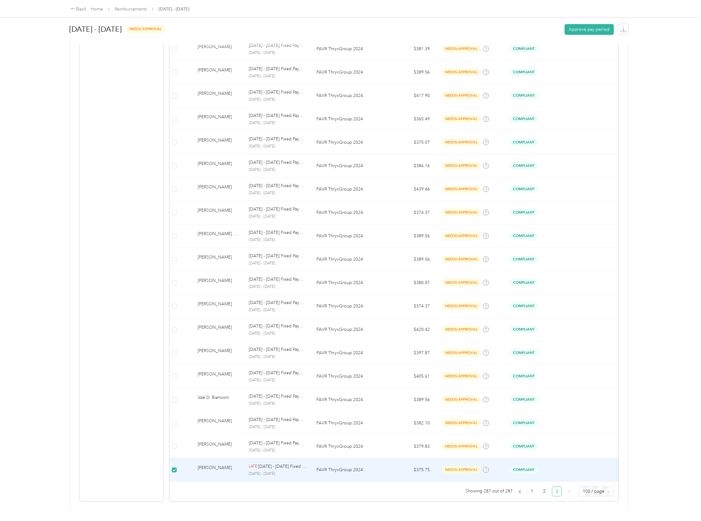
click at [267, 471] on p "[DATE] - [DATE]" at bounding box center [278, 474] width 58 height 6
click at [265, 471] on p "[DATE] - [DATE]" at bounding box center [278, 474] width 58 height 6
click at [265, 463] on p "[DATE] - [DATE] Fixed Payment" at bounding box center [282, 466] width 49 height 7
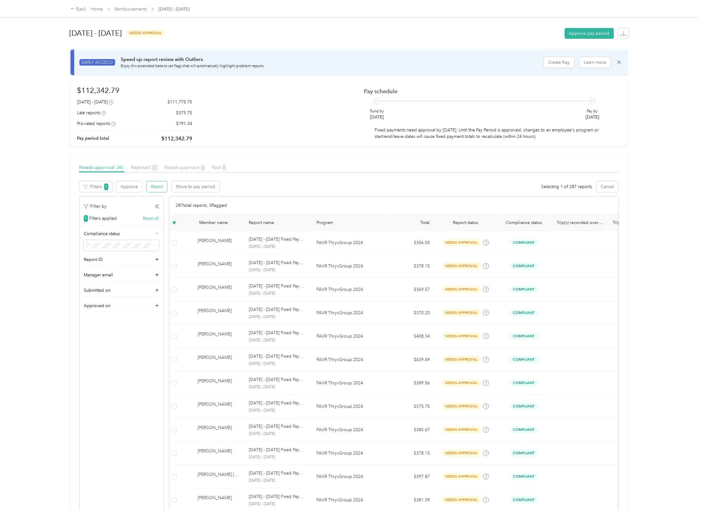
click at [155, 185] on button "Reject" at bounding box center [156, 186] width 21 height 11
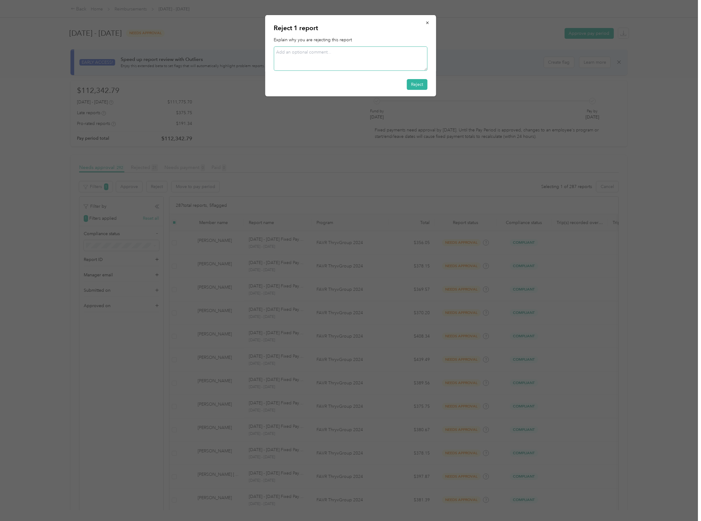
click at [303, 52] on textarea at bounding box center [351, 58] width 154 height 24
paste textarea "When we tested insurance & driver’s license compliance for August reimbursement…"
type textarea "When we tested insurance & driver’s license compliance for August reimbursement…"
click at [414, 86] on button "Reject" at bounding box center [417, 84] width 21 height 11
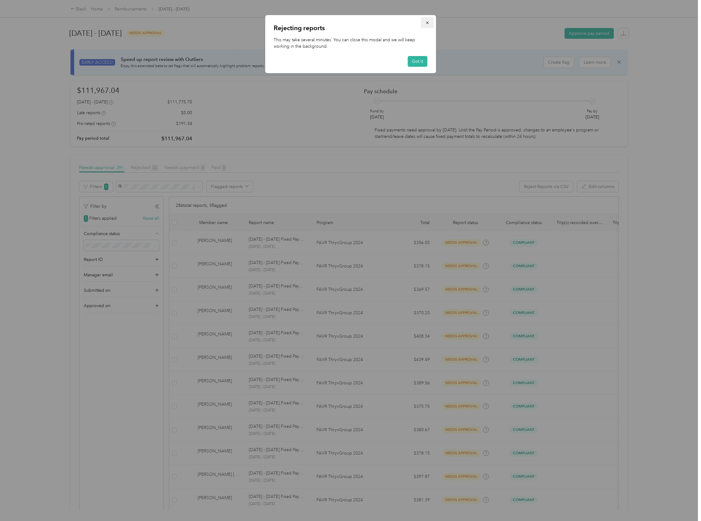
click at [429, 19] on button "button" at bounding box center [427, 22] width 13 height 11
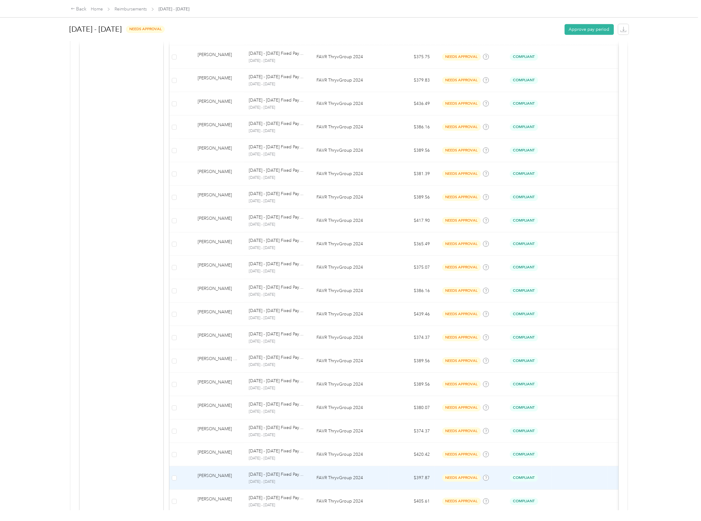
scroll to position [1783, 0]
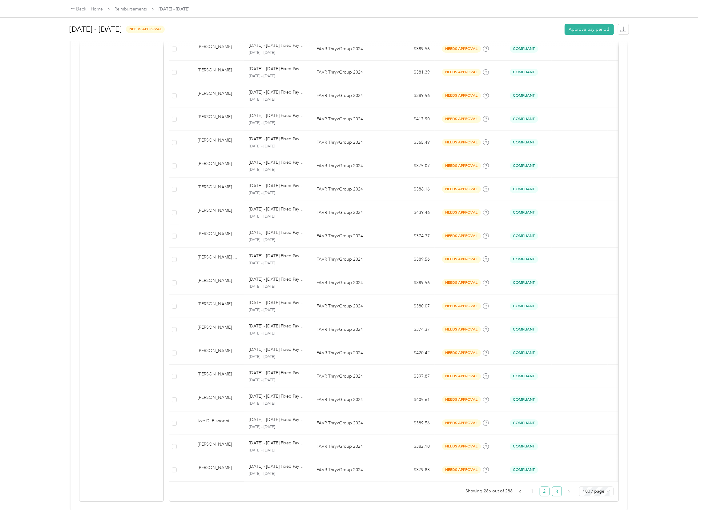
click at [536, 487] on ul "Showing 286 out of 286 1 2 3 100 / page" at bounding box center [391, 492] width 444 height 10
click at [540, 487] on link "2" at bounding box center [544, 491] width 9 height 9
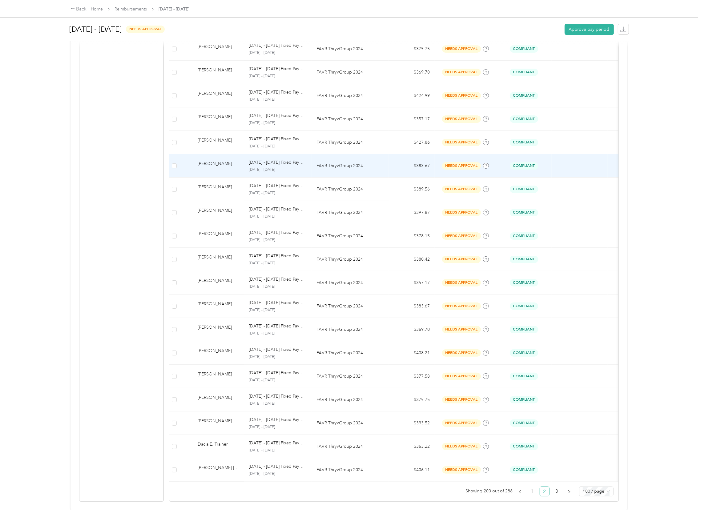
scroll to position [2111, 0]
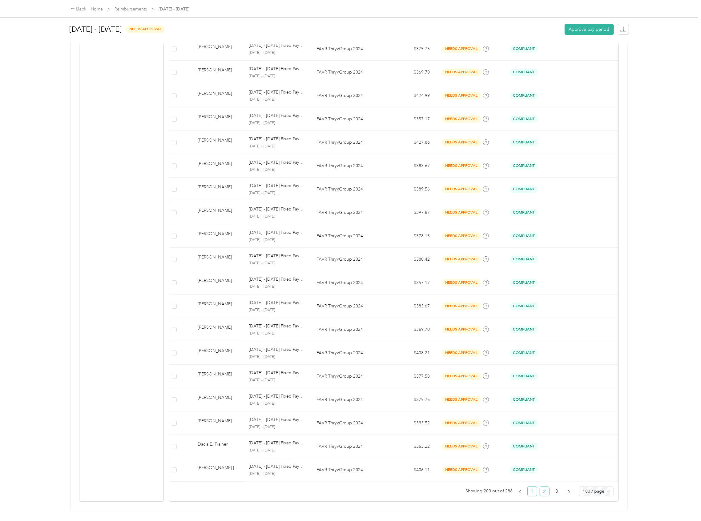
click at [527, 487] on link "1" at bounding box center [531, 491] width 9 height 9
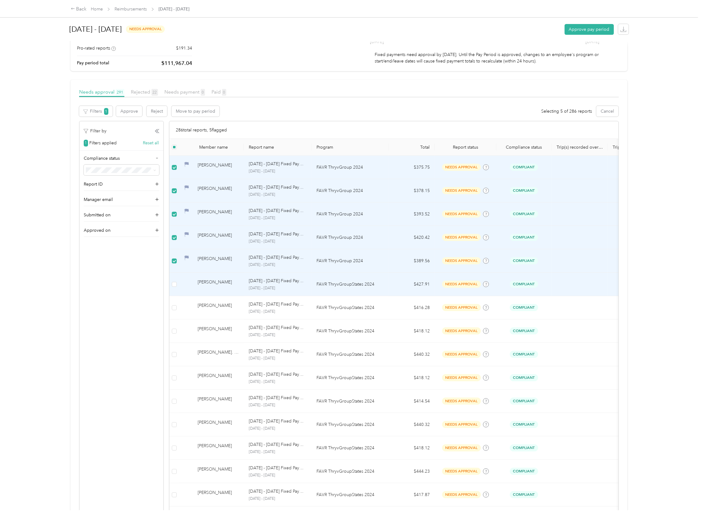
scroll to position [82, 0]
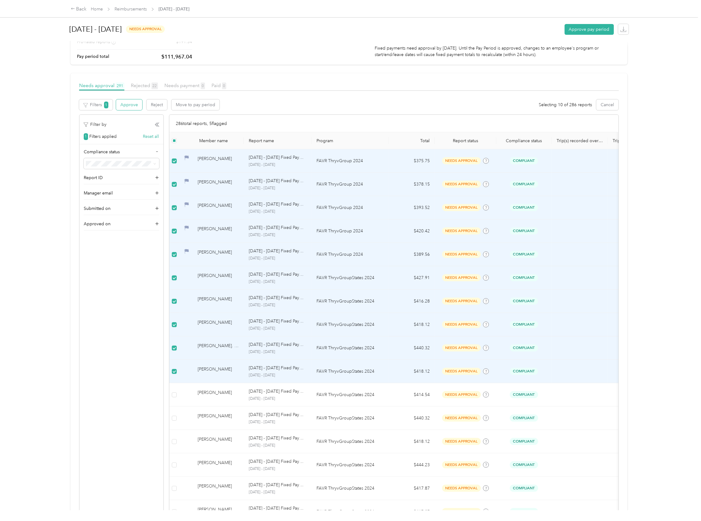
click at [126, 106] on button "Approve" at bounding box center [129, 104] width 26 height 11
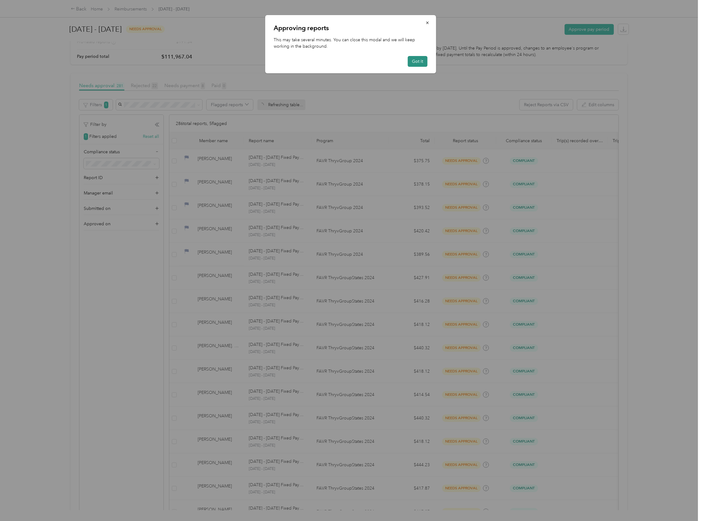
click at [417, 58] on button "Got it" at bounding box center [417, 61] width 20 height 11
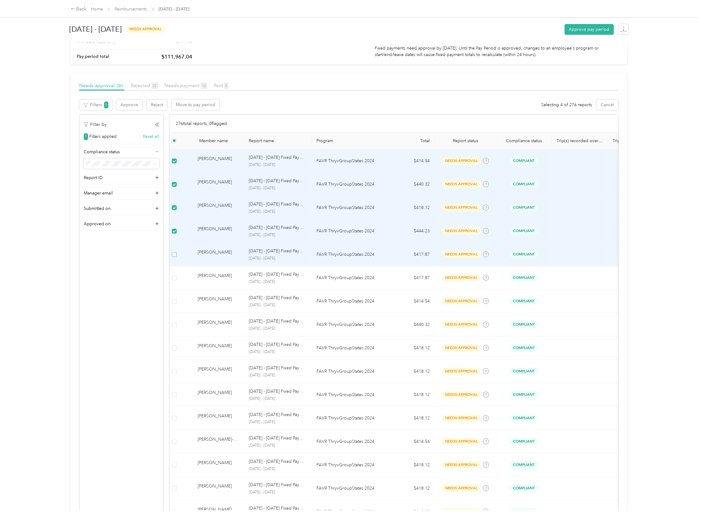
click at [175, 258] on label at bounding box center [174, 254] width 5 height 7
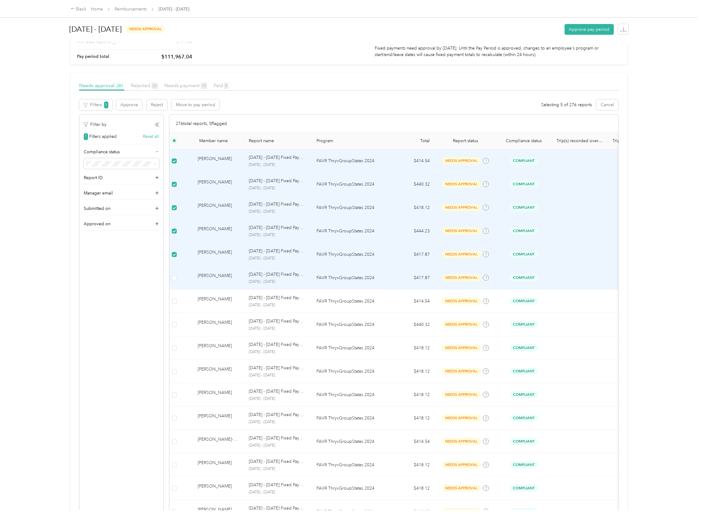
click at [171, 279] on td at bounding box center [174, 277] width 10 height 23
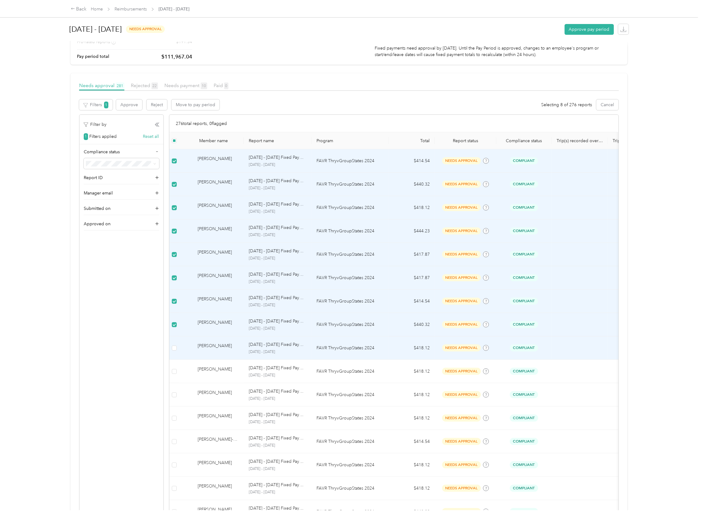
click at [177, 350] on td at bounding box center [174, 347] width 10 height 23
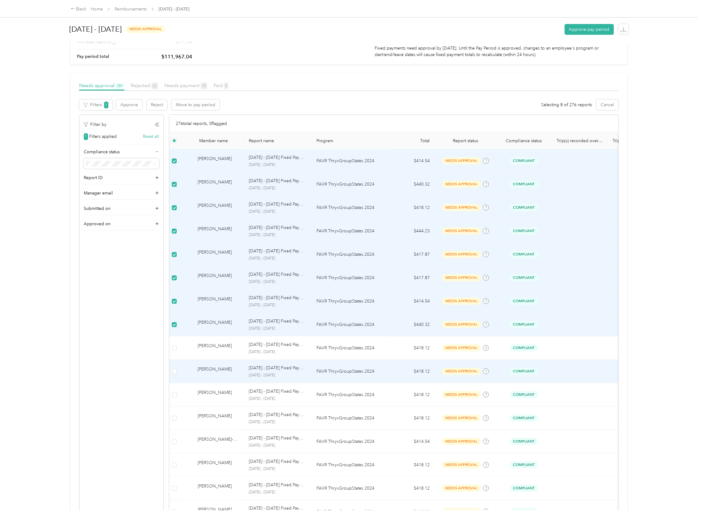
click at [176, 368] on td at bounding box center [174, 371] width 10 height 23
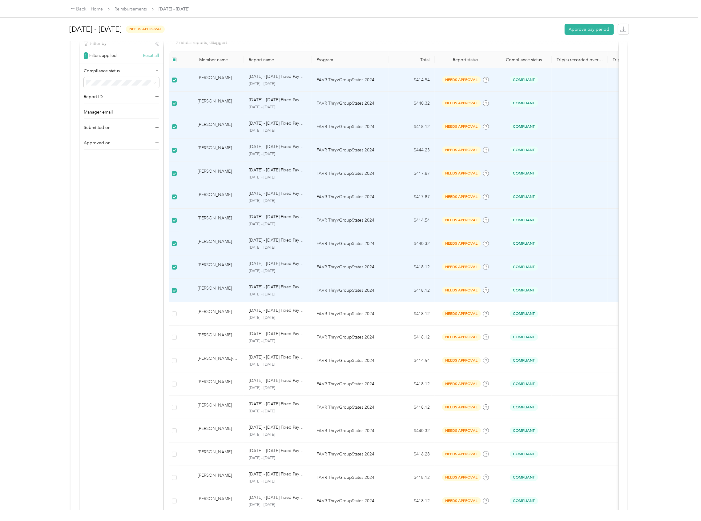
scroll to position [164, 0]
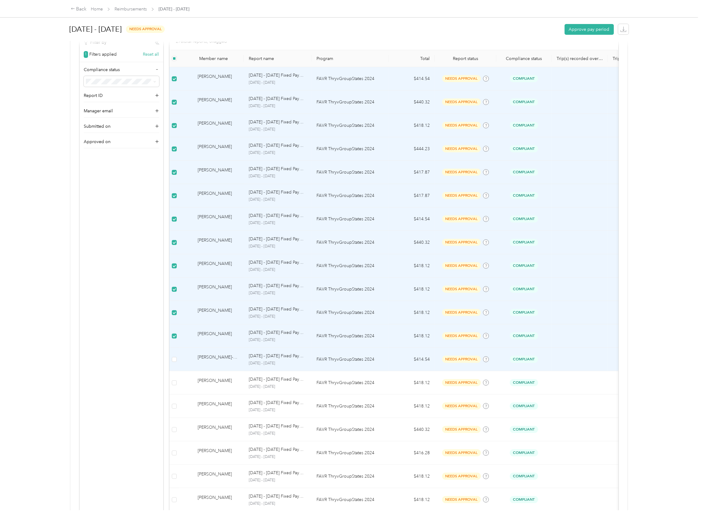
click at [174, 355] on td at bounding box center [174, 359] width 10 height 23
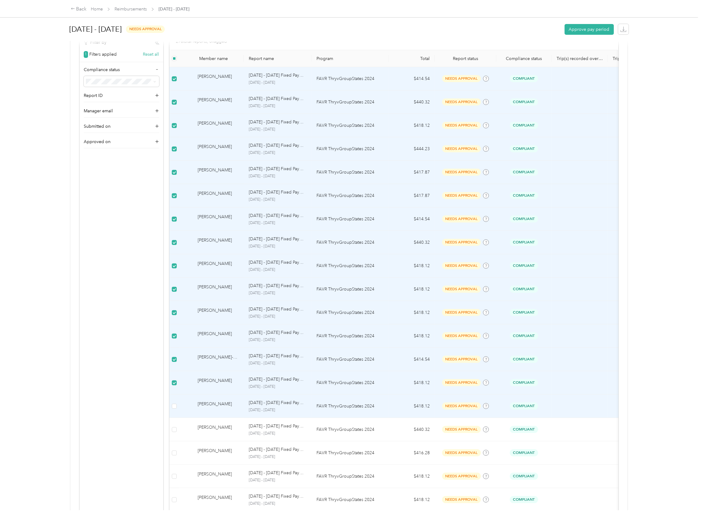
click at [178, 408] on td at bounding box center [174, 406] width 10 height 23
click at [170, 410] on td at bounding box center [174, 406] width 10 height 23
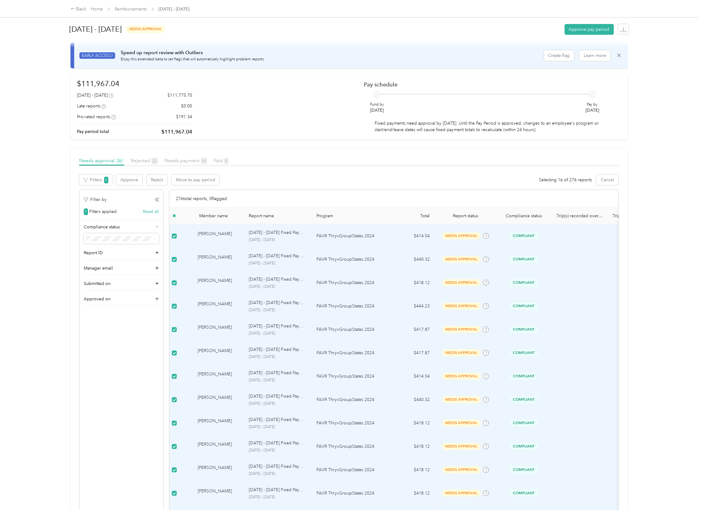
scroll to position [0, 0]
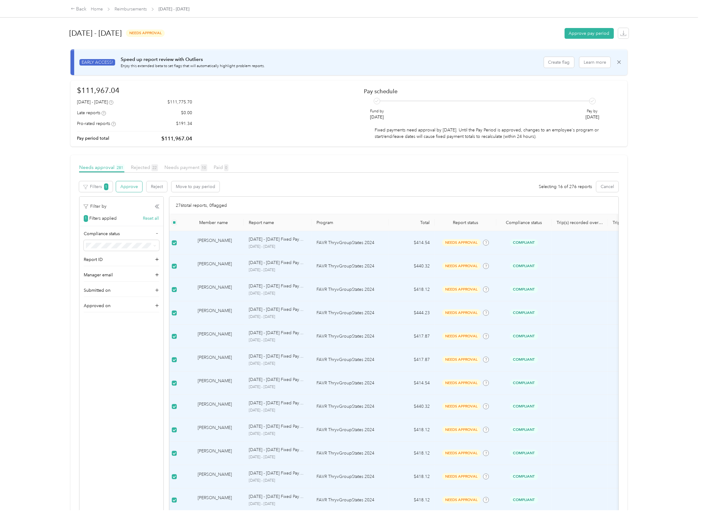
click at [132, 184] on button "Approve" at bounding box center [129, 186] width 26 height 11
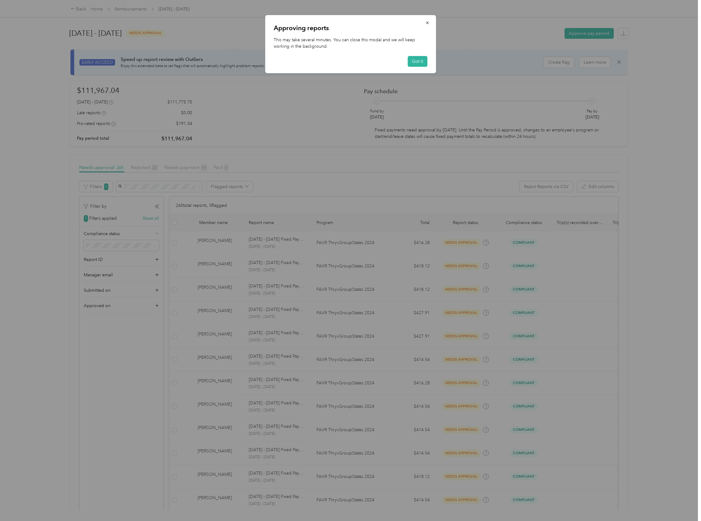
click at [427, 59] on div "Got it" at bounding box center [351, 61] width 154 height 11
click at [423, 62] on button "Got it" at bounding box center [417, 61] width 20 height 11
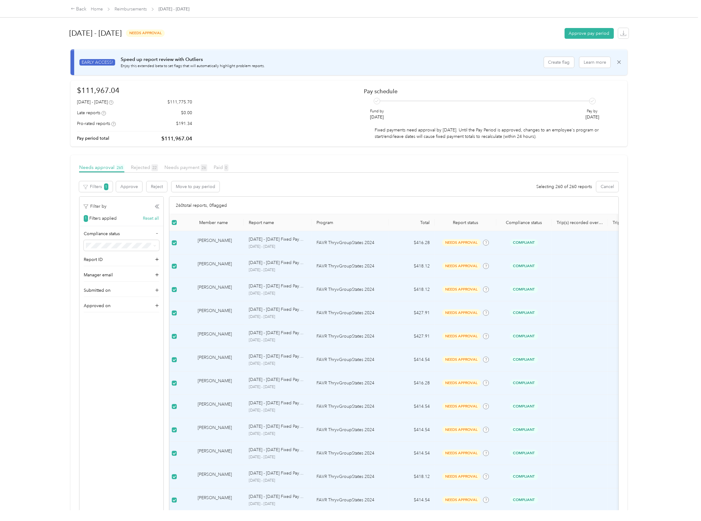
click at [173, 238] on td at bounding box center [174, 242] width 10 height 23
click at [173, 220] on label at bounding box center [174, 222] width 5 height 7
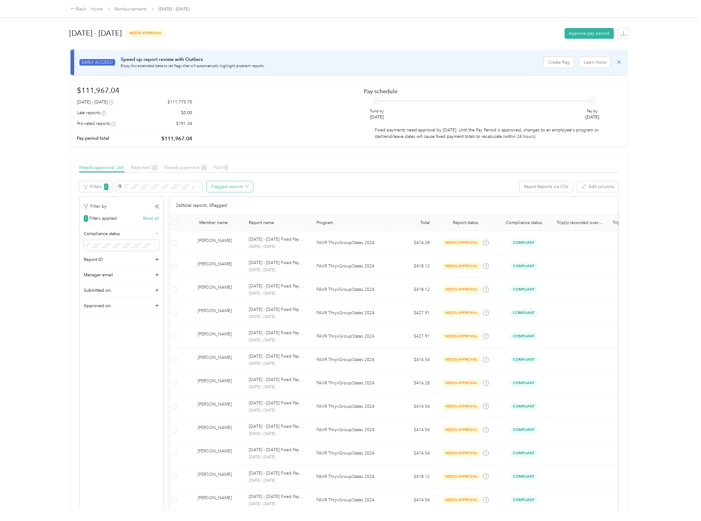
click at [228, 187] on button "Flagged reports" at bounding box center [230, 186] width 46 height 11
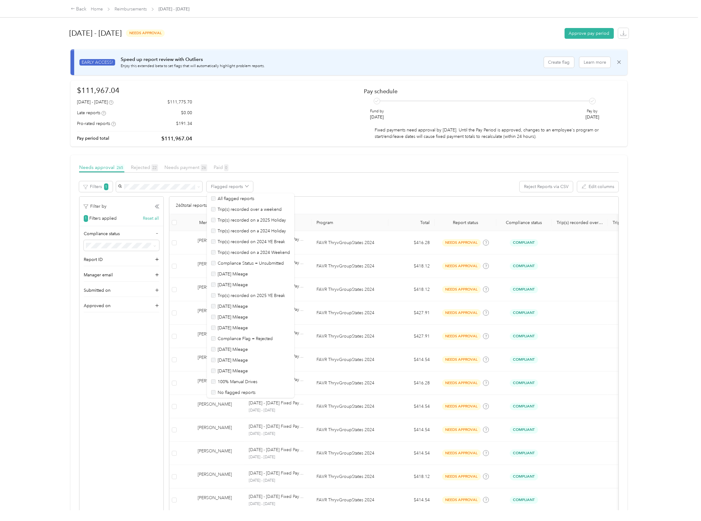
click at [177, 224] on th at bounding box center [174, 222] width 10 height 17
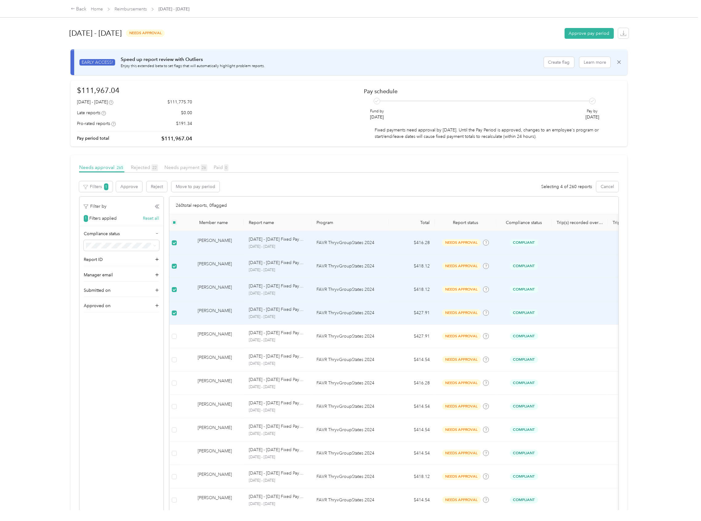
click at [152, 244] on span at bounding box center [153, 245] width 5 height 6
click at [154, 246] on icon at bounding box center [154, 245] width 3 height 3
click at [109, 266] on div "Compliant" at bounding box center [117, 267] width 59 height 6
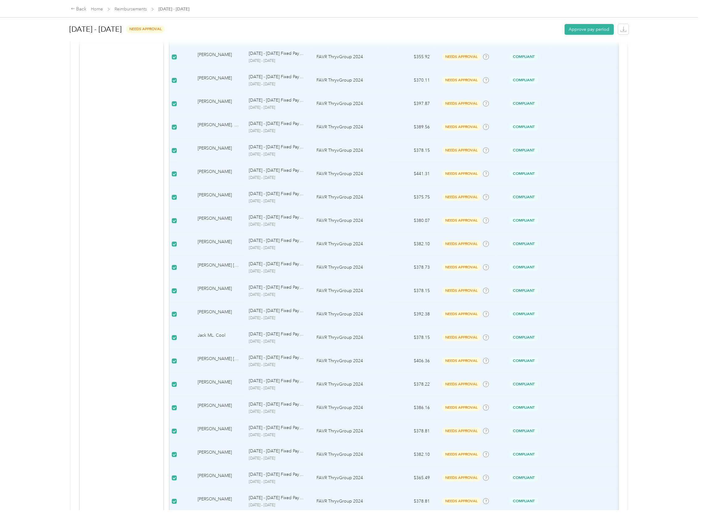
scroll to position [2093, 0]
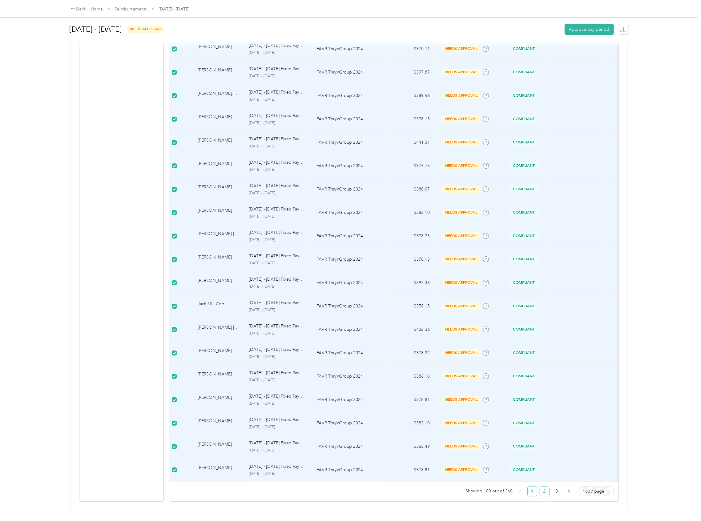
click at [542, 496] on link "2" at bounding box center [544, 491] width 9 height 9
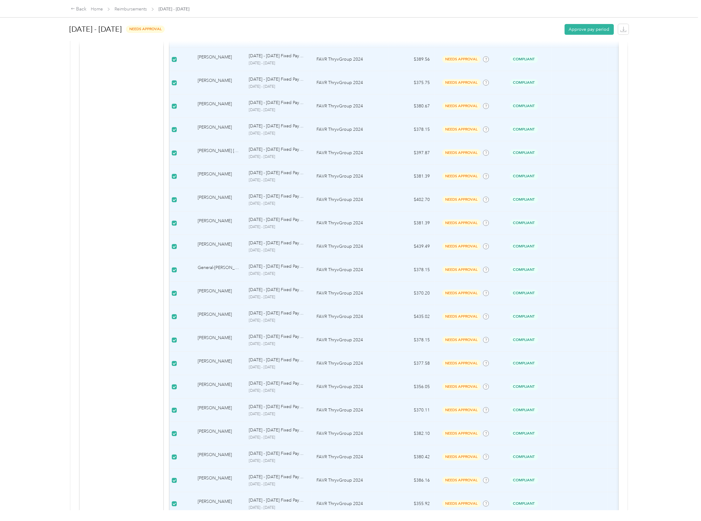
scroll to position [2093, 0]
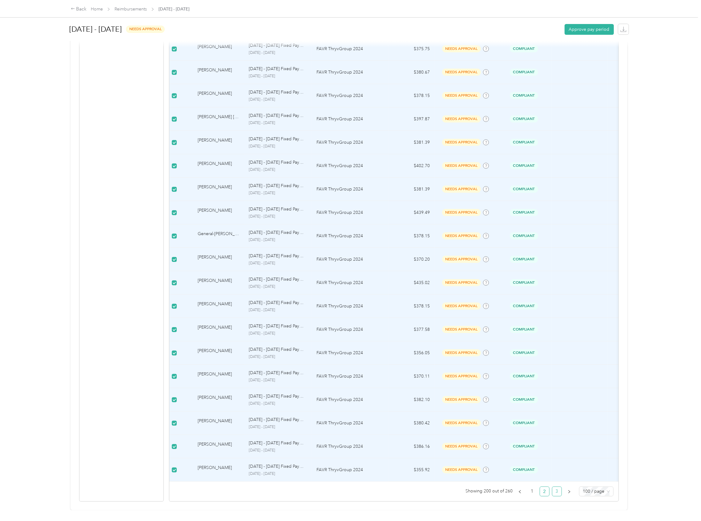
click at [553, 496] on link "3" at bounding box center [556, 491] width 9 height 9
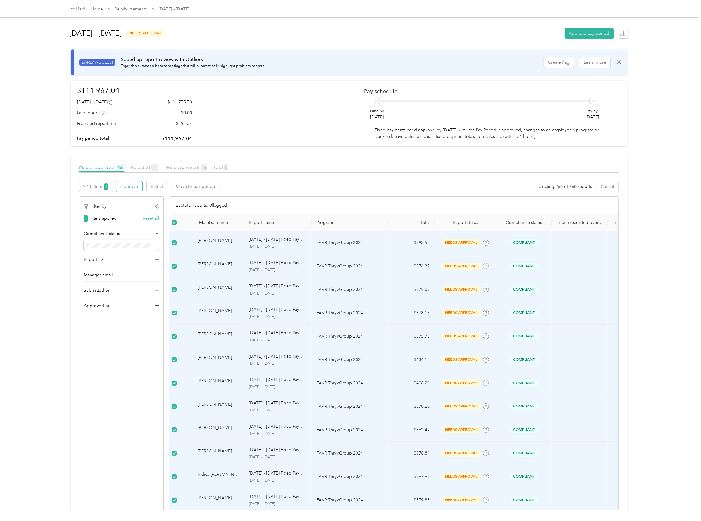
click at [131, 189] on button "Approve" at bounding box center [129, 186] width 26 height 11
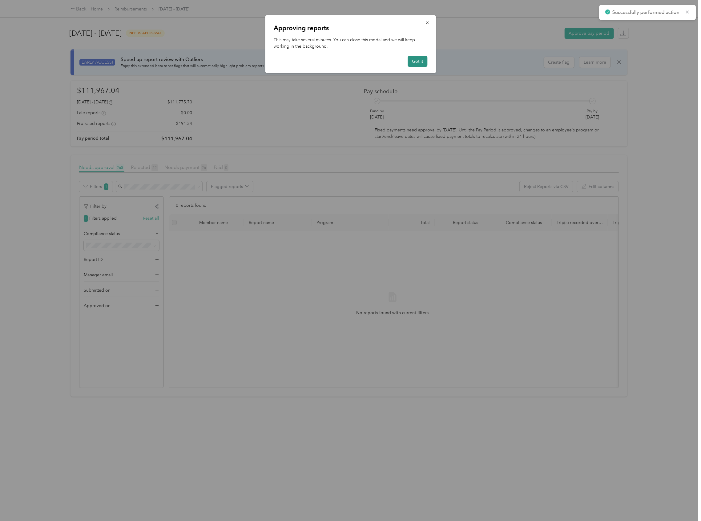
click at [420, 60] on button "Got it" at bounding box center [417, 61] width 20 height 11
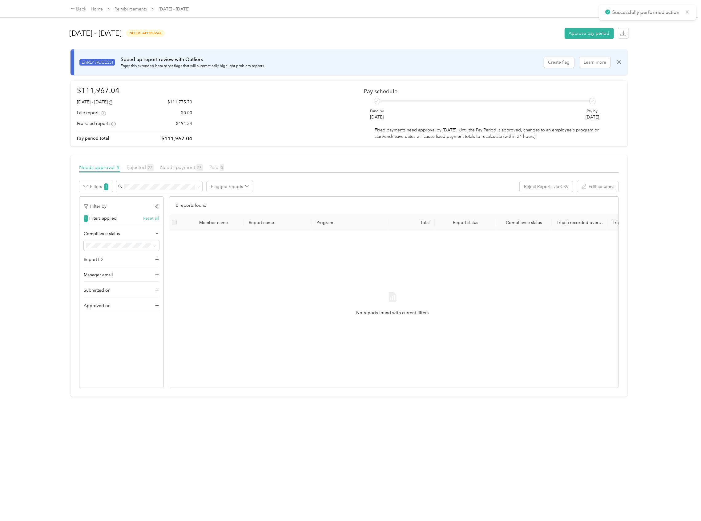
click at [150, 218] on button "Reset all" at bounding box center [151, 218] width 16 height 6
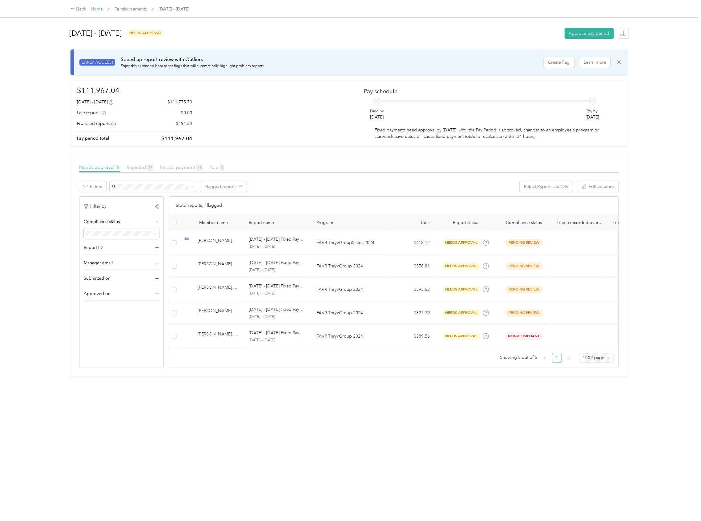
click at [96, 7] on link "Home" at bounding box center [97, 8] width 12 height 5
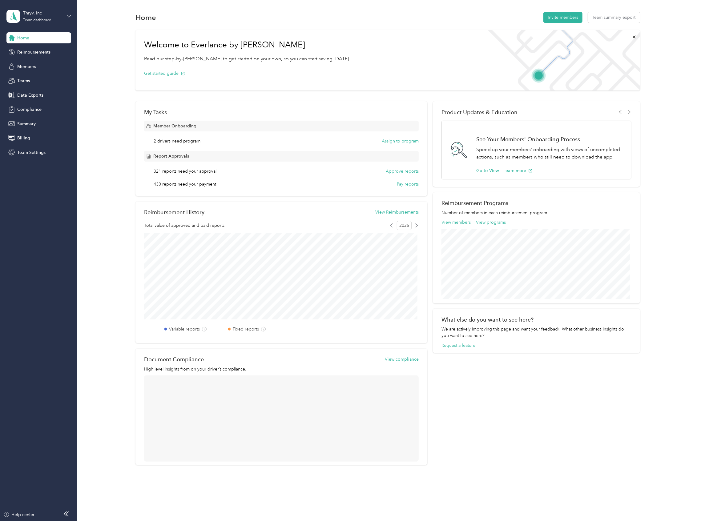
click at [67, 15] on icon at bounding box center [69, 16] width 4 height 2
click at [36, 76] on div "Log out" at bounding box center [71, 78] width 121 height 11
